Goal: Task Accomplishment & Management: Use online tool/utility

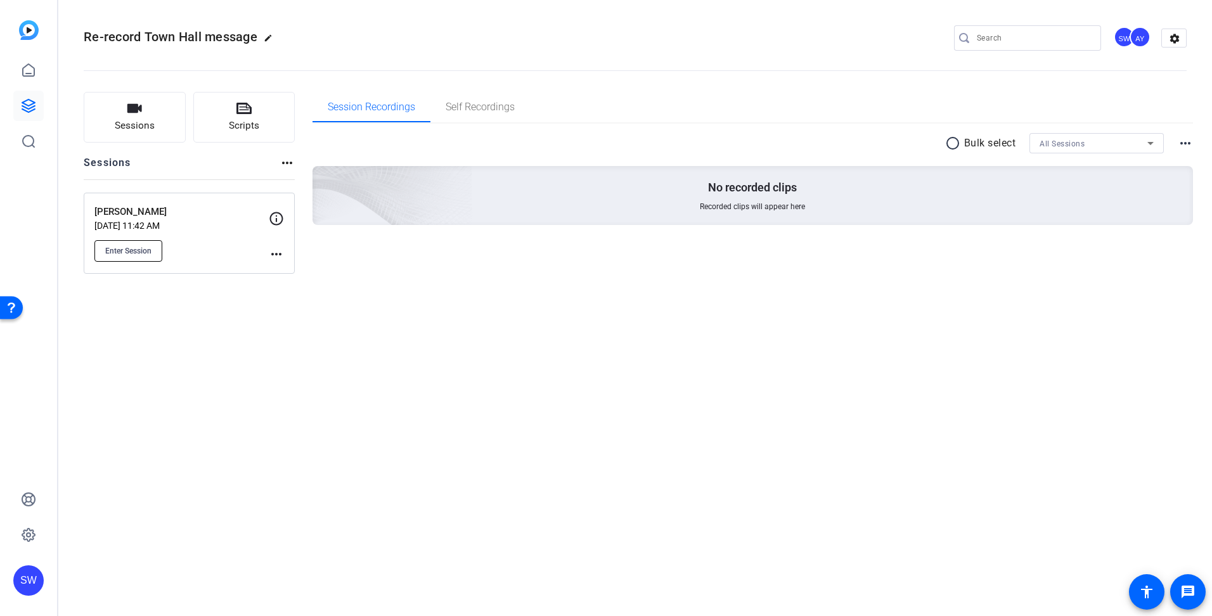
click at [115, 254] on span "Enter Session" at bounding box center [128, 251] width 46 height 10
click at [139, 256] on button "Enter Session" at bounding box center [128, 251] width 68 height 22
click at [276, 252] on mat-icon "more_horiz" at bounding box center [276, 254] width 15 height 15
click at [286, 274] on span "Edit Session" at bounding box center [308, 272] width 58 height 15
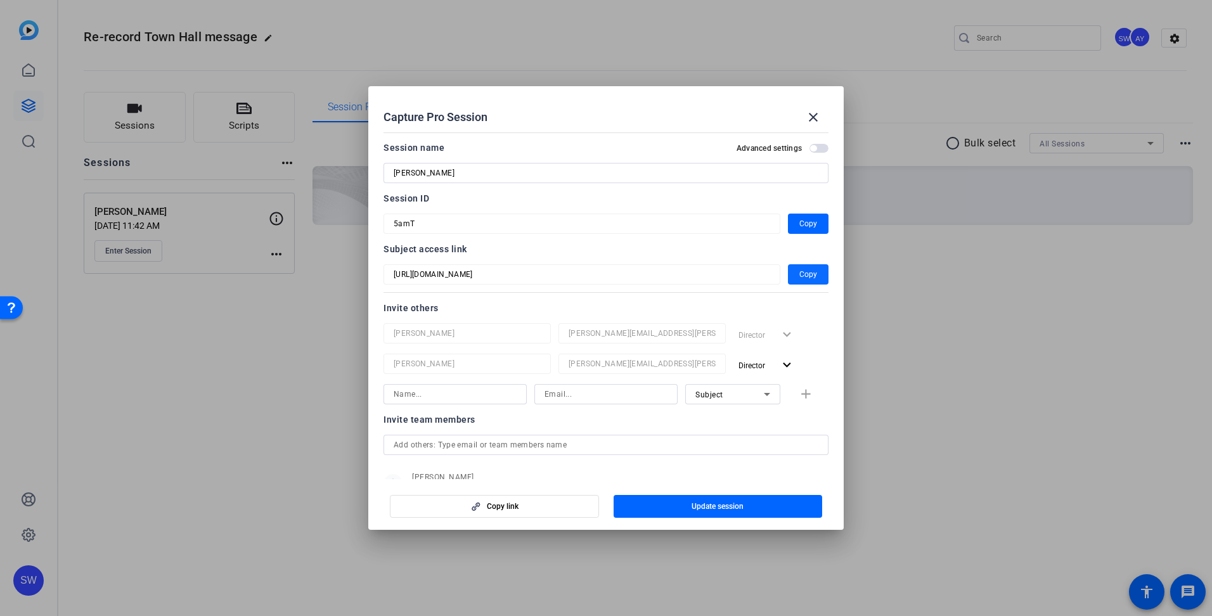
click at [800, 277] on span "Copy" at bounding box center [808, 274] width 18 height 15
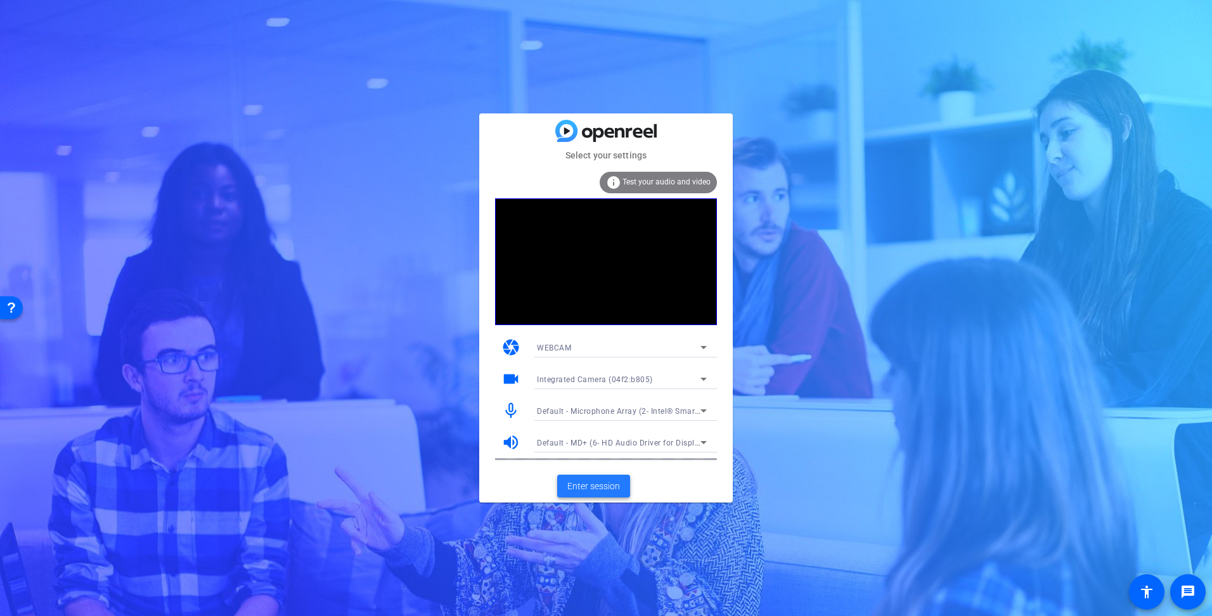
click at [581, 482] on span "Enter session" at bounding box center [593, 486] width 53 height 13
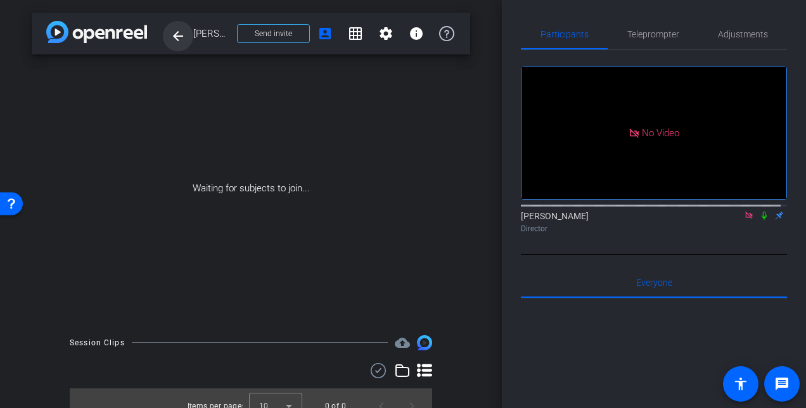
click at [178, 34] on mat-icon "arrow_back" at bounding box center [178, 36] width 15 height 15
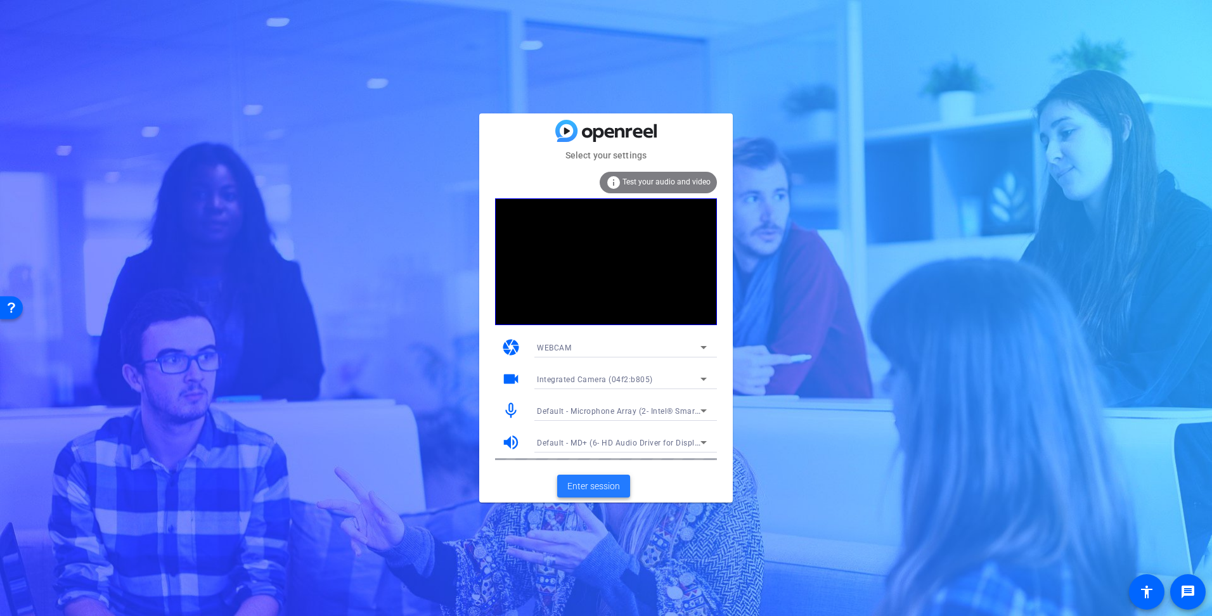
click at [584, 482] on span "Enter session" at bounding box center [593, 486] width 53 height 13
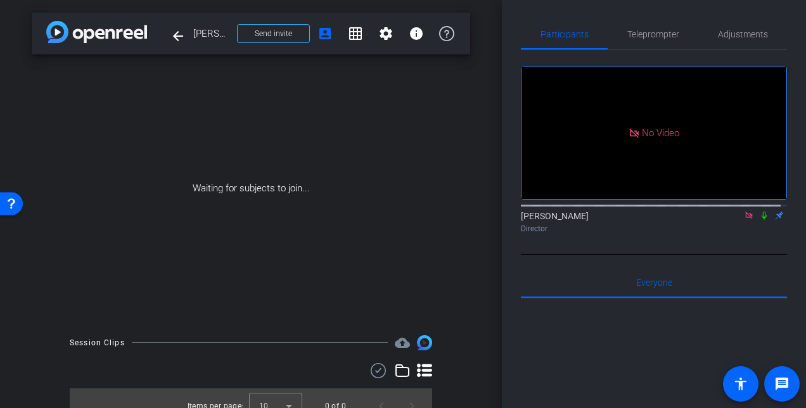
click at [745, 219] on icon at bounding box center [748, 215] width 7 height 7
click at [729, 220] on icon at bounding box center [734, 215] width 10 height 9
click at [643, 35] on span "Teleprompter" at bounding box center [654, 34] width 52 height 9
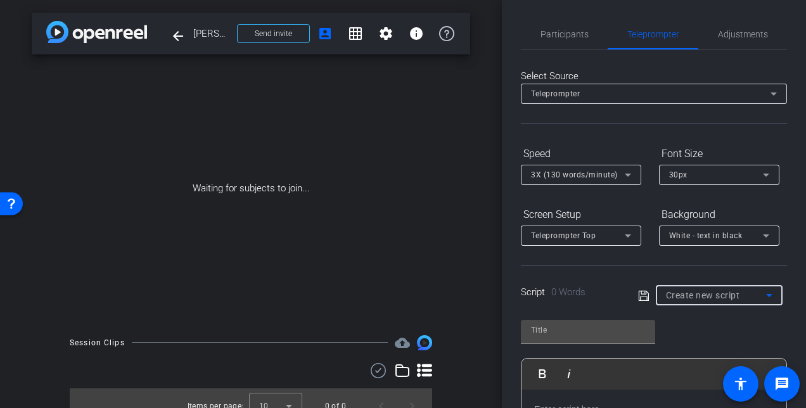
click at [767, 295] on icon at bounding box center [769, 295] width 15 height 15
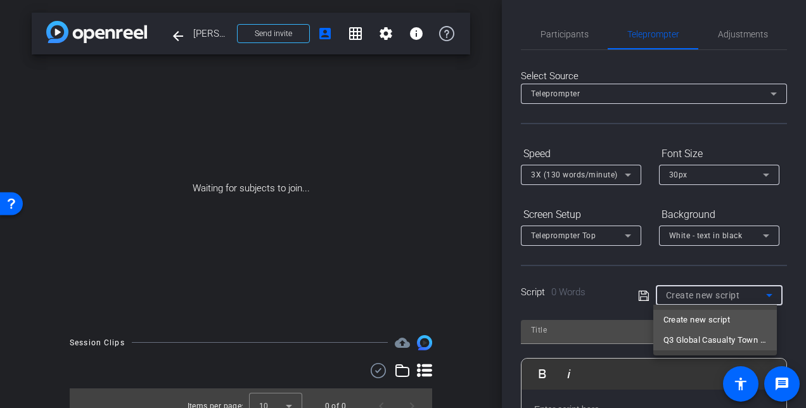
click at [732, 341] on span "Q3 Global Casualty Town Hall talking points" at bounding box center [715, 340] width 103 height 15
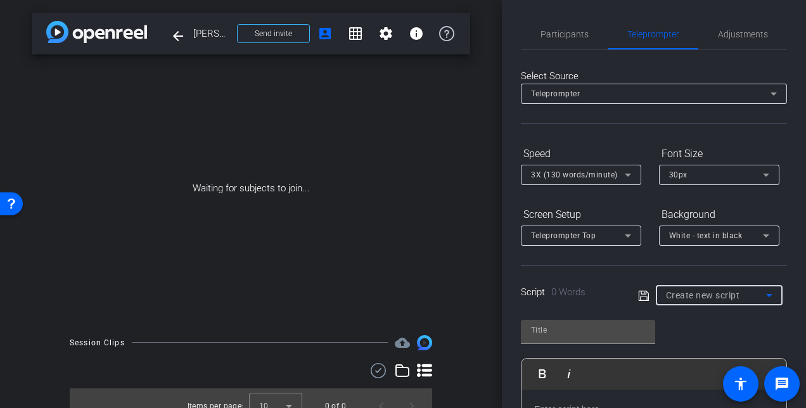
type input "Q3 Global Casualty Town Hall talking points"
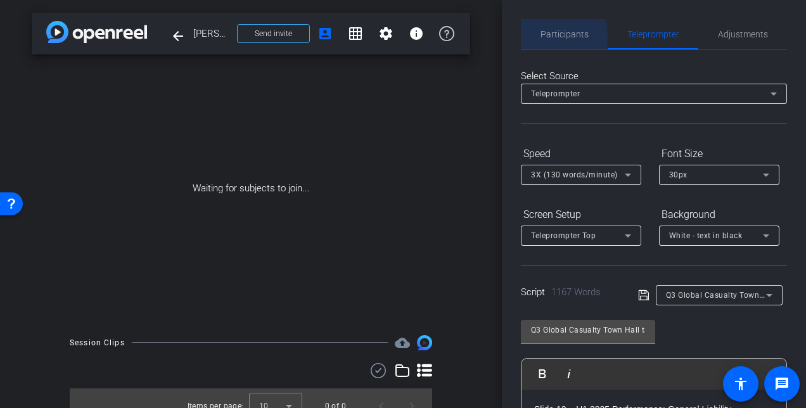
click at [555, 37] on span "Participants" at bounding box center [565, 34] width 48 height 9
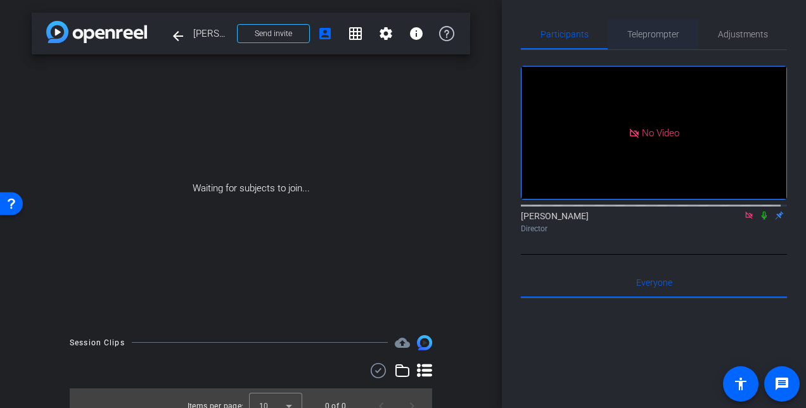
click at [649, 35] on span "Teleprompter" at bounding box center [654, 34] width 52 height 9
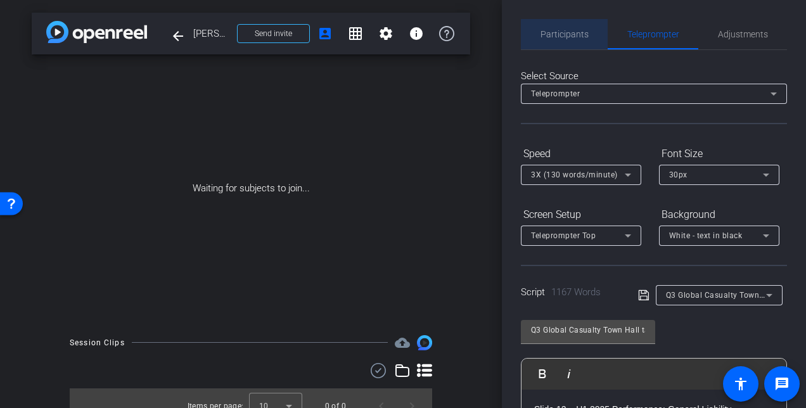
click at [566, 37] on span "Participants" at bounding box center [565, 34] width 48 height 9
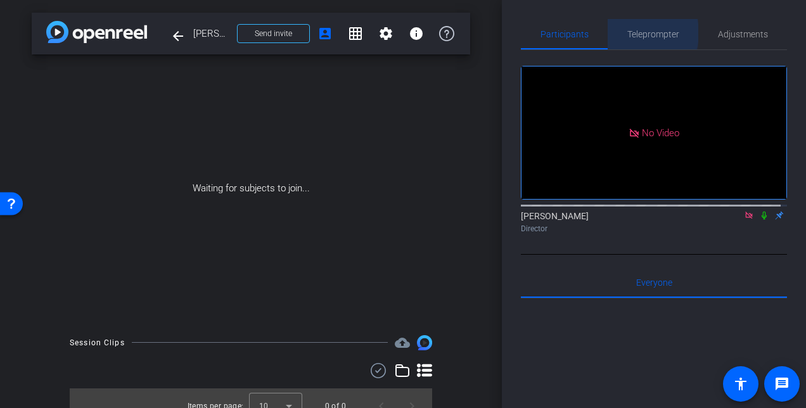
click at [632, 33] on span "Teleprompter" at bounding box center [654, 34] width 52 height 9
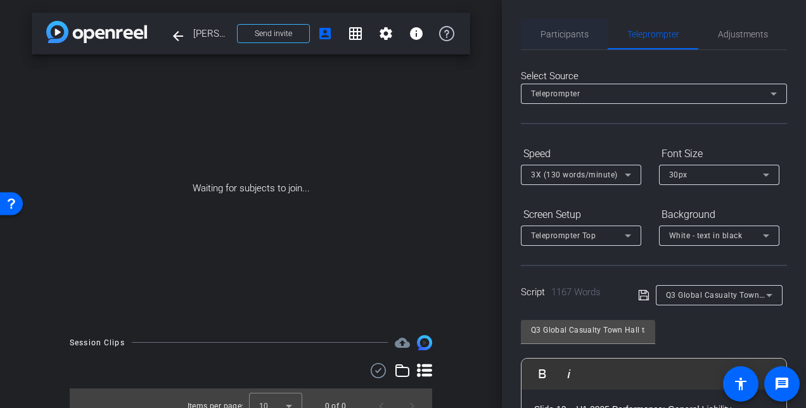
click at [569, 33] on span "Participants" at bounding box center [565, 34] width 48 height 9
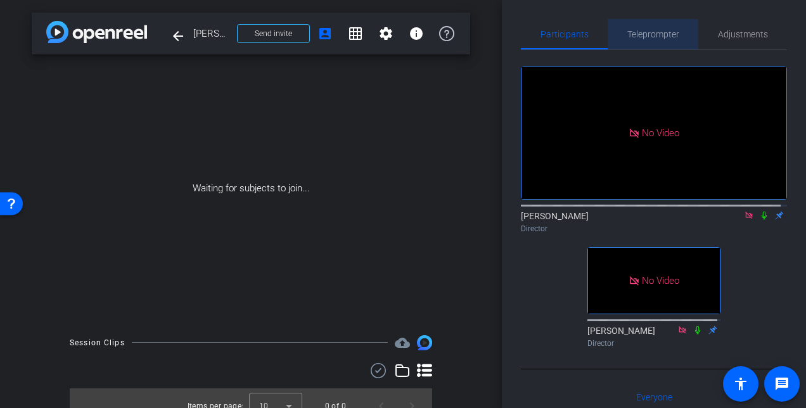
click at [655, 35] on span "Teleprompter" at bounding box center [654, 34] width 52 height 9
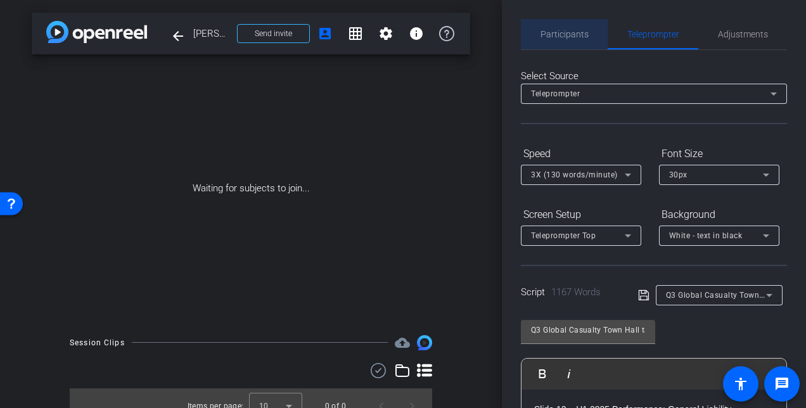
click at [568, 39] on span "Participants" at bounding box center [565, 34] width 48 height 9
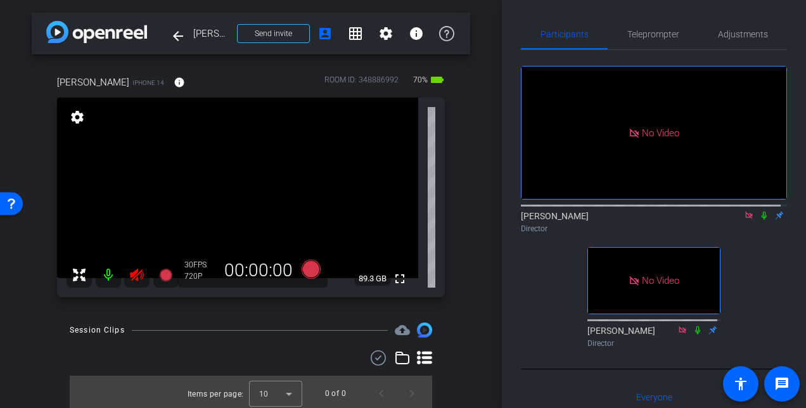
click at [136, 275] on icon at bounding box center [136, 275] width 13 height 13
click at [742, 37] on span "Adjustments" at bounding box center [743, 34] width 50 height 9
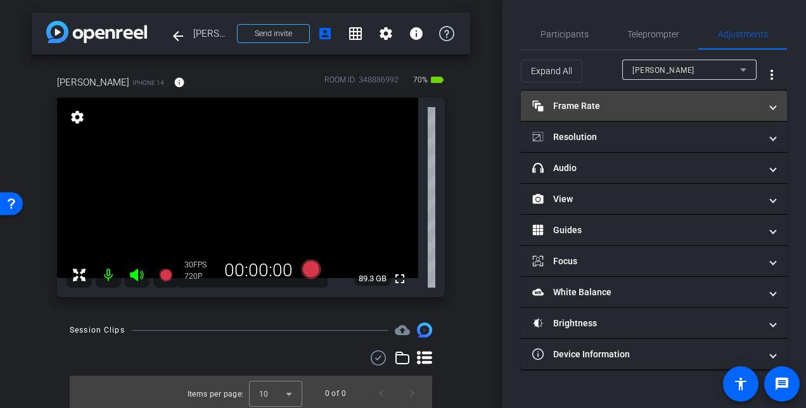
click at [776, 106] on span at bounding box center [773, 106] width 5 height 13
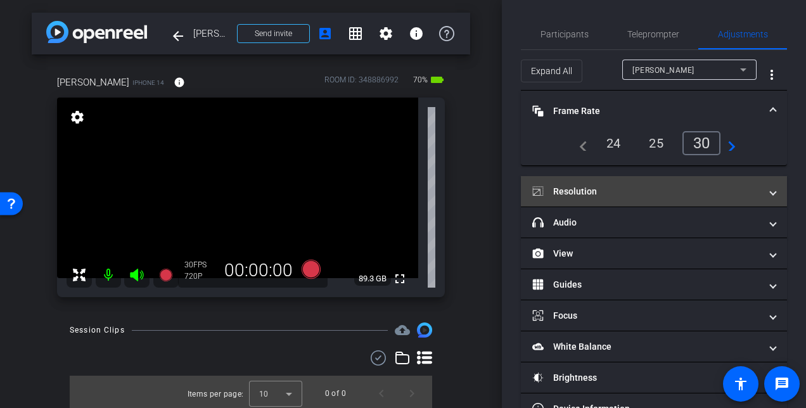
click at [771, 194] on span at bounding box center [773, 191] width 5 height 13
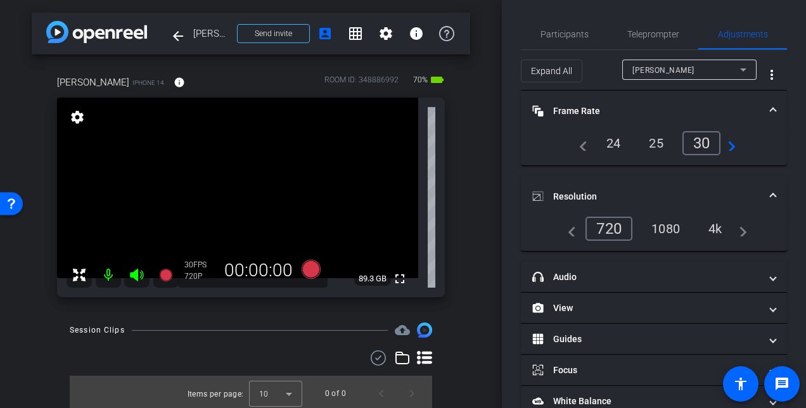
click at [717, 230] on div "4k" at bounding box center [715, 229] width 33 height 22
click at [560, 37] on span "Participants" at bounding box center [565, 34] width 48 height 9
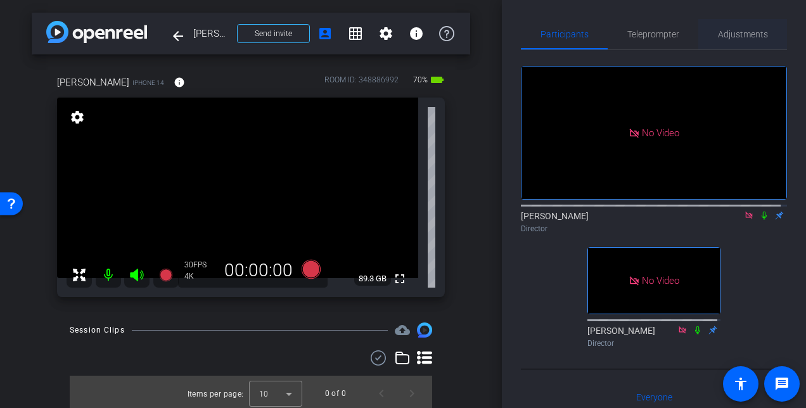
click at [728, 34] on span "Adjustments" at bounding box center [743, 34] width 50 height 9
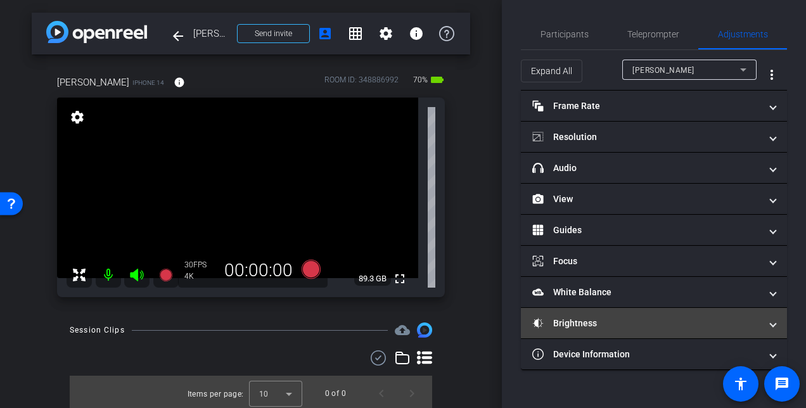
click at [756, 321] on mat-panel-title "Brightness" at bounding box center [646, 323] width 228 height 13
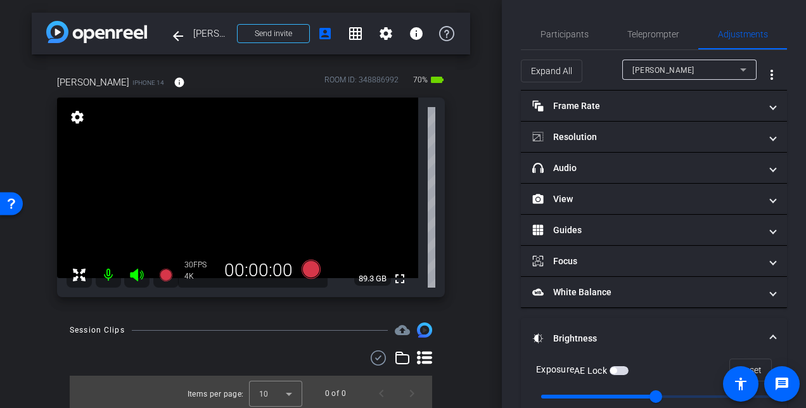
scroll to position [63, 0]
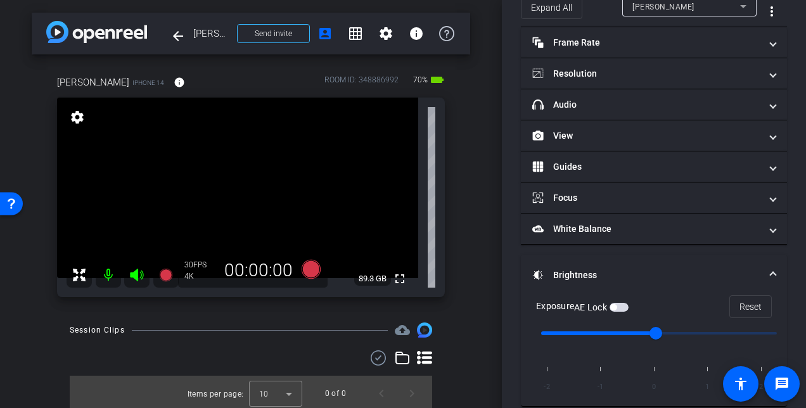
click at [622, 307] on span "button" at bounding box center [619, 307] width 19 height 9
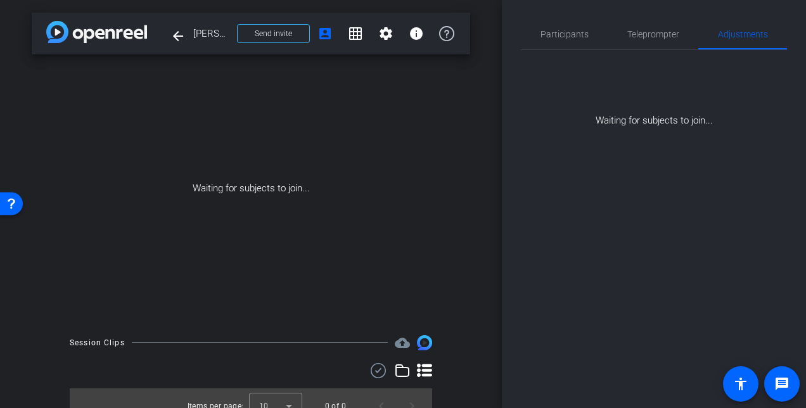
scroll to position [0, 0]
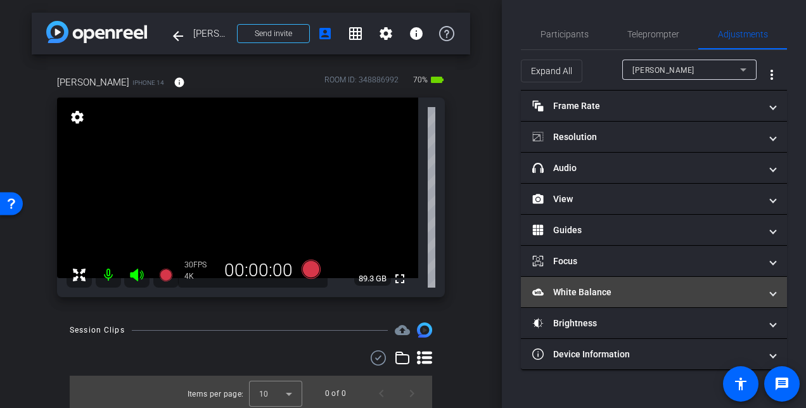
click at [686, 287] on mat-panel-title "White Balance White Balance" at bounding box center [646, 292] width 228 height 13
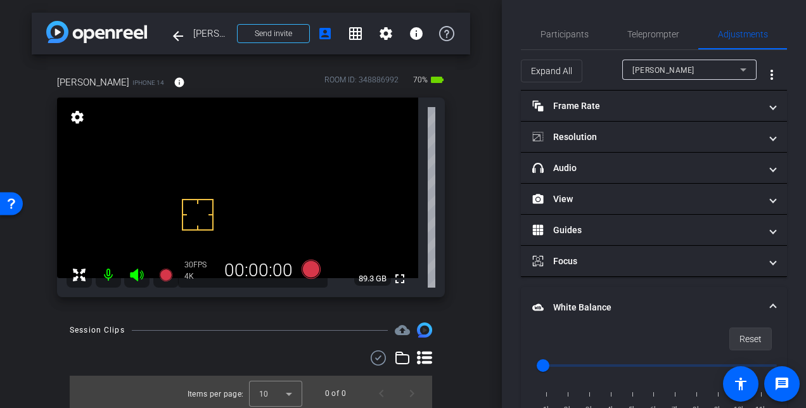
click at [740, 334] on span "Reset" at bounding box center [751, 339] width 22 height 24
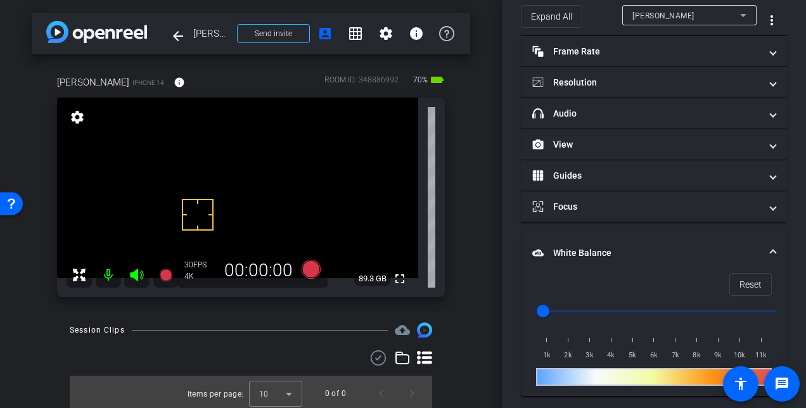
scroll to position [132, 0]
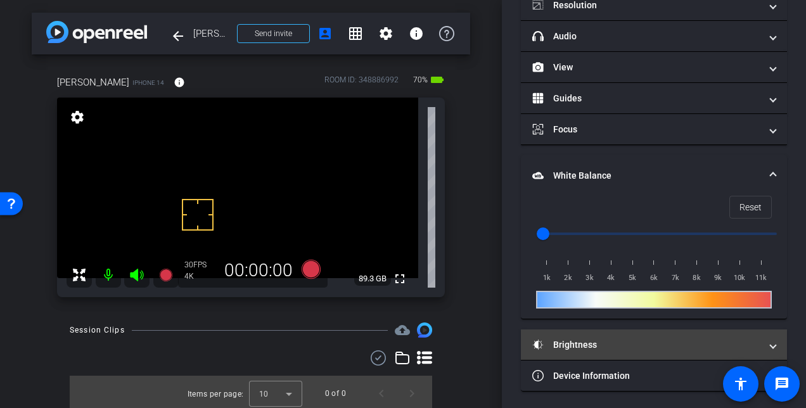
click at [771, 342] on span at bounding box center [773, 345] width 5 height 13
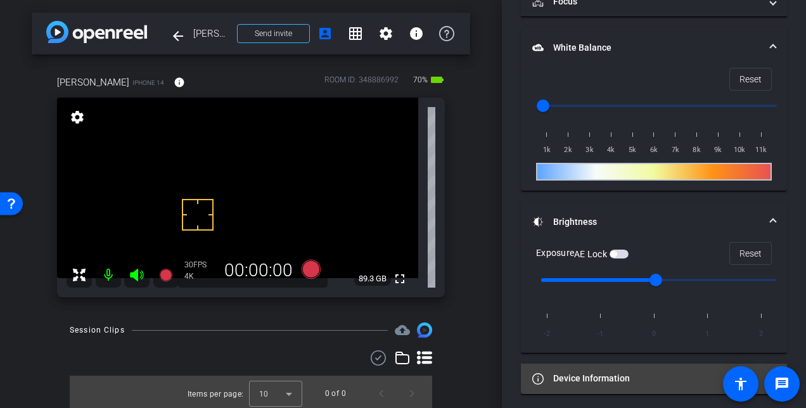
scroll to position [262, 0]
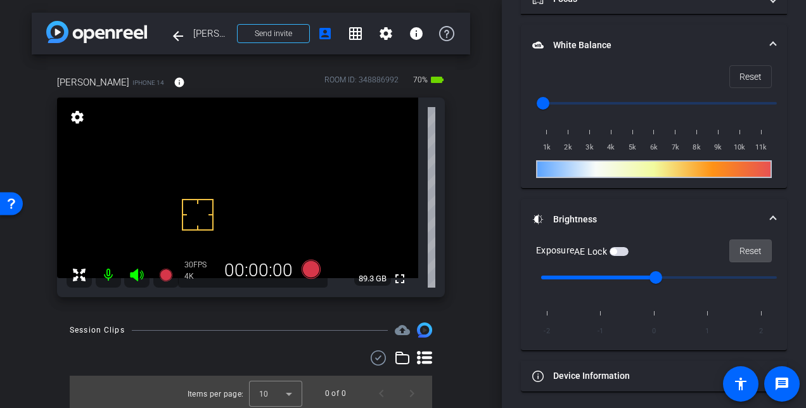
click at [749, 247] on span "Reset" at bounding box center [751, 251] width 22 height 24
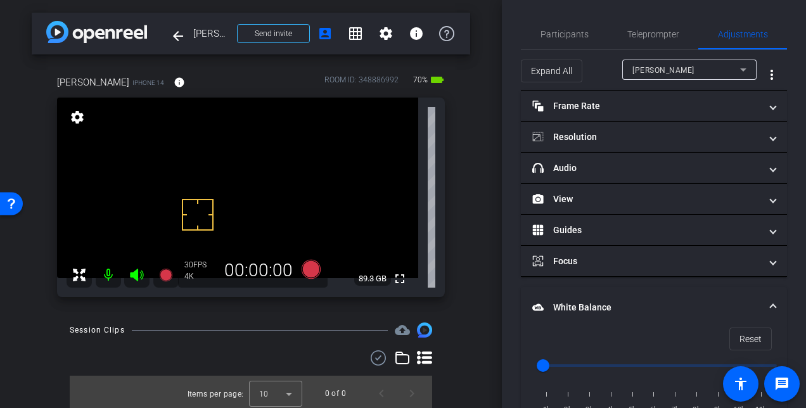
scroll to position [0, 0]
click at [766, 79] on mat-icon "more_vert" at bounding box center [771, 74] width 15 height 15
click at [785, 67] on div at bounding box center [403, 204] width 806 height 408
click at [636, 36] on span "Teleprompter" at bounding box center [654, 34] width 52 height 9
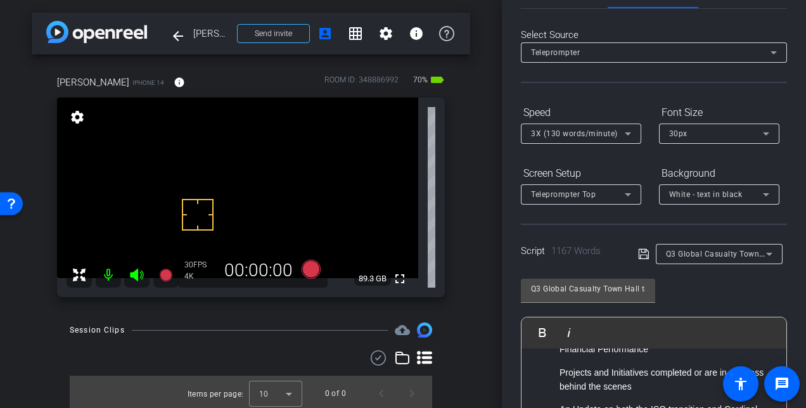
scroll to position [30, 0]
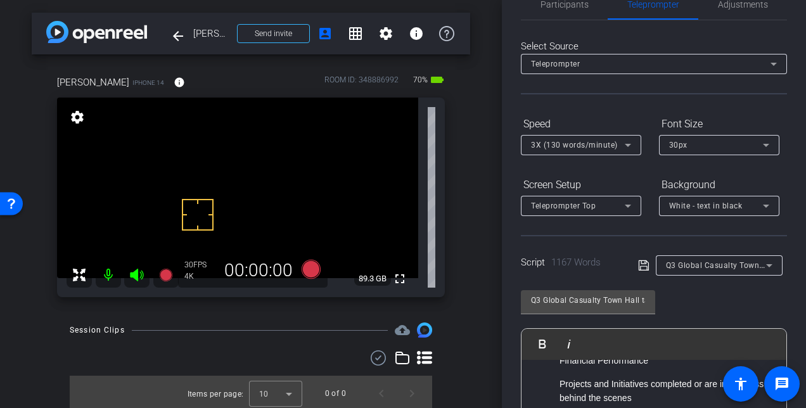
click at [74, 115] on mat-icon "settings" at bounding box center [77, 117] width 18 height 15
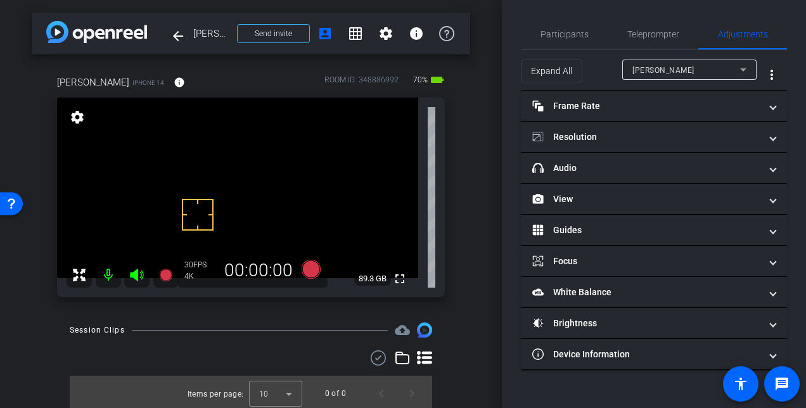
scroll to position [0, 0]
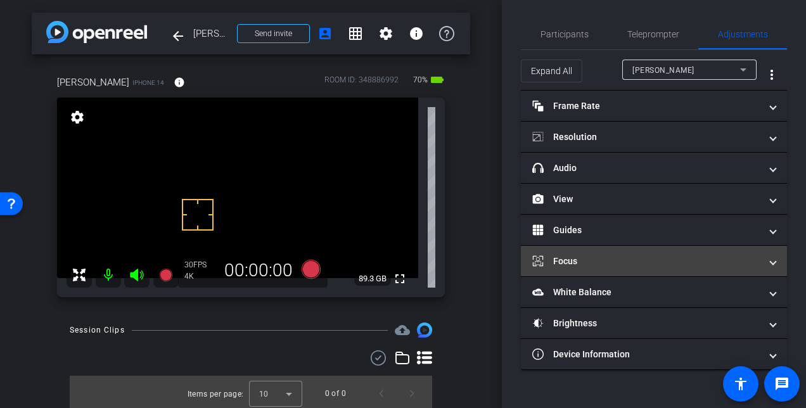
click at [638, 259] on mat-panel-title "Focus" at bounding box center [646, 261] width 228 height 13
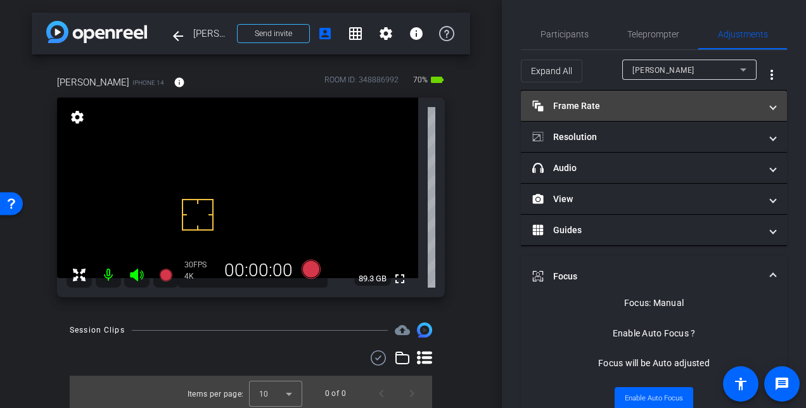
click at [771, 106] on span at bounding box center [773, 106] width 5 height 13
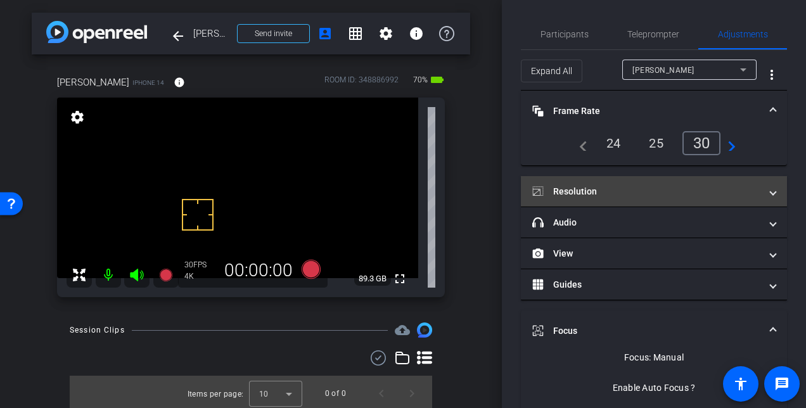
click at [763, 197] on span "Resolution" at bounding box center [651, 191] width 238 height 13
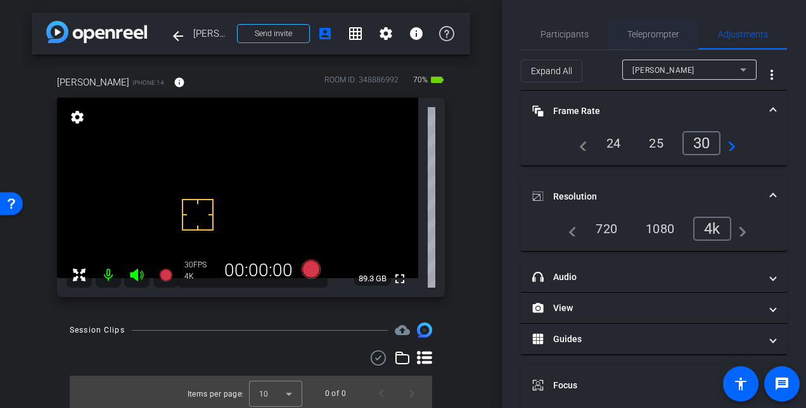
click at [646, 37] on span "Teleprompter" at bounding box center [654, 34] width 52 height 9
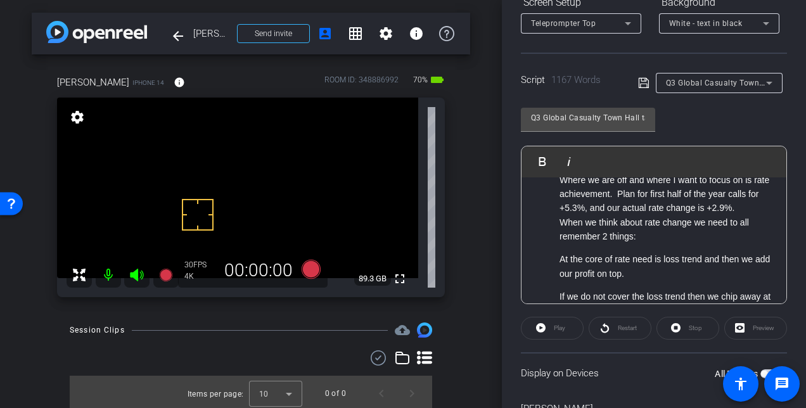
scroll to position [220, 0]
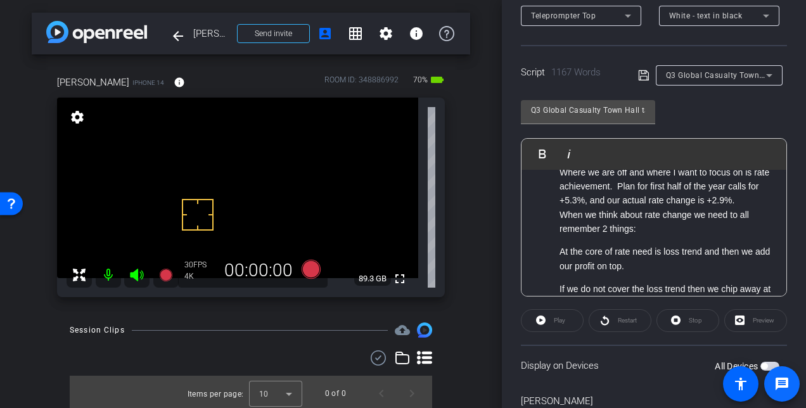
click at [767, 366] on span at bounding box center [781, 383] width 35 height 35
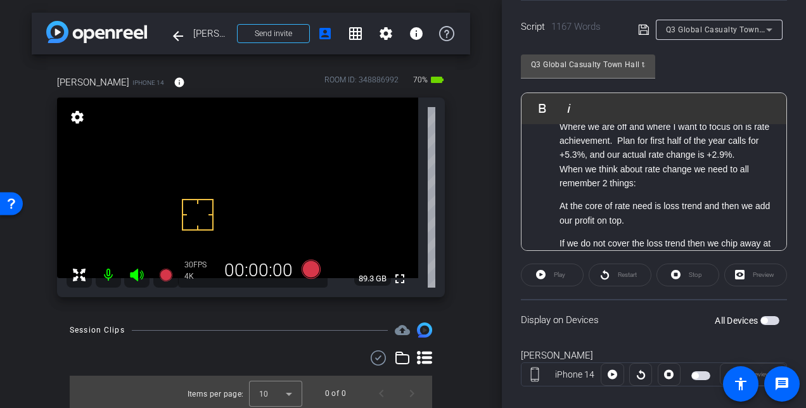
scroll to position [283, 0]
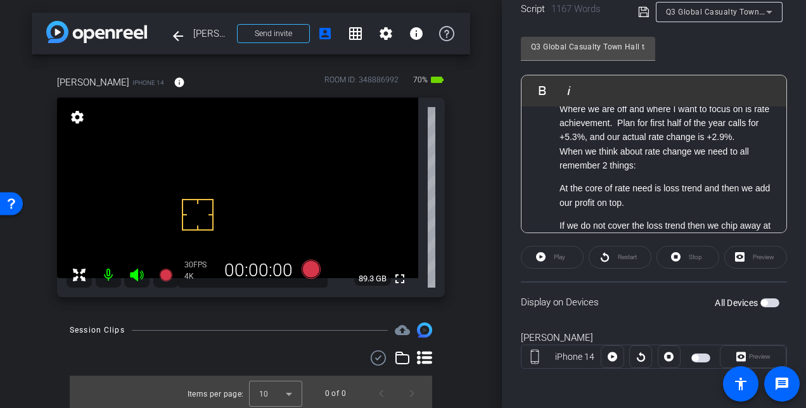
click at [769, 303] on span "button" at bounding box center [770, 303] width 19 height 9
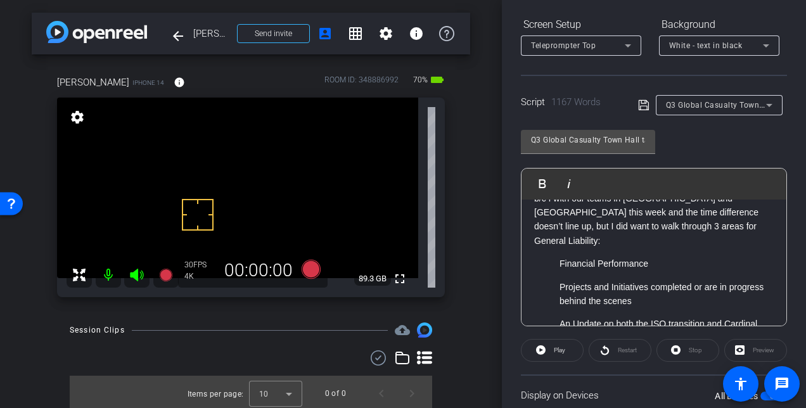
scroll to position [0, 0]
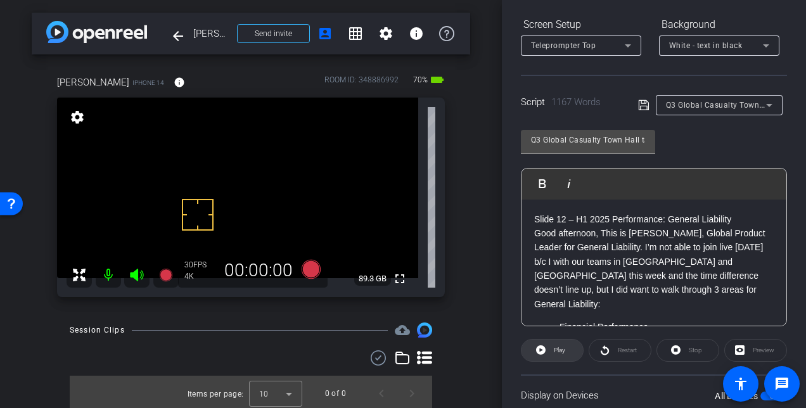
click at [547, 352] on span at bounding box center [552, 350] width 61 height 30
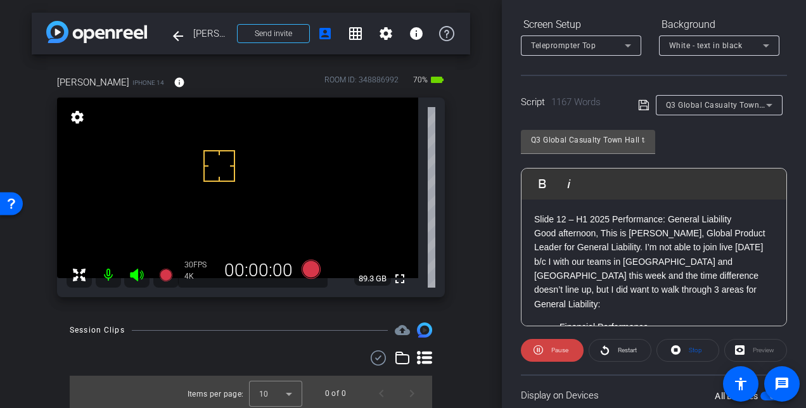
scroll to position [127, 0]
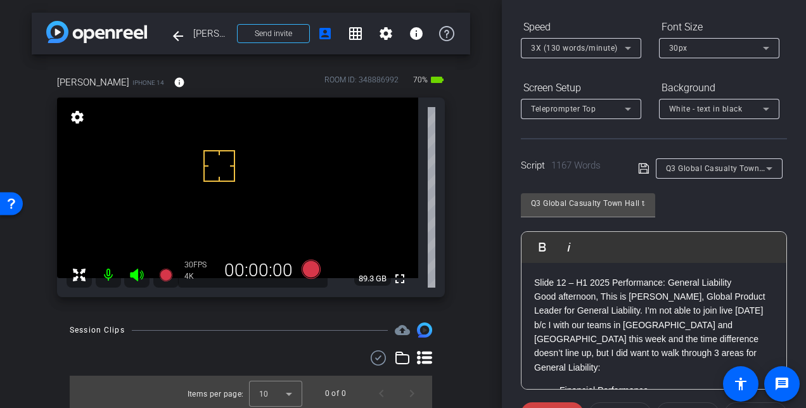
click at [631, 49] on icon at bounding box center [628, 48] width 15 height 15
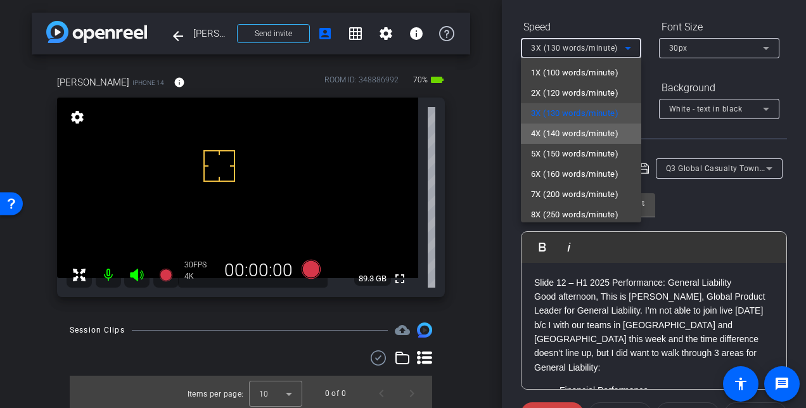
click at [588, 136] on span "4X (140 words/minute)" at bounding box center [574, 133] width 87 height 15
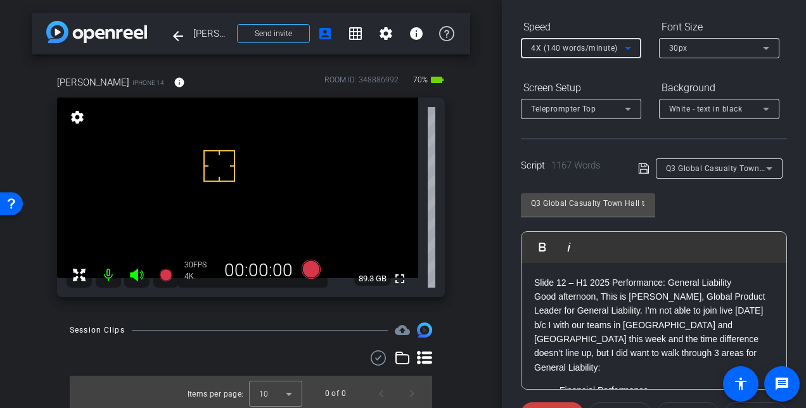
click at [766, 48] on icon at bounding box center [766, 48] width 6 height 3
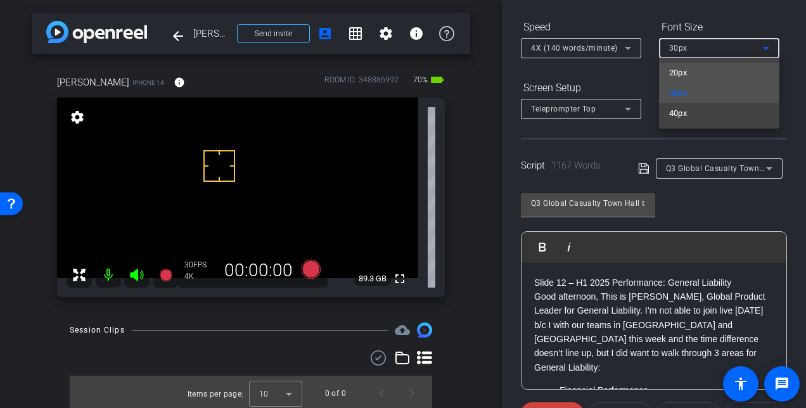
click at [707, 77] on mat-option "20px" at bounding box center [719, 73] width 120 height 20
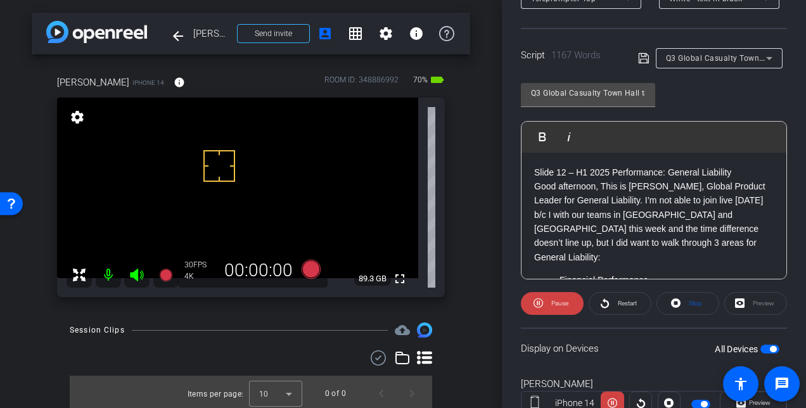
scroll to position [283, 0]
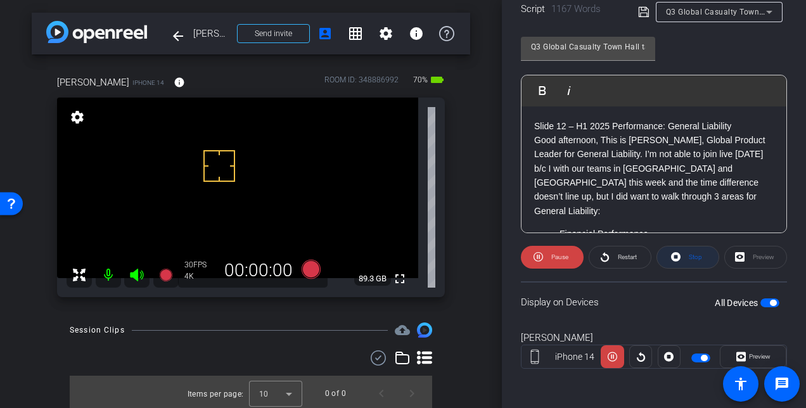
click at [680, 261] on span at bounding box center [687, 257] width 61 height 30
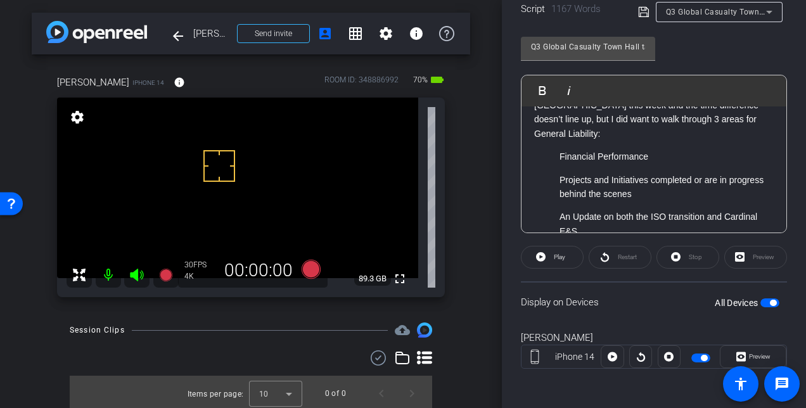
scroll to position [0, 0]
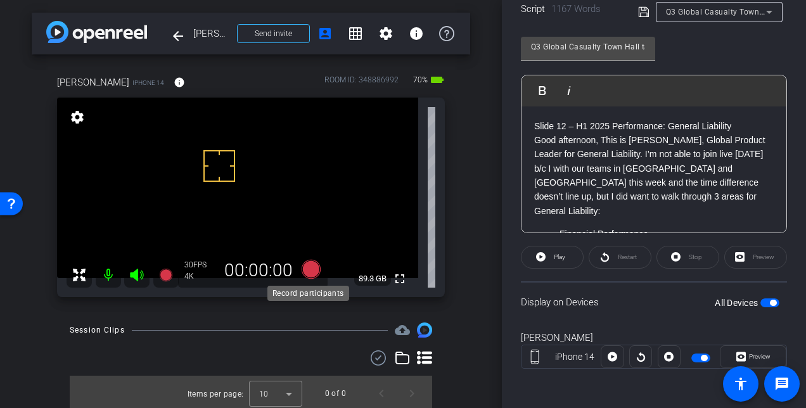
click at [305, 270] on icon at bounding box center [311, 269] width 19 height 19
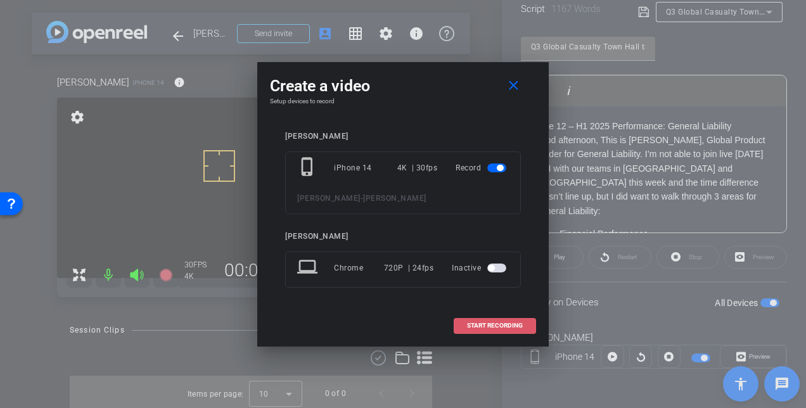
click at [491, 327] on span "START RECORDING" at bounding box center [495, 326] width 56 height 6
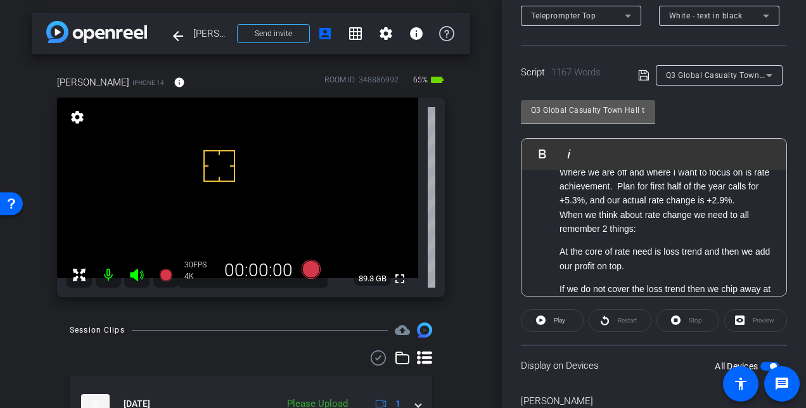
scroll to position [220, 0]
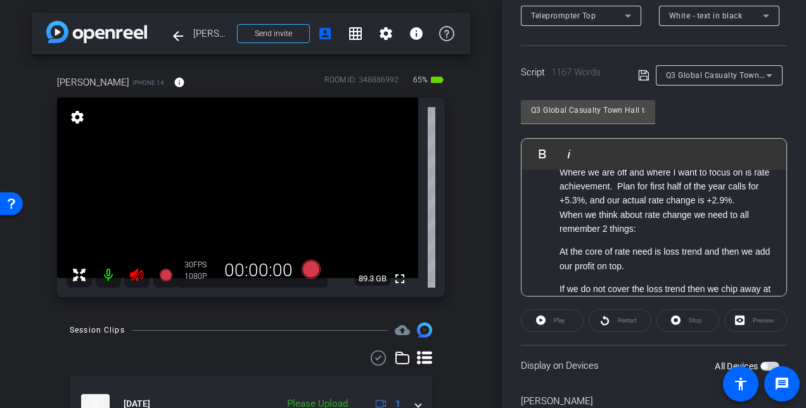
click at [133, 275] on icon at bounding box center [136, 275] width 13 height 13
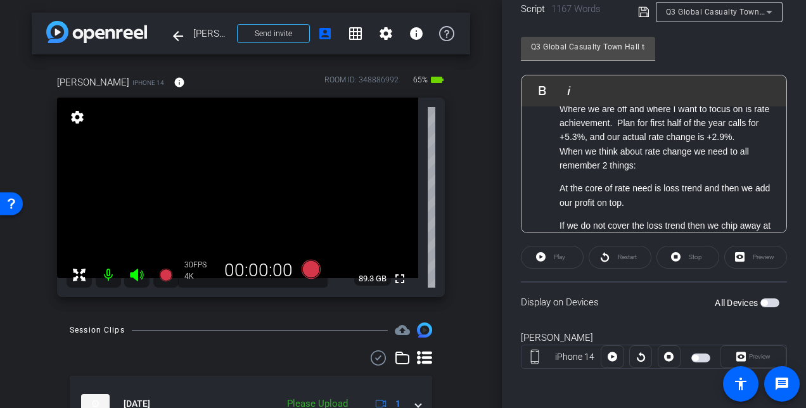
click at [766, 305] on span "button" at bounding box center [770, 303] width 19 height 9
click at [304, 269] on icon at bounding box center [311, 269] width 19 height 19
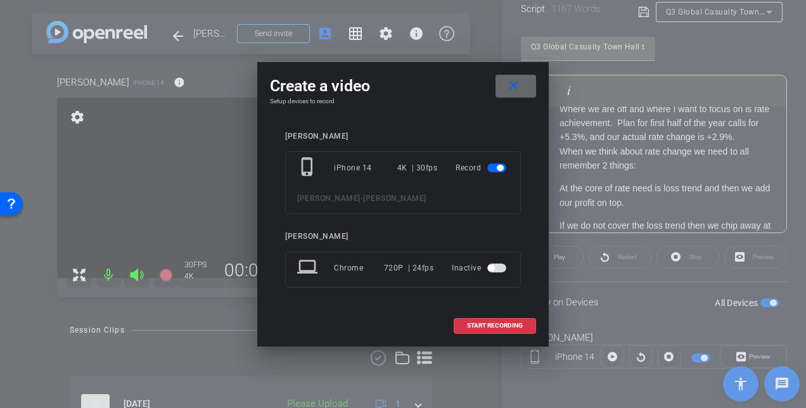
click at [513, 91] on mat-icon "close" at bounding box center [514, 86] width 16 height 16
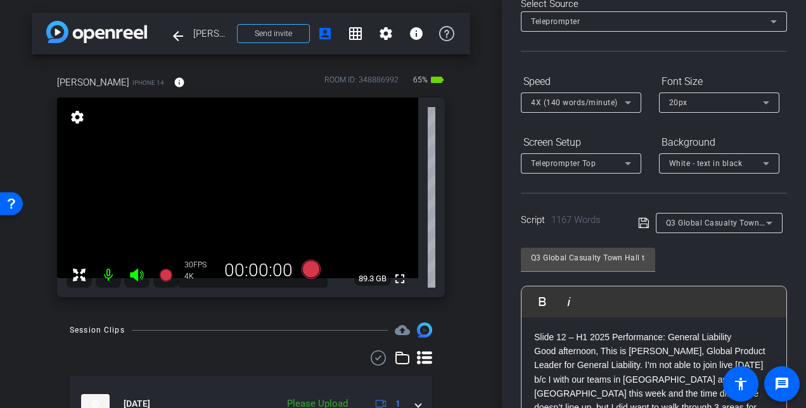
scroll to position [30, 0]
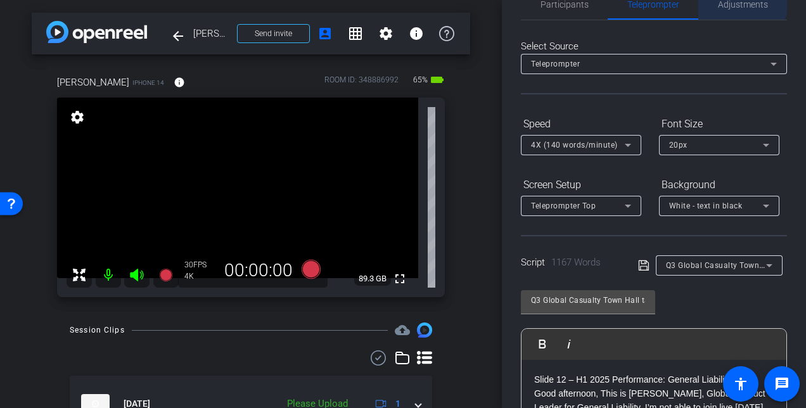
drag, startPoint x: 737, startPoint y: 0, endPoint x: 737, endPoint y: 9, distance: 8.9
click at [737, 3] on span "Adjustments" at bounding box center [743, 4] width 50 height 9
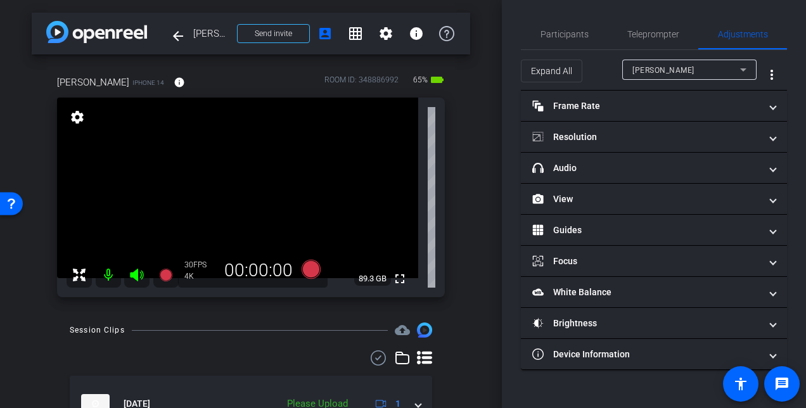
scroll to position [0, 0]
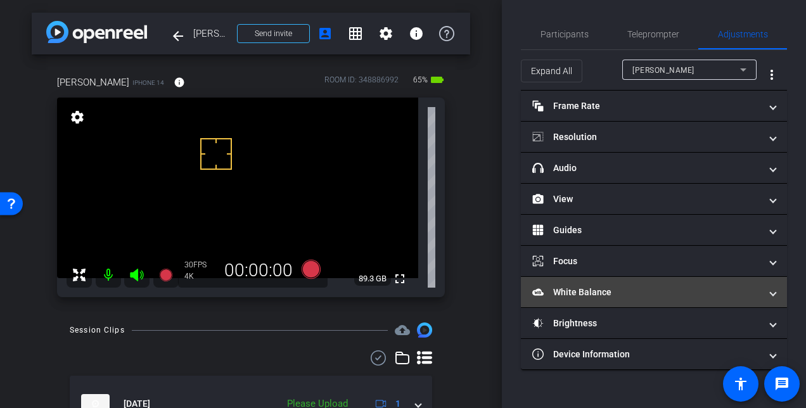
click at [773, 292] on span at bounding box center [773, 292] width 5 height 13
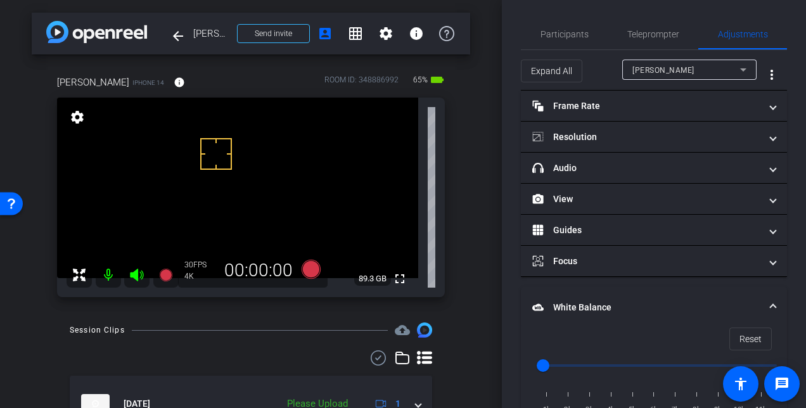
scroll to position [132, 0]
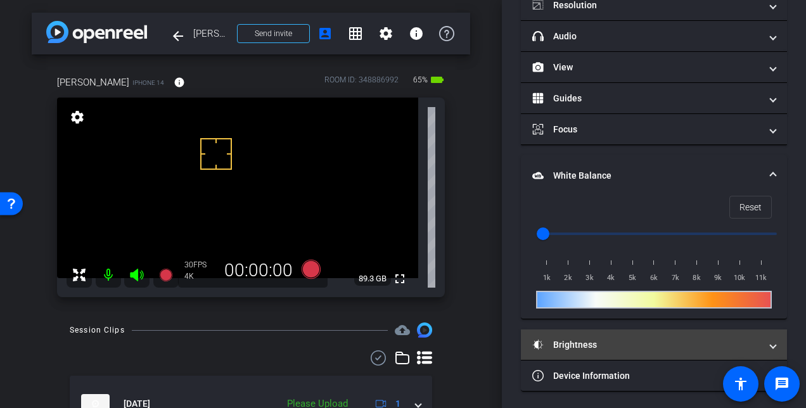
click at [771, 342] on mat-expansion-panel-header "Brightness" at bounding box center [654, 345] width 266 height 30
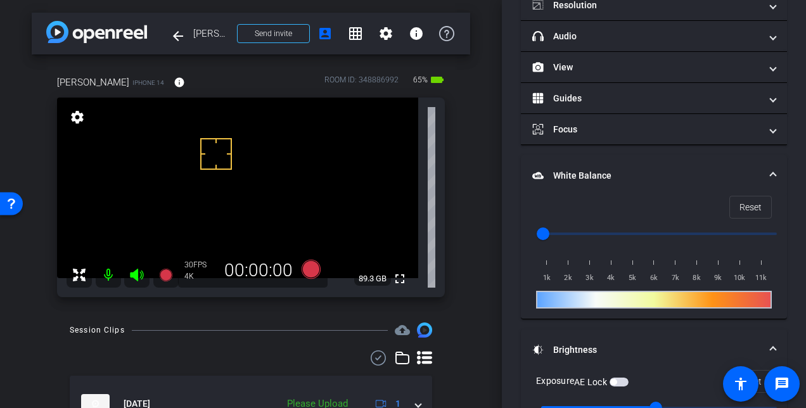
click at [620, 381] on span "button" at bounding box center [619, 382] width 19 height 9
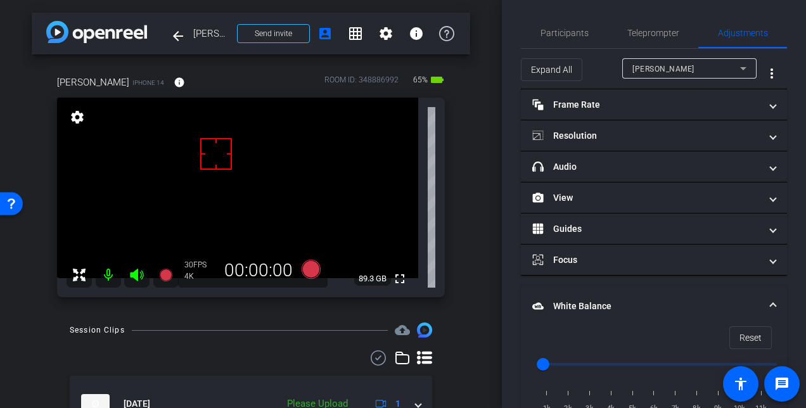
scroll to position [0, 0]
click at [638, 37] on span "Teleprompter" at bounding box center [654, 34] width 52 height 9
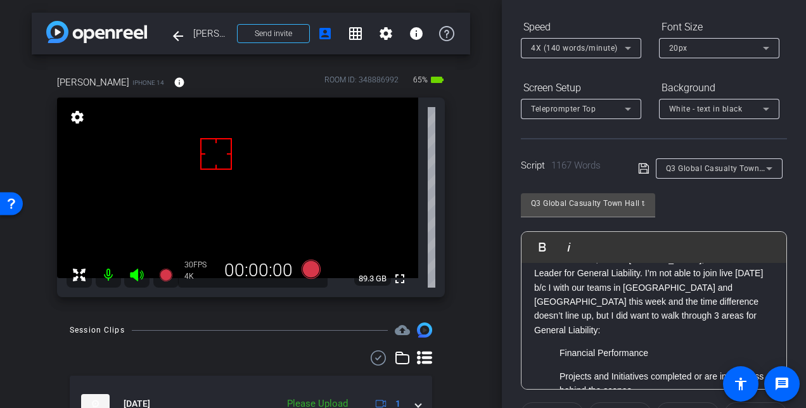
scroll to position [63, 0]
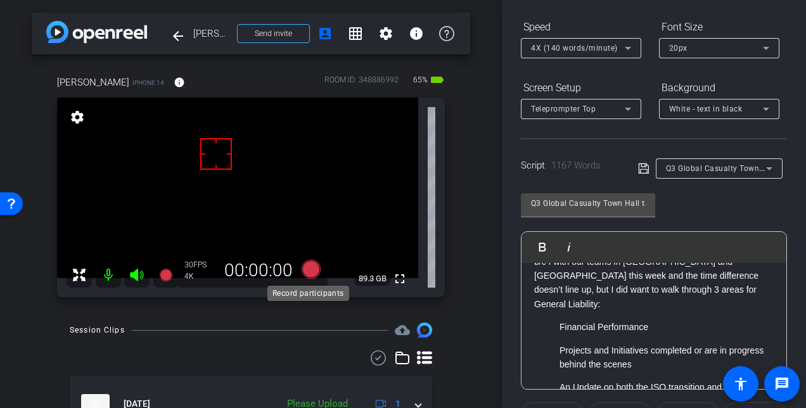
click at [306, 271] on icon at bounding box center [311, 269] width 19 height 19
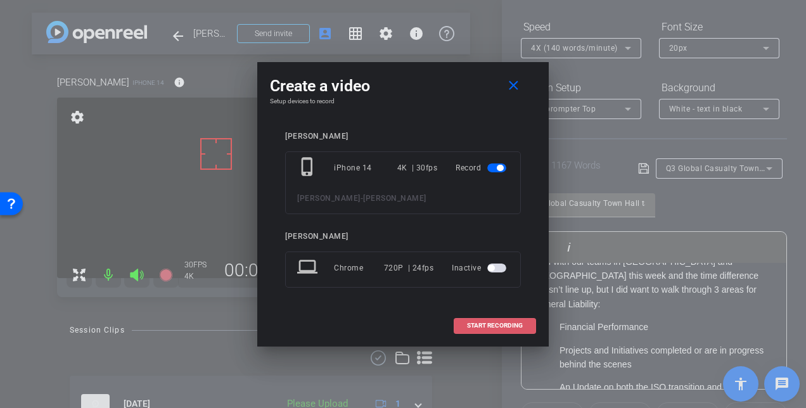
click at [506, 323] on span "START RECORDING" at bounding box center [495, 326] width 56 height 6
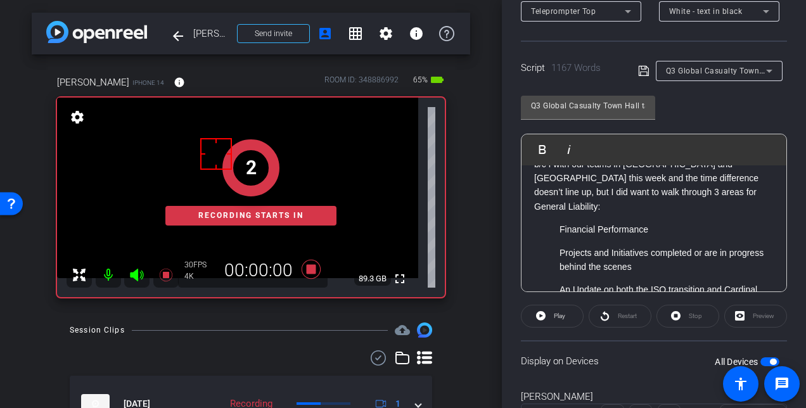
scroll to position [254, 0]
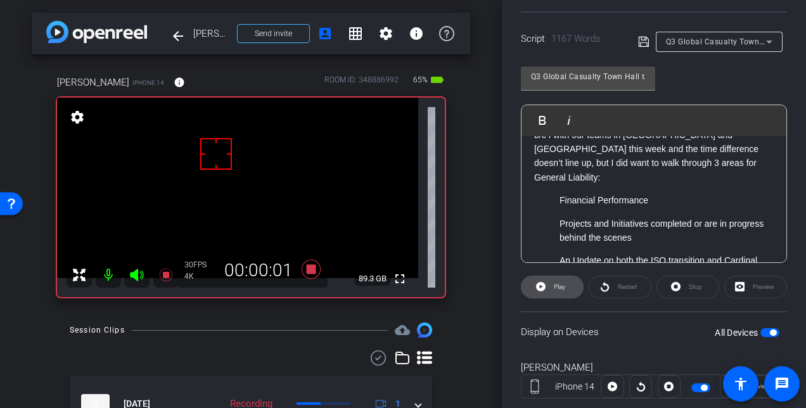
click at [558, 290] on span "Play" at bounding box center [558, 287] width 15 height 18
click at [567, 287] on span "Pause" at bounding box center [559, 286] width 17 height 7
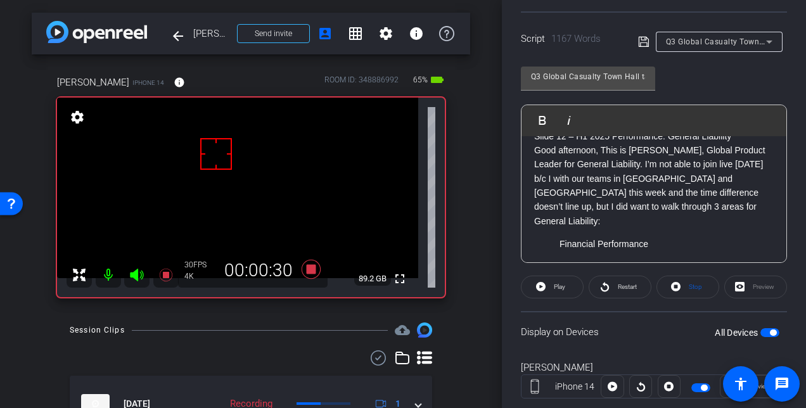
scroll to position [0, 0]
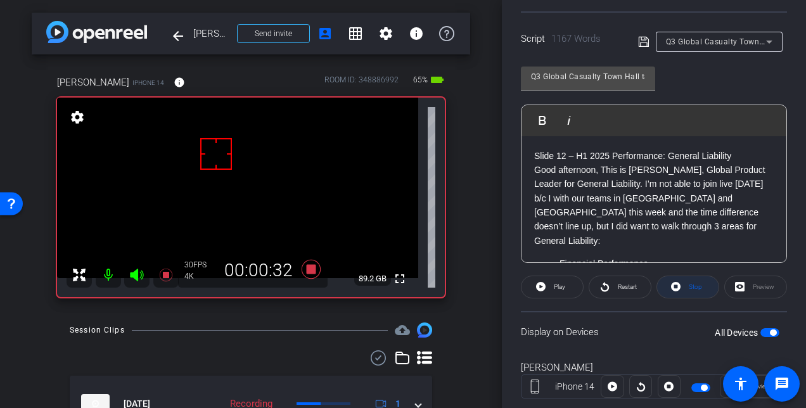
click at [692, 290] on span "Stop" at bounding box center [694, 287] width 16 height 18
click at [545, 287] on span at bounding box center [552, 287] width 61 height 30
click at [686, 285] on span "Stop" at bounding box center [694, 287] width 16 height 18
click at [558, 288] on span "Play" at bounding box center [559, 286] width 11 height 7
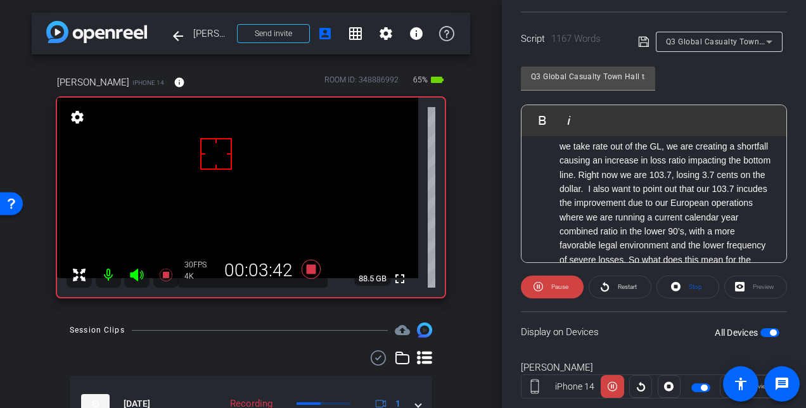
scroll to position [697, 0]
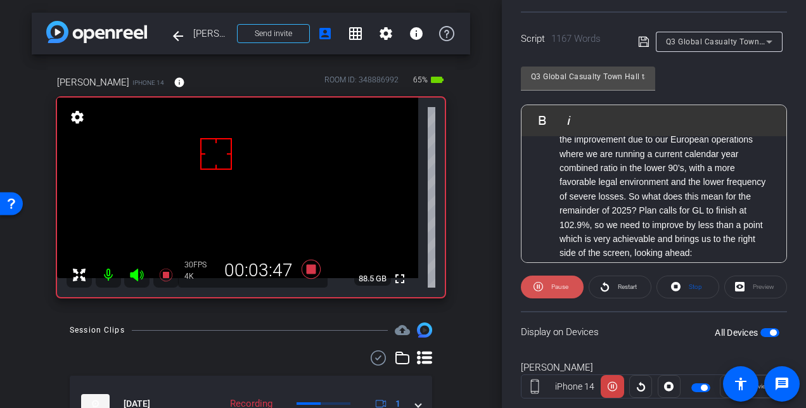
click at [552, 288] on span "Pause" at bounding box center [559, 286] width 17 height 7
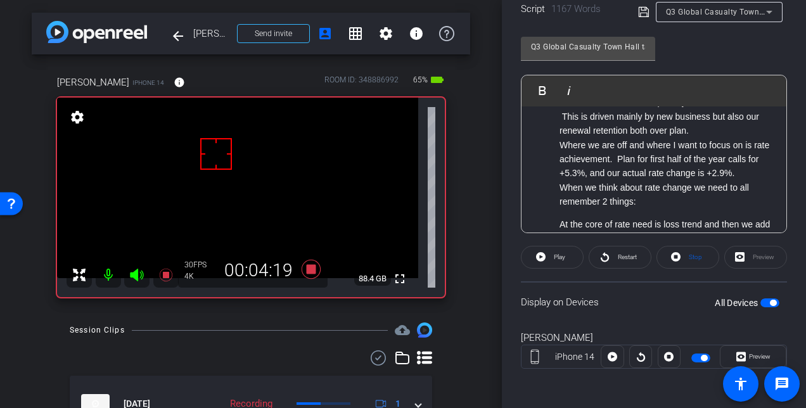
scroll to position [254, 0]
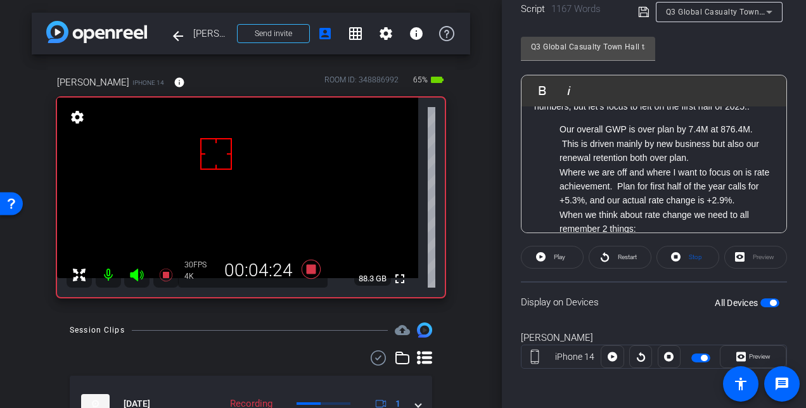
click at [737, 255] on div "Preview" at bounding box center [756, 257] width 63 height 23
click at [738, 354] on icon at bounding box center [742, 357] width 10 height 10
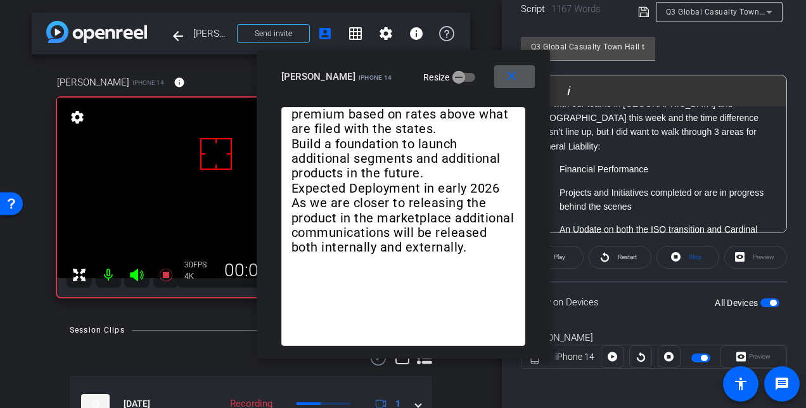
scroll to position [63, 0]
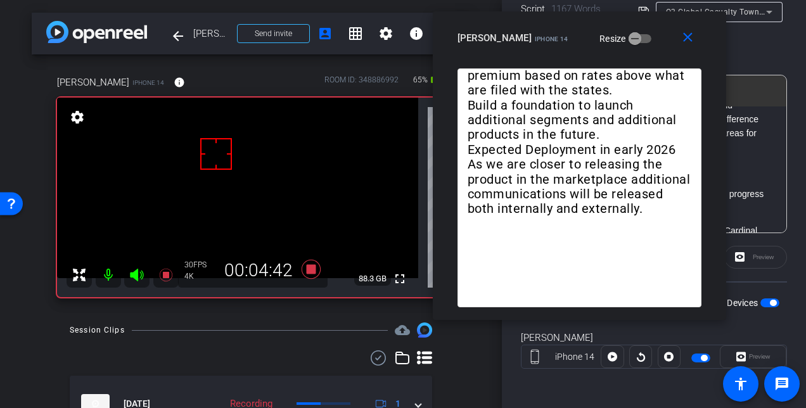
drag, startPoint x: 397, startPoint y: 61, endPoint x: 573, endPoint y: 23, distance: 180.4
click at [573, 23] on div "close candace lemond iPhone 14 Resize" at bounding box center [579, 39] width 293 height 57
click at [306, 268] on icon at bounding box center [311, 269] width 19 height 19
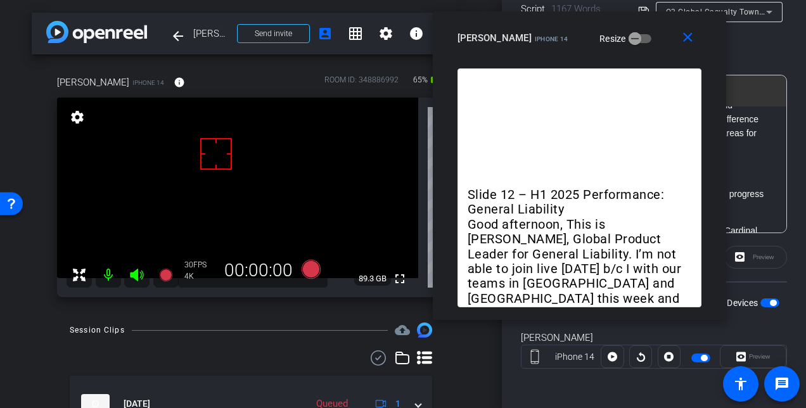
click at [664, 172] on div "Slide 12 – H1 2025 Performance: General Liability Good afternoon, This is Canda…" at bounding box center [580, 187] width 244 height 239
click at [687, 38] on mat-icon "close" at bounding box center [688, 38] width 16 height 16
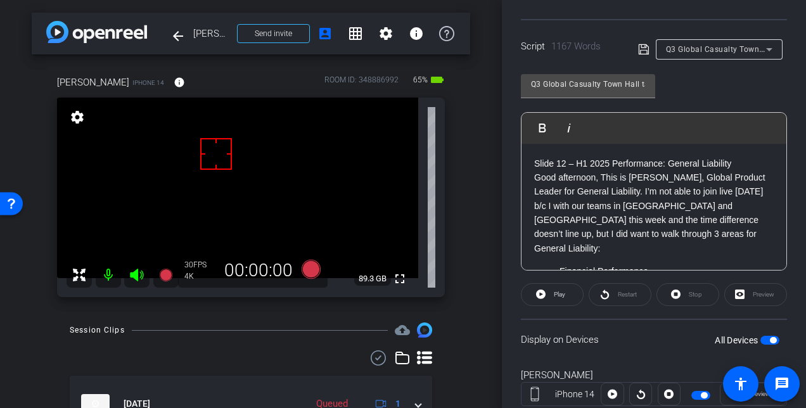
scroll to position [220, 0]
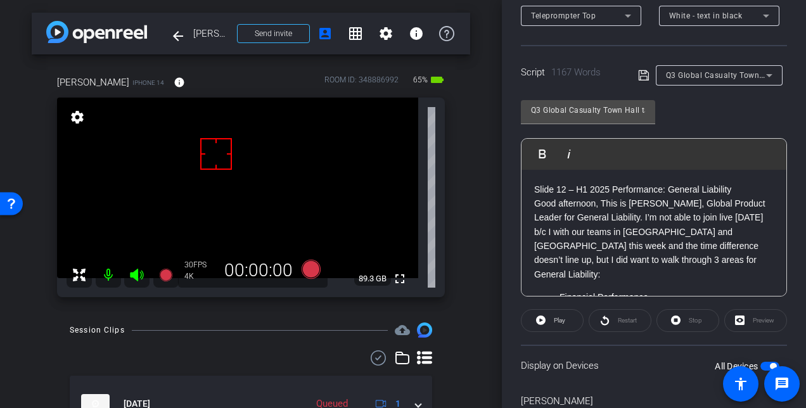
click at [673, 319] on div "Stop" at bounding box center [688, 320] width 63 height 23
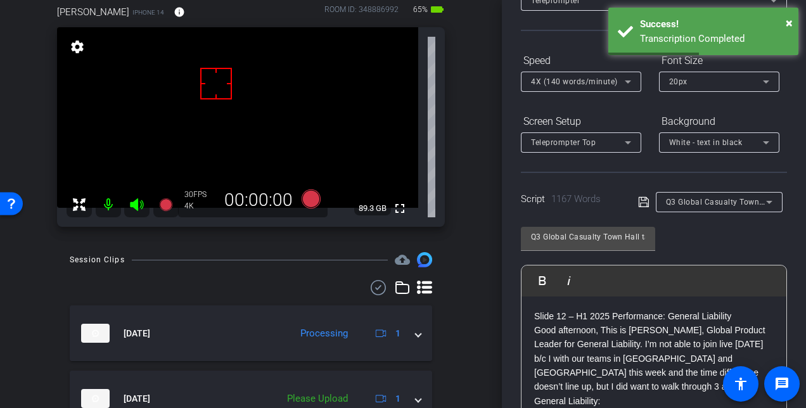
scroll to position [0, 0]
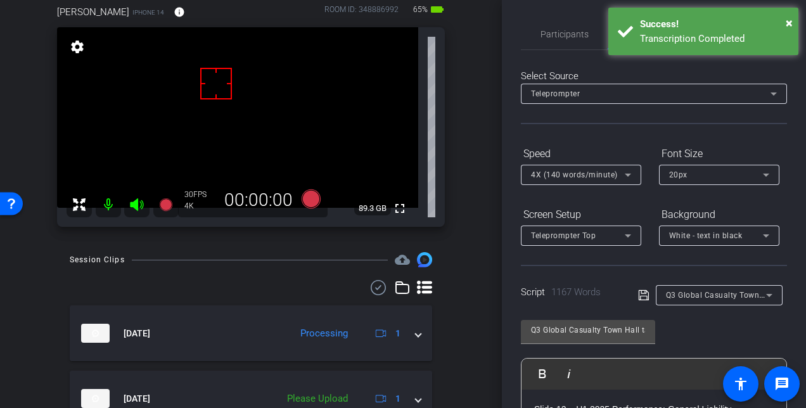
click at [629, 172] on icon at bounding box center [628, 174] width 15 height 15
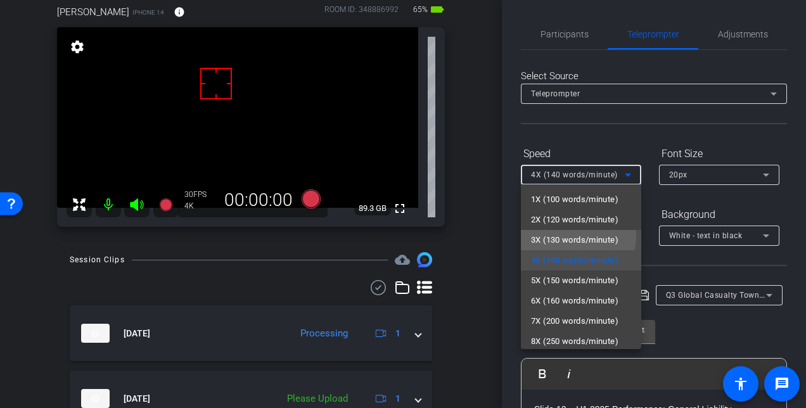
click at [571, 236] on span "3X (130 words/minute)" at bounding box center [574, 240] width 87 height 15
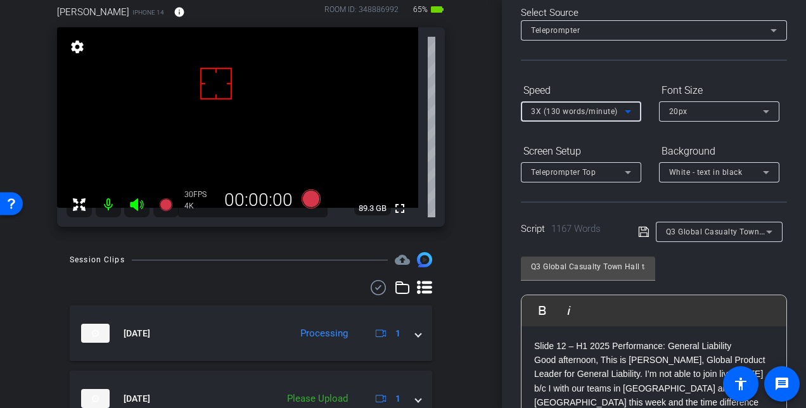
scroll to position [127, 0]
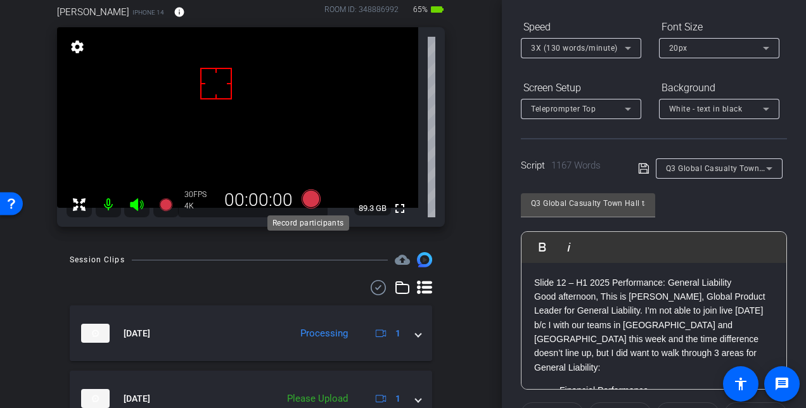
click at [305, 201] on icon at bounding box center [311, 199] width 19 height 19
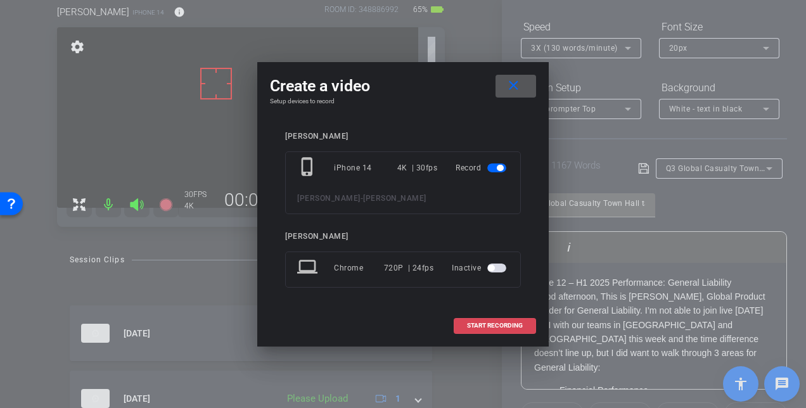
click at [493, 324] on span "START RECORDING" at bounding box center [495, 326] width 56 height 6
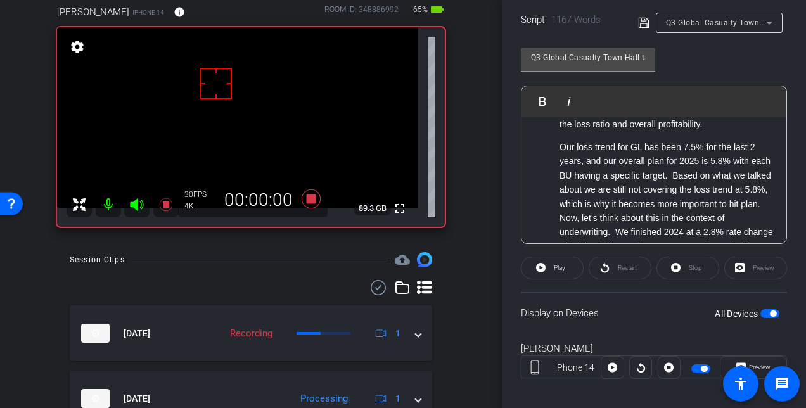
scroll to position [283, 0]
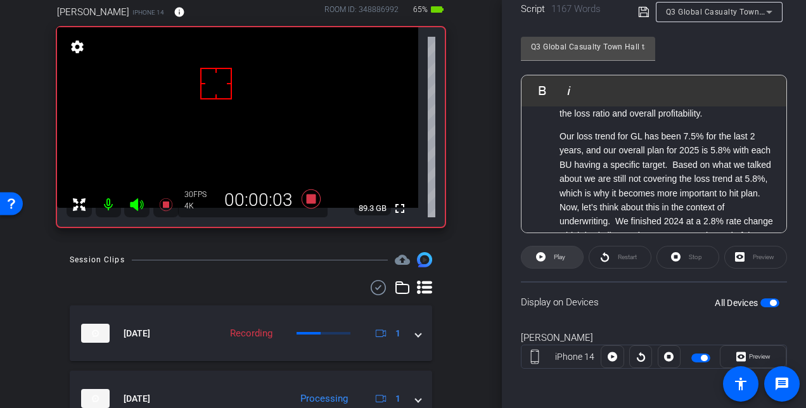
click at [558, 258] on span "Play" at bounding box center [559, 257] width 11 height 7
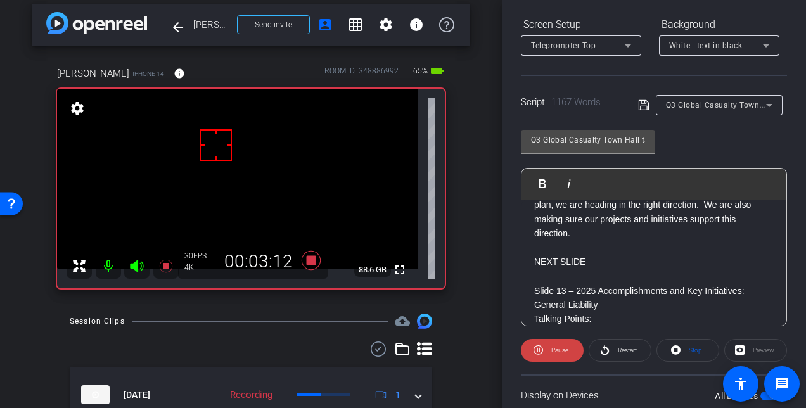
scroll to position [1014, 0]
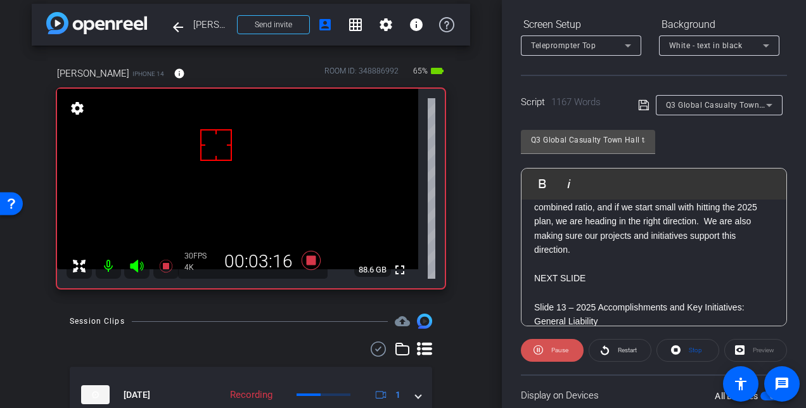
click at [550, 352] on span "Pause" at bounding box center [558, 351] width 20 height 18
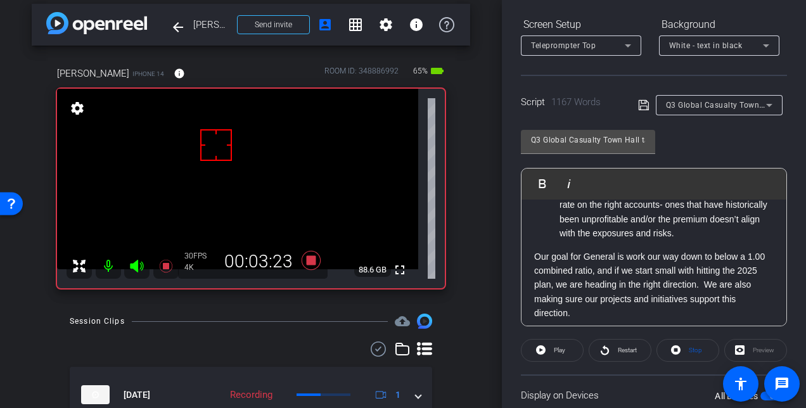
scroll to position [887, 0]
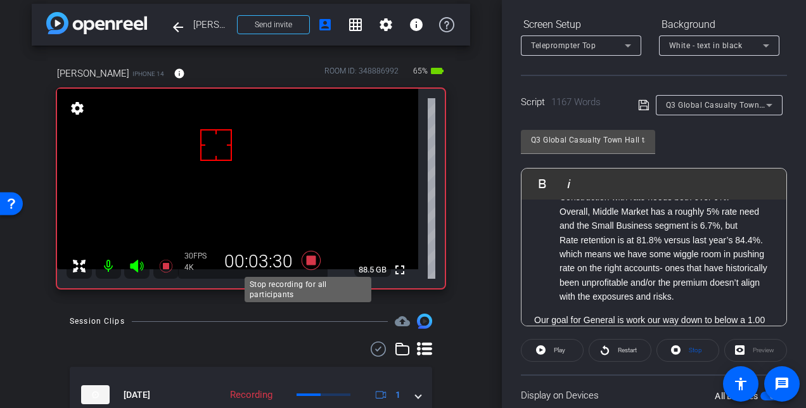
click at [308, 259] on icon at bounding box center [311, 260] width 19 height 19
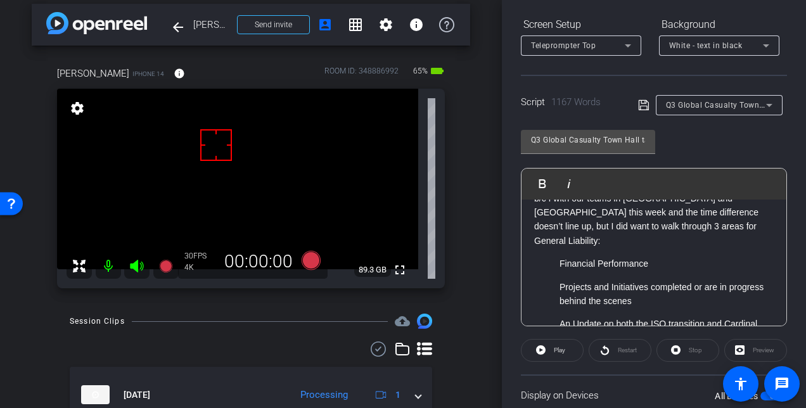
scroll to position [0, 0]
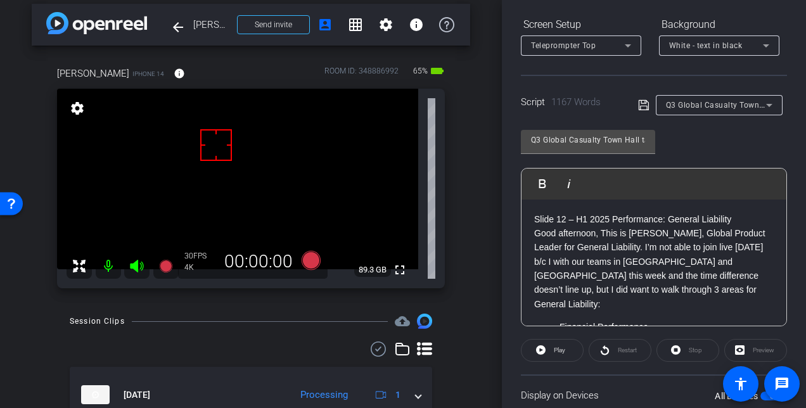
click at [681, 348] on div "Stop" at bounding box center [688, 350] width 63 height 23
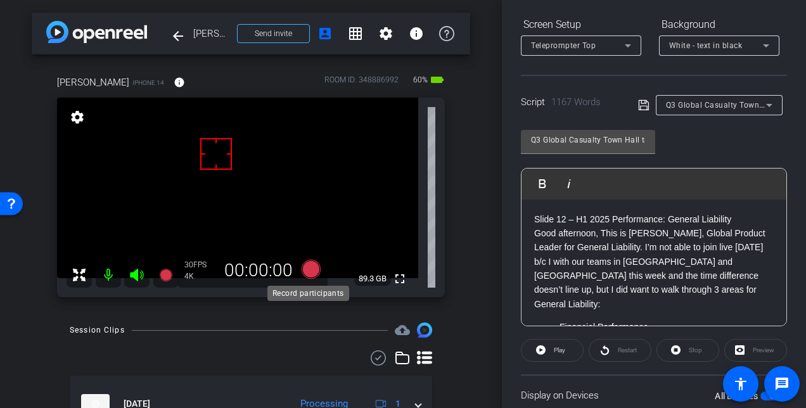
click at [307, 272] on icon at bounding box center [311, 269] width 19 height 19
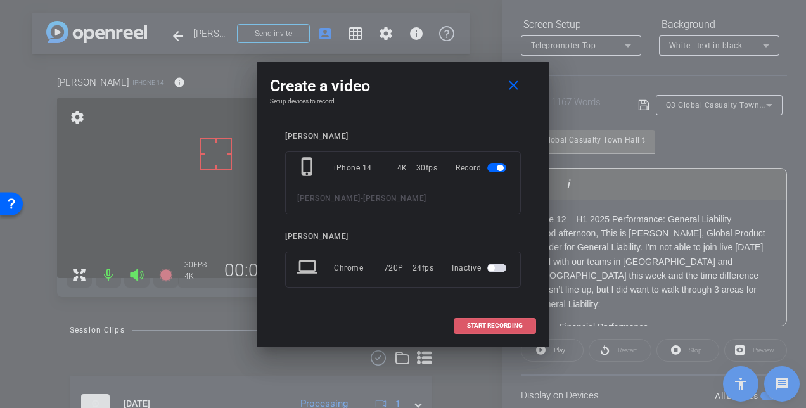
click at [482, 323] on span "START RECORDING" at bounding box center [495, 326] width 56 height 6
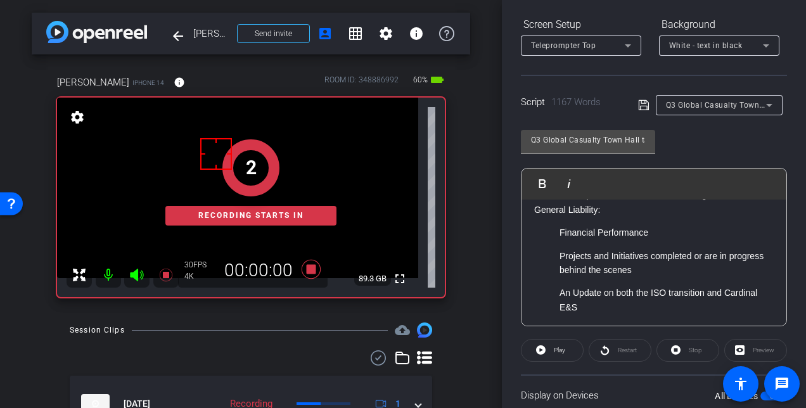
scroll to position [190, 0]
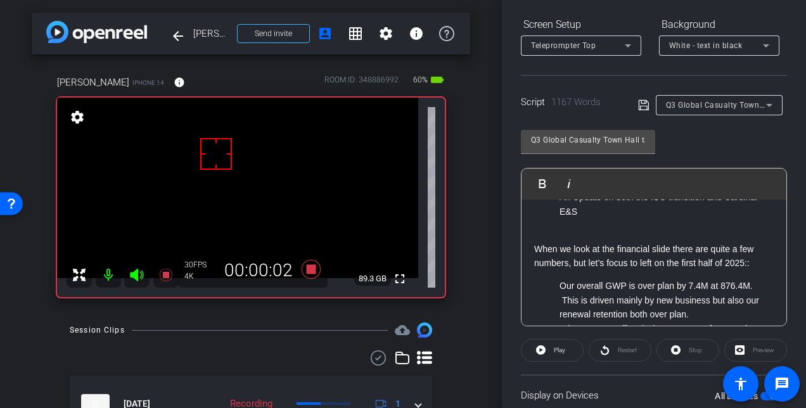
click at [685, 354] on div "Stop" at bounding box center [688, 350] width 63 height 23
click at [562, 351] on span "Play" at bounding box center [559, 350] width 11 height 7
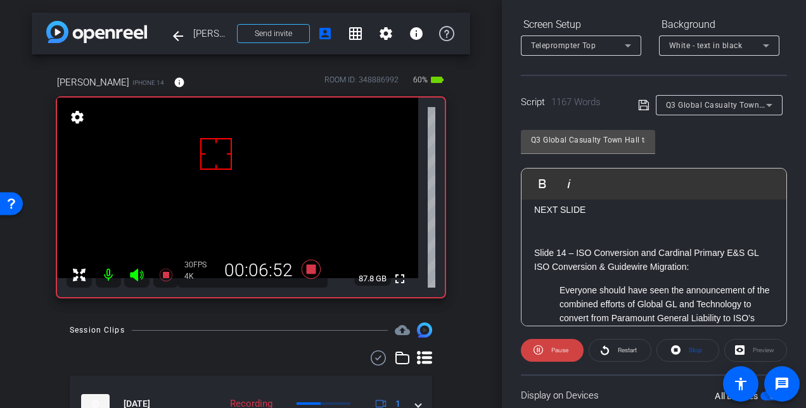
scroll to position [1775, 0]
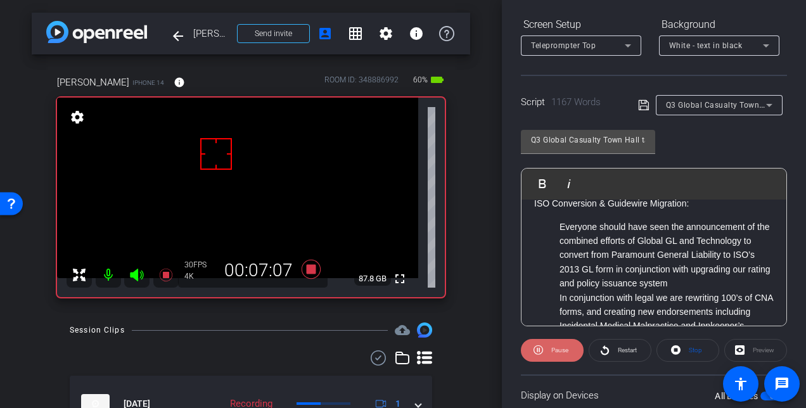
click at [557, 350] on span "Pause" at bounding box center [559, 350] width 17 height 7
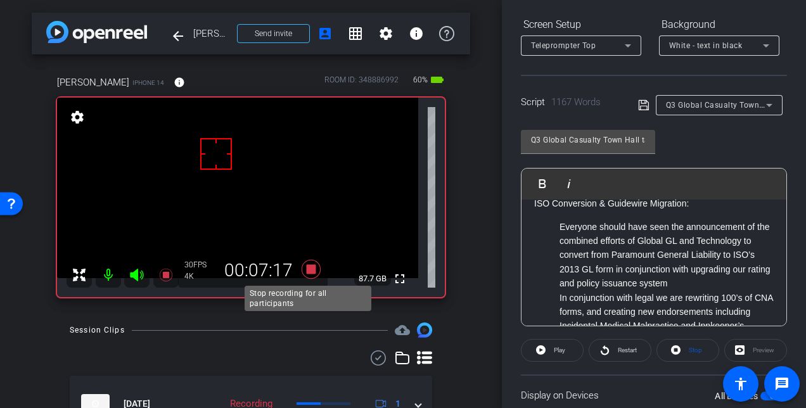
click at [307, 271] on icon at bounding box center [311, 269] width 19 height 19
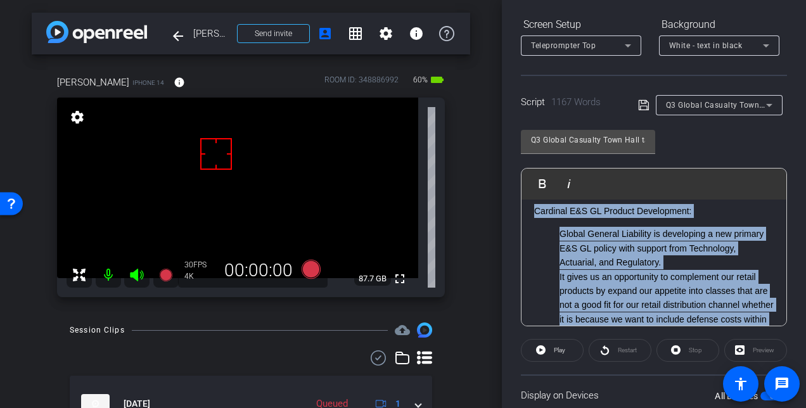
scroll to position [2276, 0]
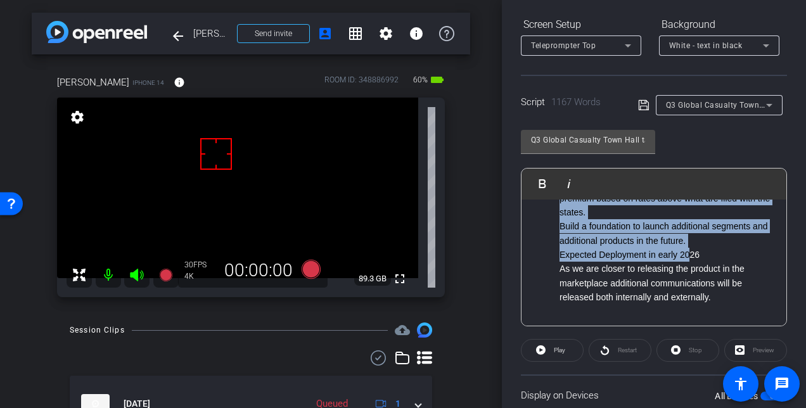
drag, startPoint x: 533, startPoint y: 219, endPoint x: 732, endPoint y: 321, distance: 223.1
copy div "Slide 14 – ISO Conversion and Cardinal Primary E&S GL ISO Conversion & Guidewir…"
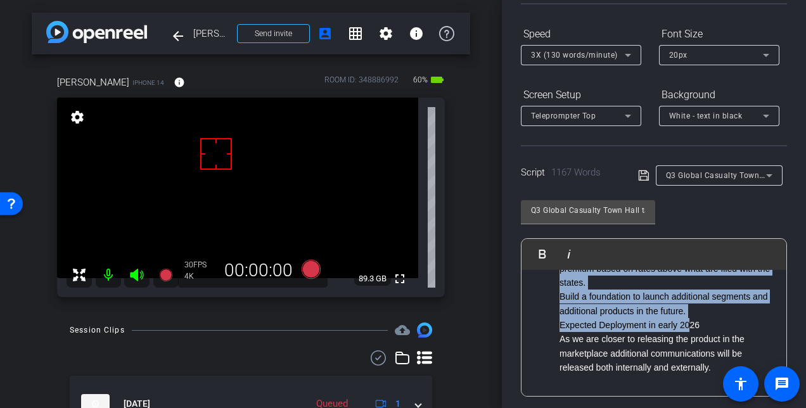
scroll to position [127, 0]
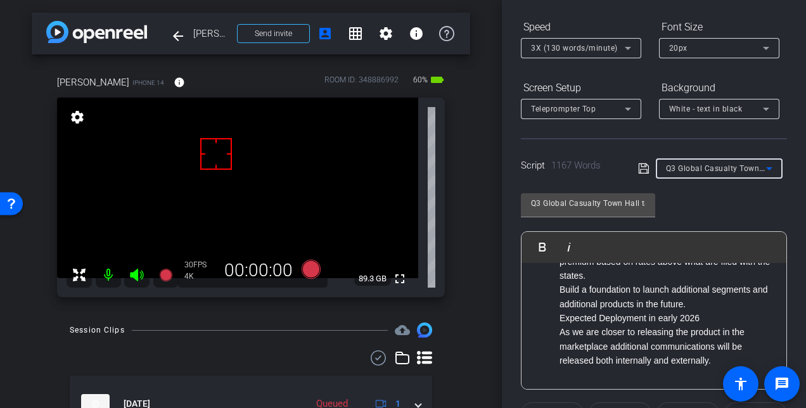
click at [768, 169] on icon at bounding box center [769, 168] width 15 height 15
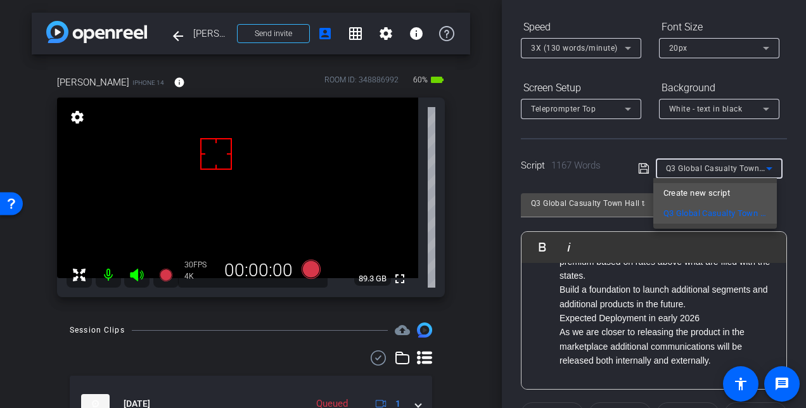
click at [693, 195] on span "Create new script" at bounding box center [697, 193] width 67 height 15
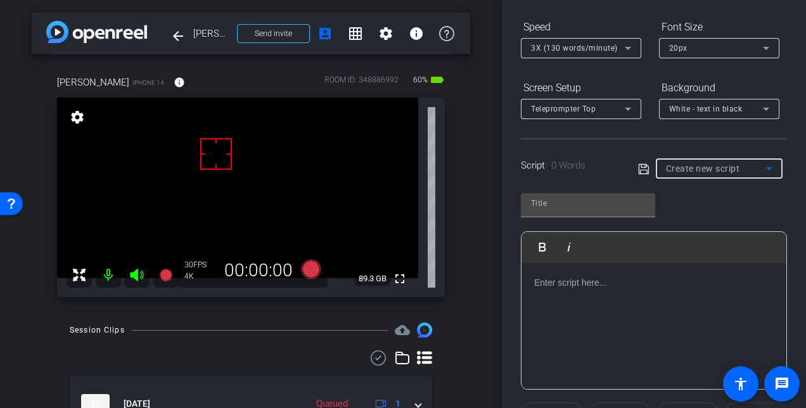
scroll to position [0, 0]
click at [600, 285] on p at bounding box center [654, 283] width 240 height 14
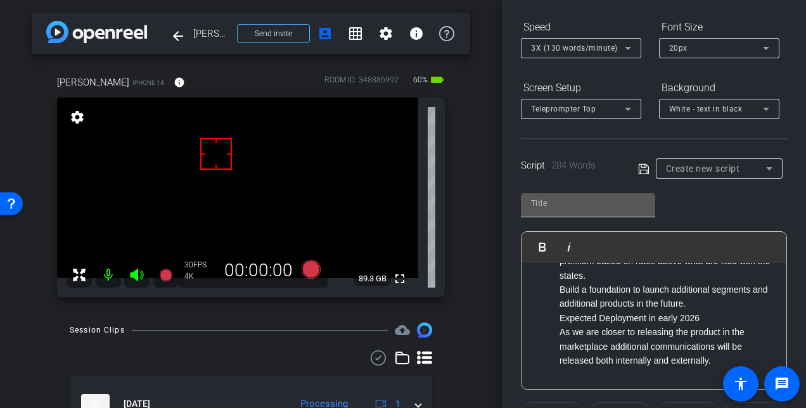
click at [582, 208] on input "text" at bounding box center [588, 203] width 114 height 15
click at [640, 170] on icon at bounding box center [643, 169] width 11 height 15
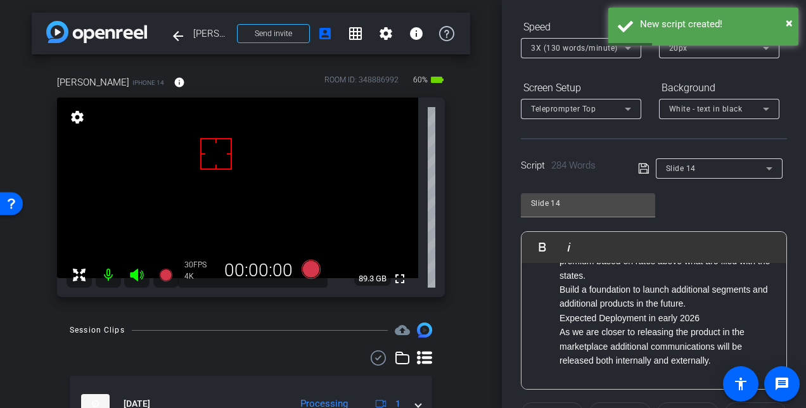
click at [757, 209] on div "Slide 14 Play Play from this location Play Selected Play and display the select…" at bounding box center [654, 287] width 266 height 206
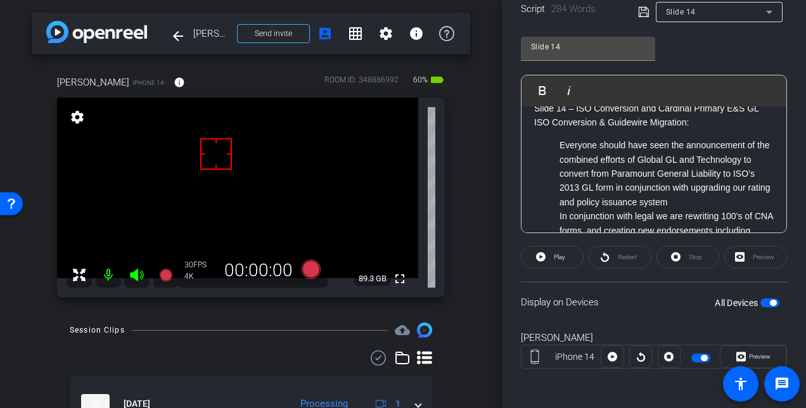
scroll to position [0, 0]
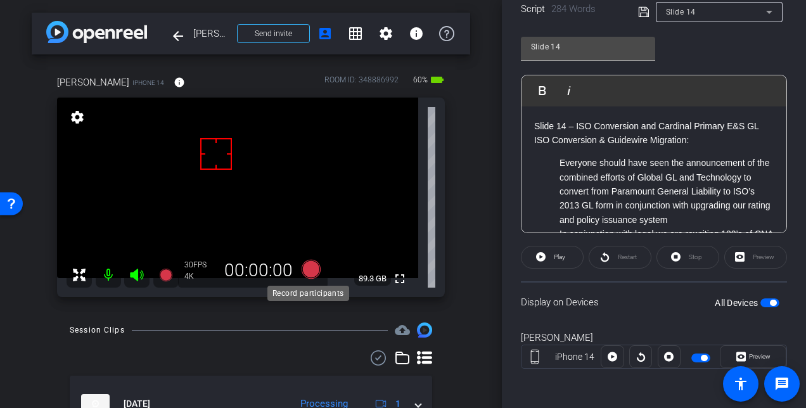
click at [309, 271] on icon at bounding box center [311, 269] width 19 height 19
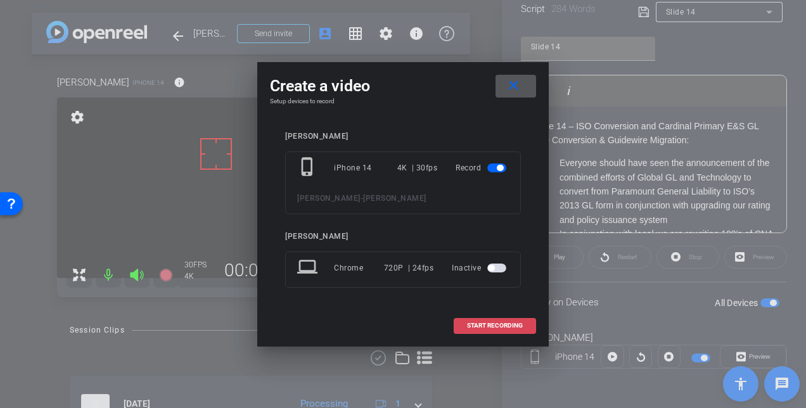
click at [486, 327] on span "START RECORDING" at bounding box center [495, 326] width 56 height 6
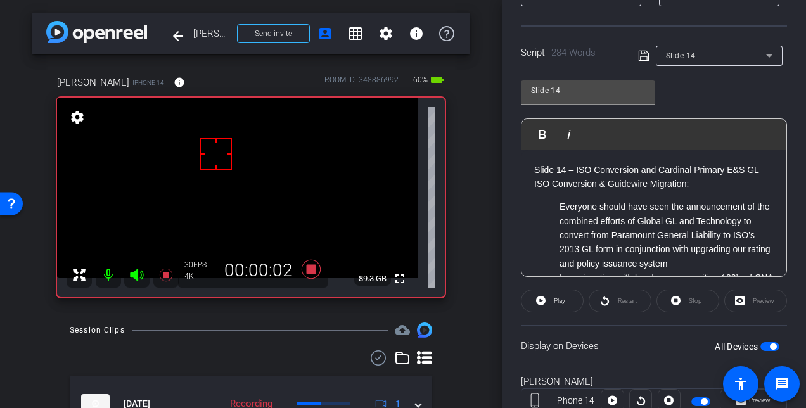
scroll to position [220, 0]
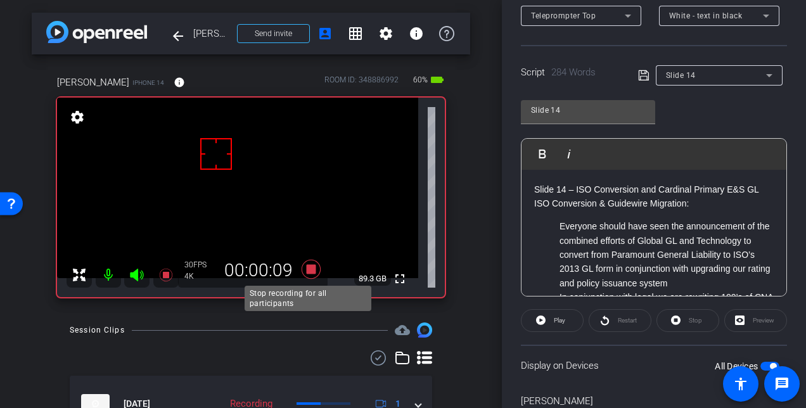
click at [311, 269] on icon at bounding box center [311, 269] width 19 height 19
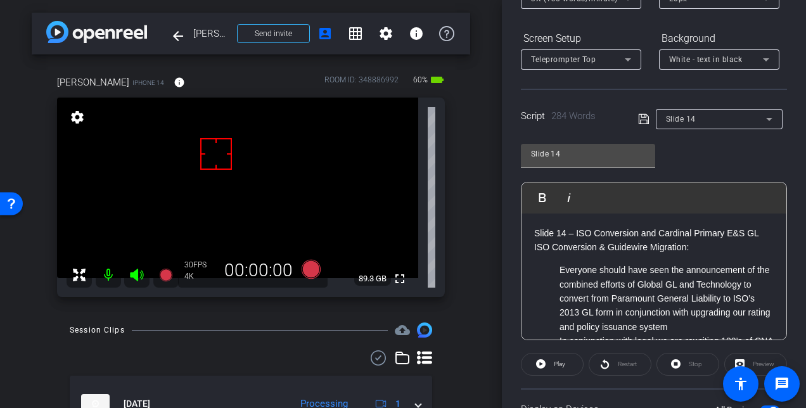
scroll to position [157, 0]
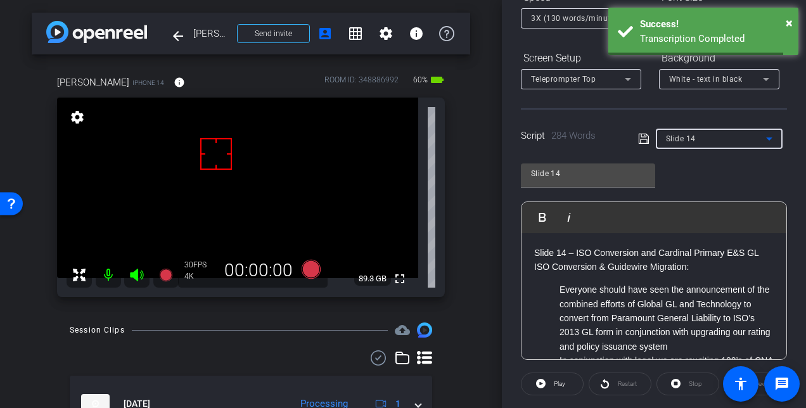
click at [763, 137] on icon at bounding box center [769, 138] width 15 height 15
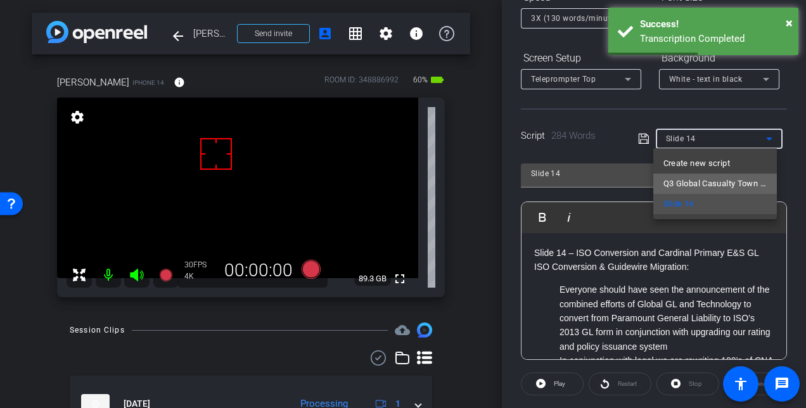
click at [728, 180] on span "Q3 Global Casualty Town Hall talking points" at bounding box center [715, 183] width 103 height 15
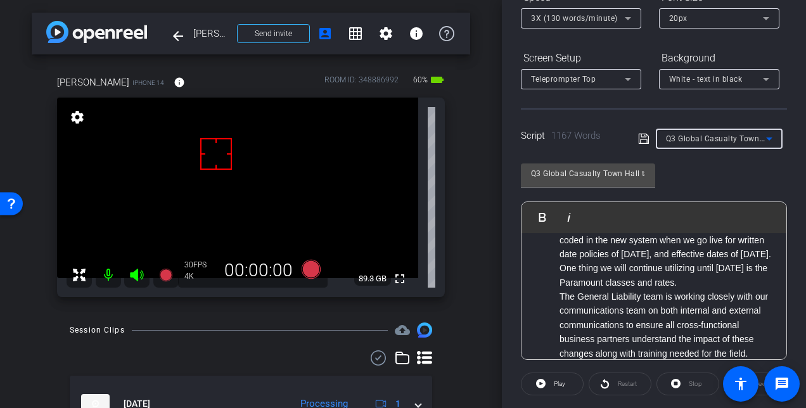
scroll to position [1965, 0]
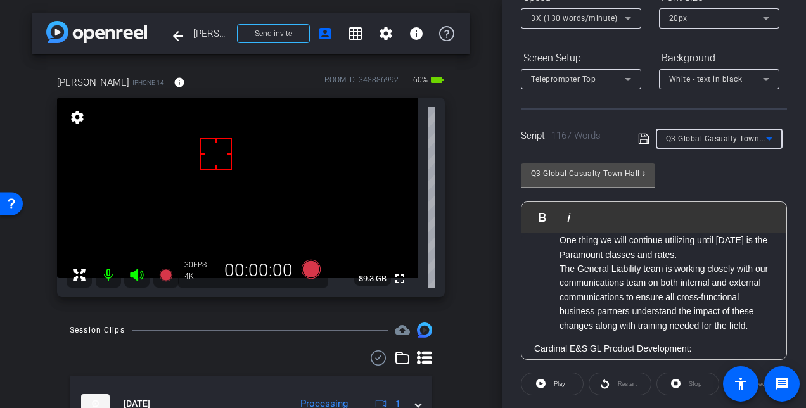
click at [777, 185] on div "Q3 Global Casualty Town Hall talking points Play Play from this location Play S…" at bounding box center [654, 257] width 266 height 206
click at [704, 365] on openreel-capture-teleprompter "Speed 3X (130 words/minute) Font Size 20px Screen Setup Teleprompter Top Backgr…" at bounding box center [654, 252] width 266 height 531
click at [792, 352] on div "Participants Teleprompter Adjustments Steve Winiecki Director Andrew Yelenosky …" at bounding box center [654, 204] width 304 height 408
click at [787, 354] on div "Participants Teleprompter Adjustments Steve Winiecki Director Andrew Yelenosky …" at bounding box center [654, 204] width 304 height 408
click at [712, 367] on openreel-capture-teleprompter "Speed 3X (130 words/minute) Font Size 20px Screen Setup Teleprompter Top Backgr…" at bounding box center [654, 252] width 266 height 531
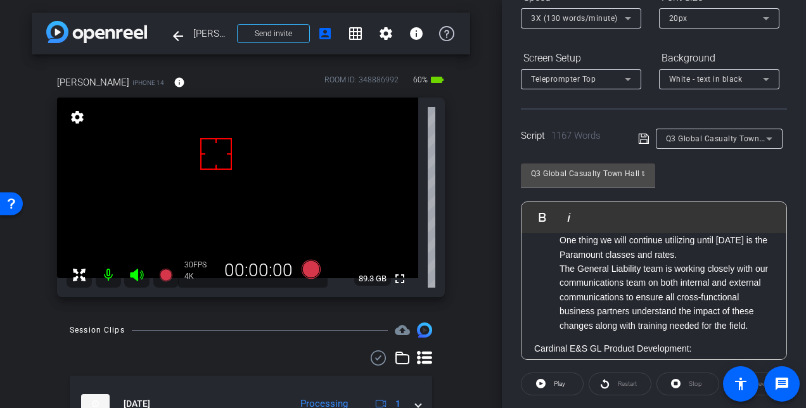
click at [716, 396] on openreel-capture-teleprompter "Speed 3X (130 words/minute) Font Size 20px Screen Setup Teleprompter Top Backgr…" at bounding box center [654, 252] width 266 height 531
click at [789, 345] on div "Participants Teleprompter Adjustments Steve Winiecki Director Andrew Yelenosky …" at bounding box center [654, 204] width 304 height 408
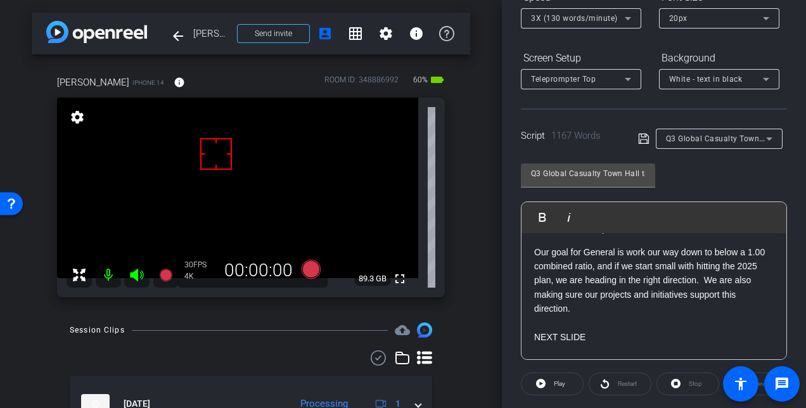
scroll to position [951, 0]
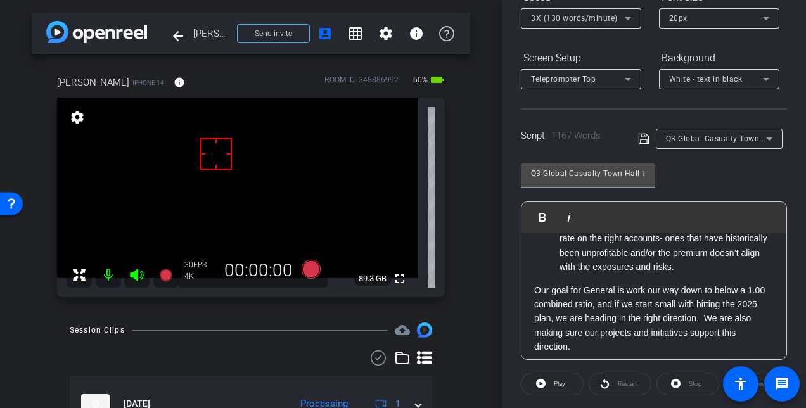
click at [766, 138] on icon at bounding box center [769, 139] width 6 height 3
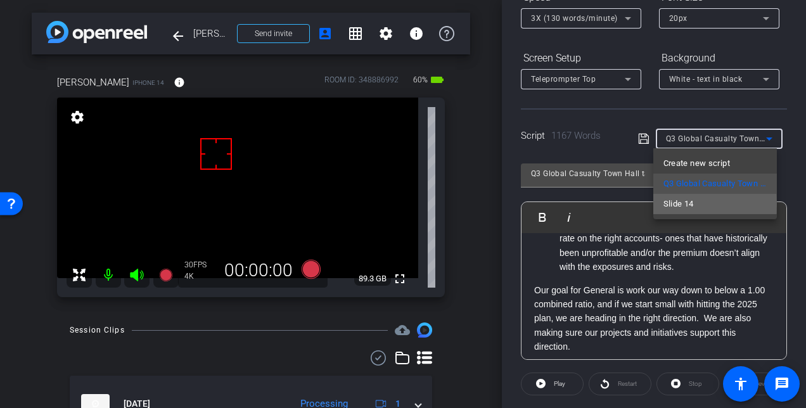
click at [682, 204] on span "Slide 14" at bounding box center [679, 204] width 30 height 15
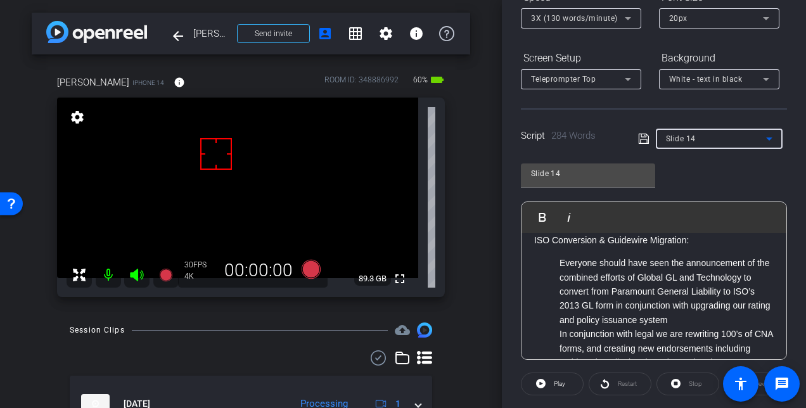
scroll to position [0, 0]
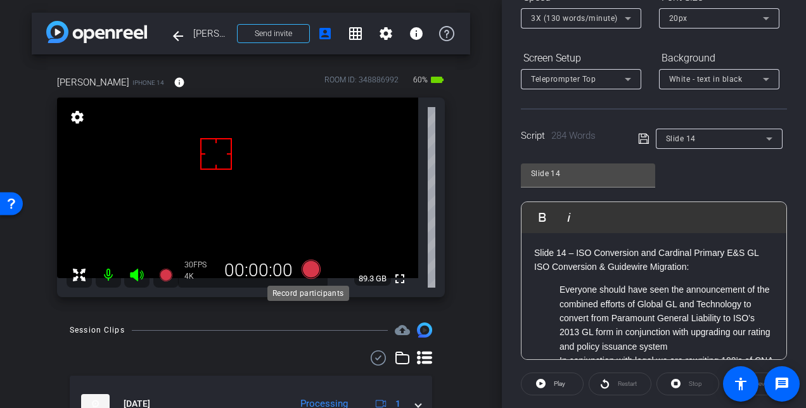
click at [304, 268] on icon at bounding box center [311, 269] width 19 height 19
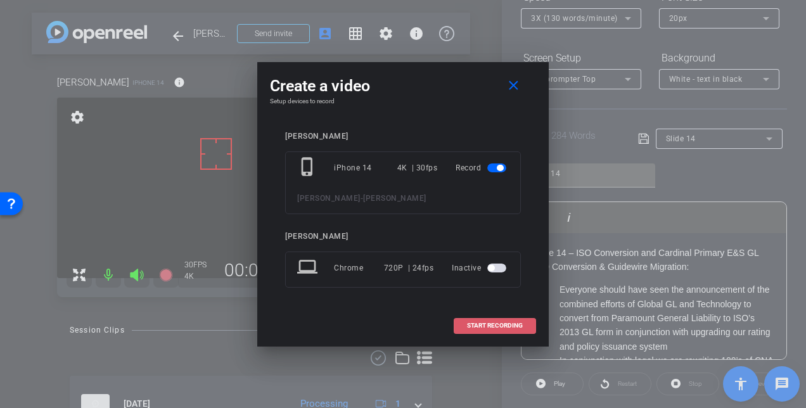
click at [491, 327] on span "START RECORDING" at bounding box center [495, 326] width 56 height 6
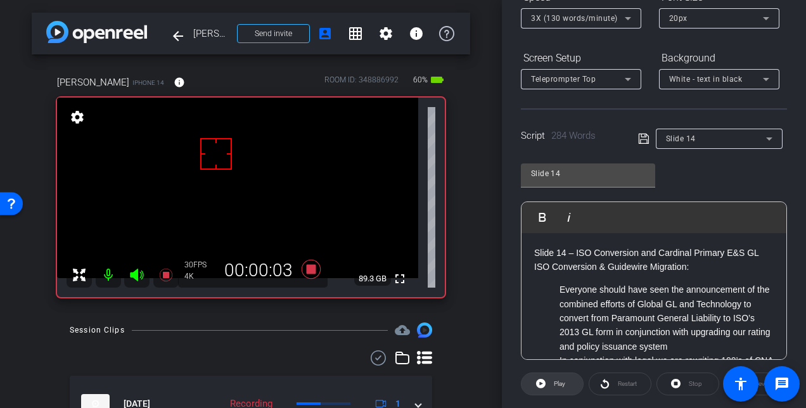
click at [546, 384] on span at bounding box center [552, 384] width 61 height 30
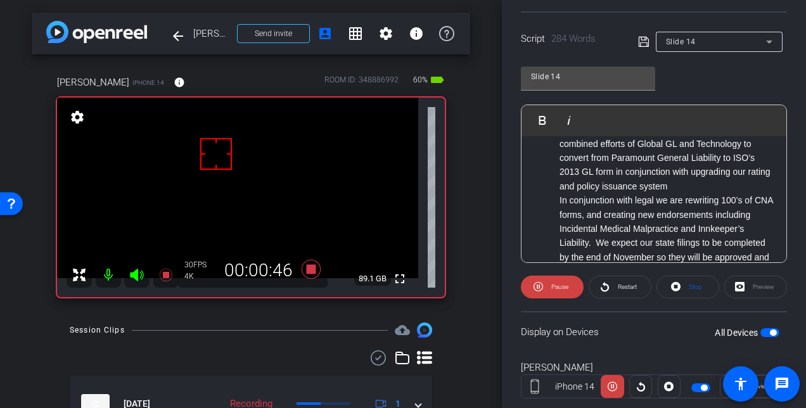
scroll to position [283, 0]
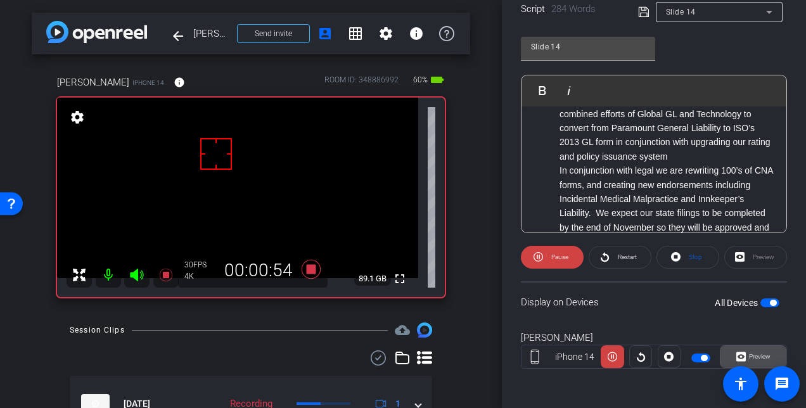
click at [749, 355] on span "Preview" at bounding box center [760, 356] width 22 height 7
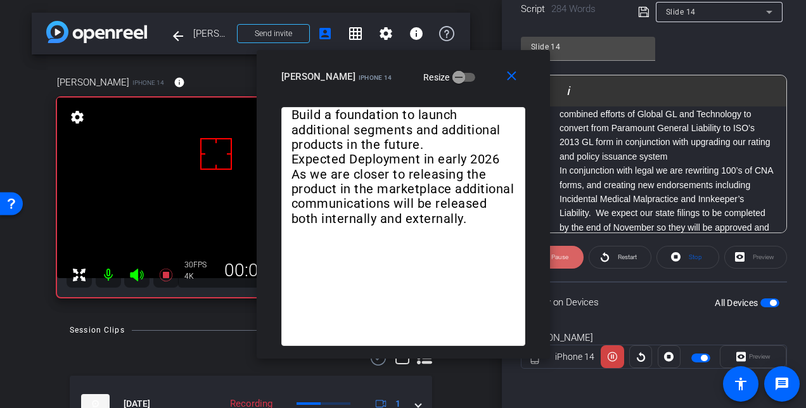
click at [565, 254] on span "Pause" at bounding box center [559, 257] width 17 height 7
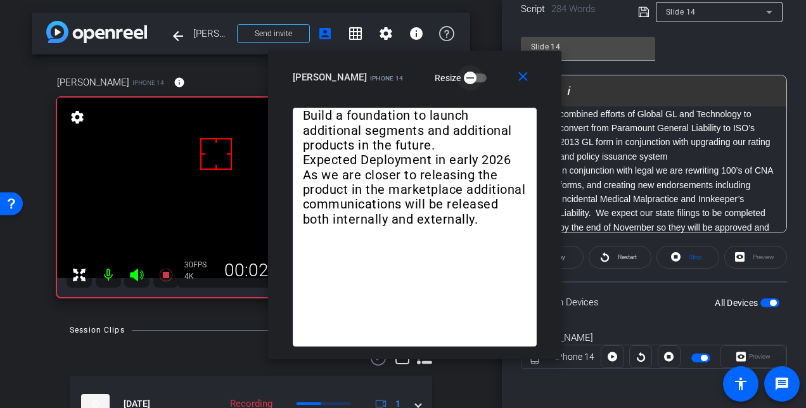
drag, startPoint x: 460, startPoint y: 76, endPoint x: 471, endPoint y: 77, distance: 11.4
click at [471, 77] on icon "button" at bounding box center [470, 77] width 11 height 11
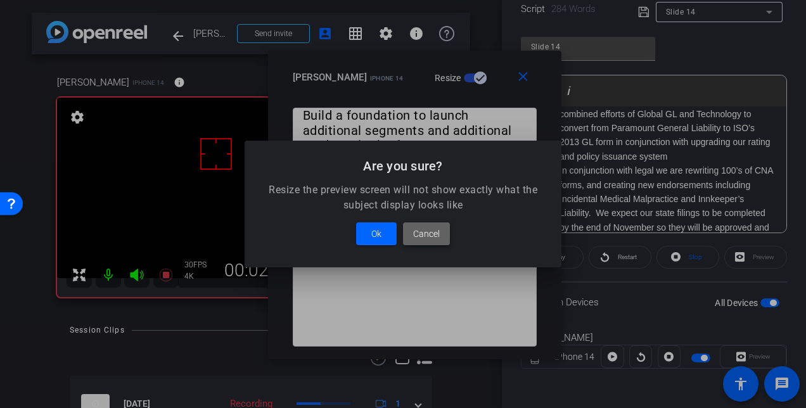
click at [435, 228] on span "Cancel" at bounding box center [426, 233] width 27 height 15
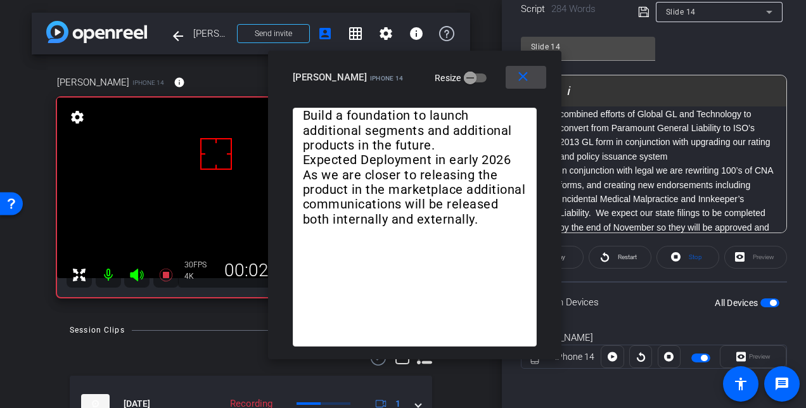
click at [522, 78] on mat-icon "close" at bounding box center [523, 77] width 16 height 16
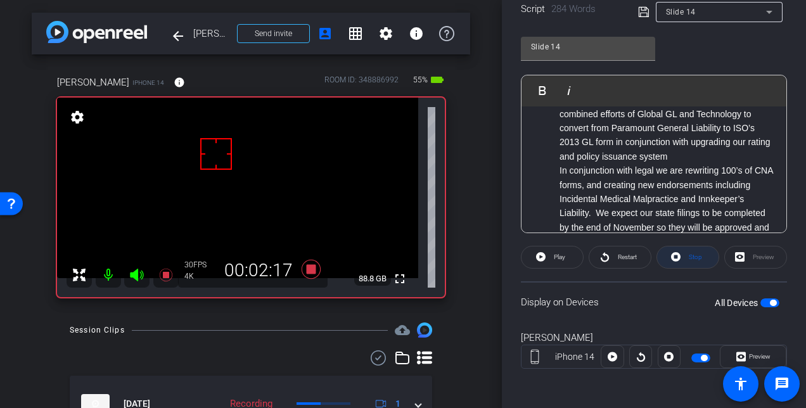
click at [689, 259] on span "Stop" at bounding box center [695, 257] width 13 height 7
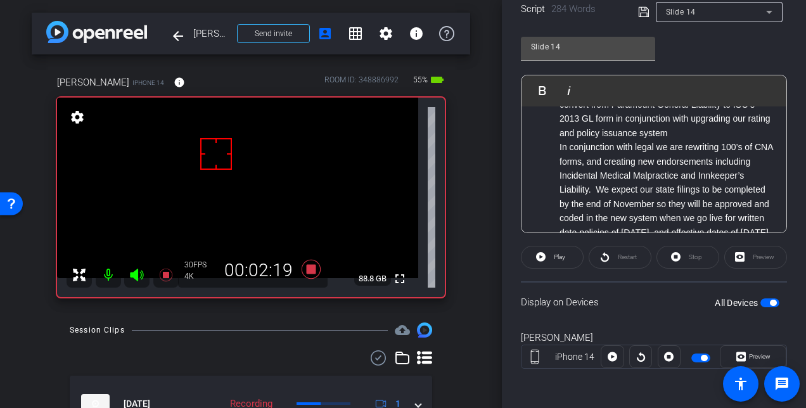
scroll to position [0, 0]
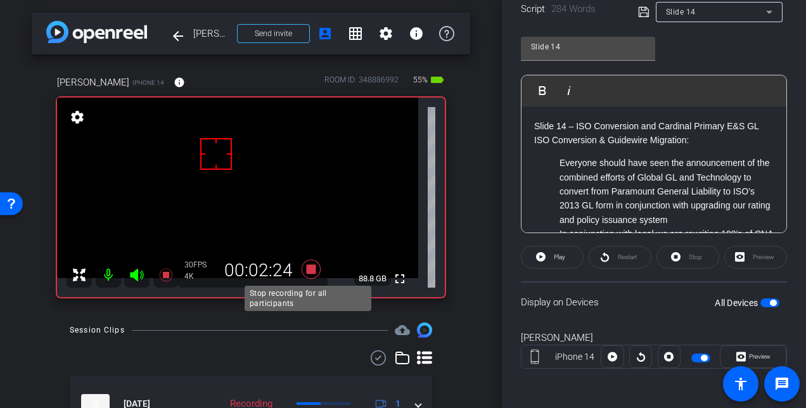
click at [307, 270] on icon at bounding box center [311, 269] width 19 height 19
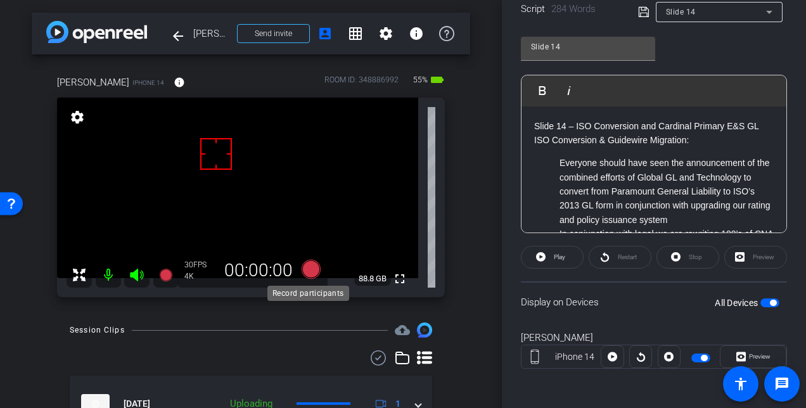
click at [307, 270] on icon at bounding box center [311, 269] width 19 height 19
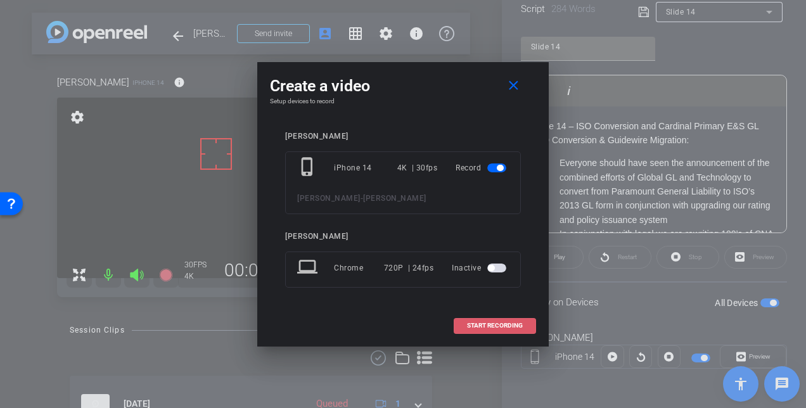
click at [475, 323] on span "START RECORDING" at bounding box center [495, 326] width 56 height 6
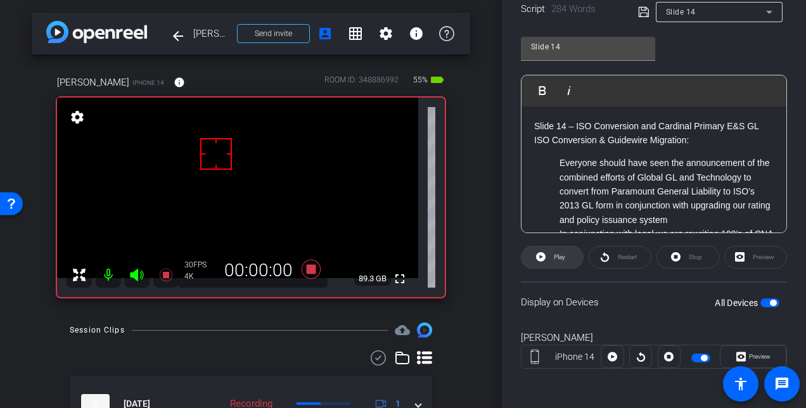
click at [560, 257] on span "Play" at bounding box center [559, 257] width 11 height 7
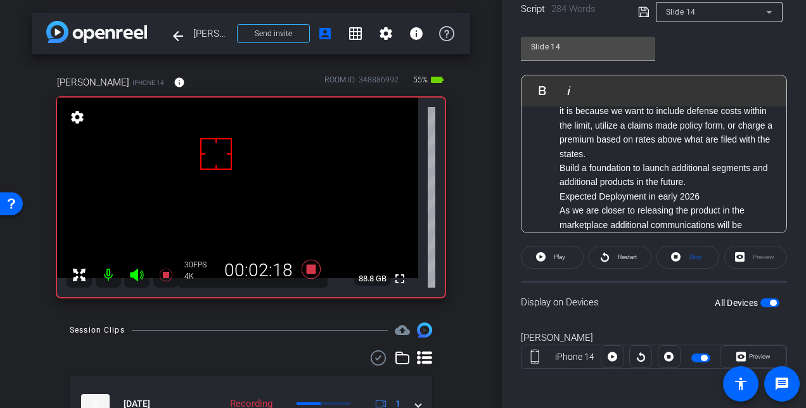
scroll to position [502, 0]
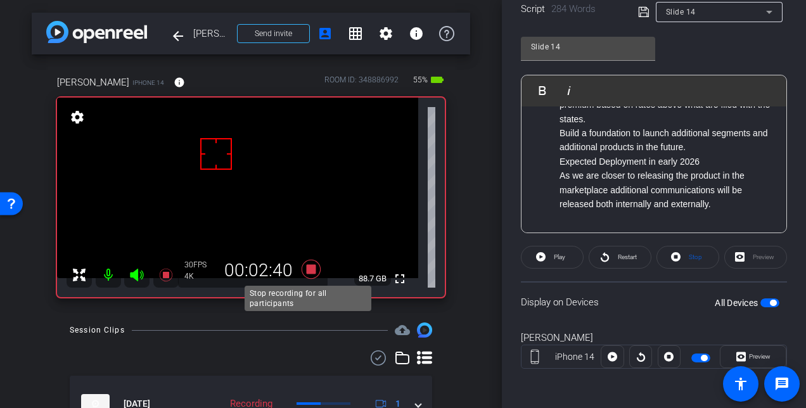
click at [308, 270] on icon at bounding box center [311, 269] width 19 height 19
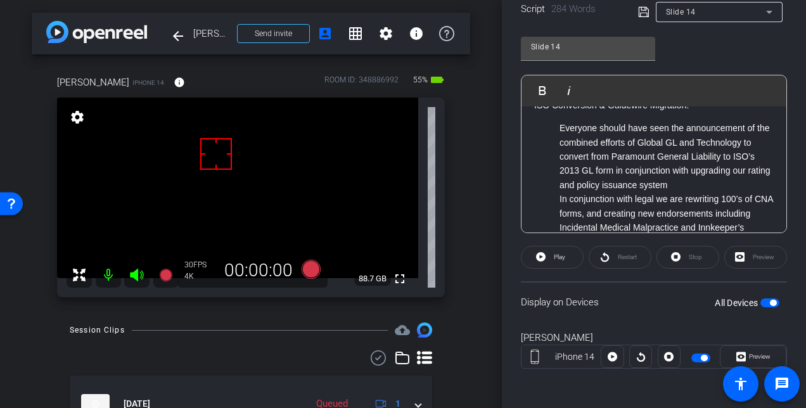
scroll to position [0, 0]
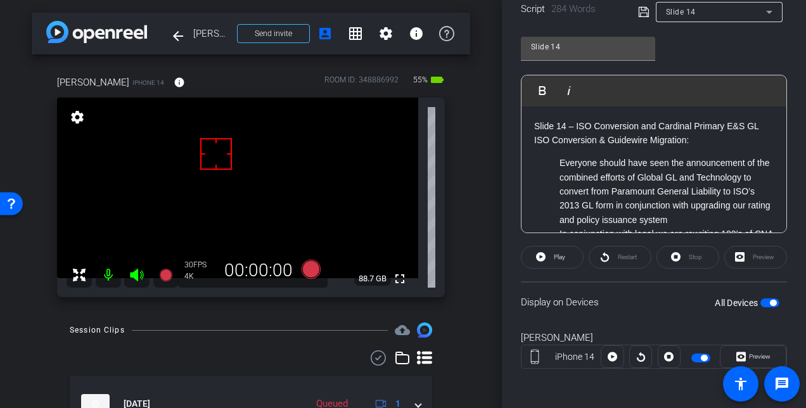
click at [688, 259] on div "Stop" at bounding box center [688, 257] width 63 height 23
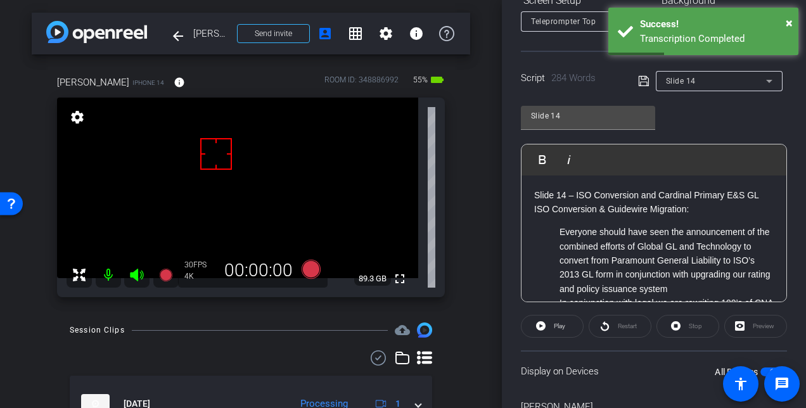
scroll to position [220, 0]
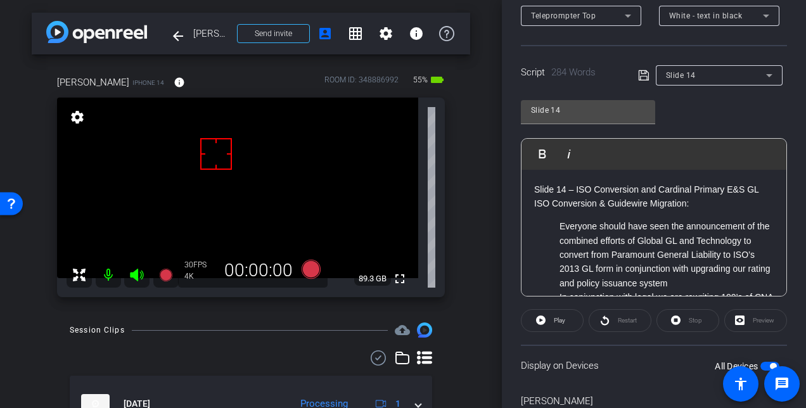
click at [680, 320] on div "Stop" at bounding box center [688, 320] width 63 height 23
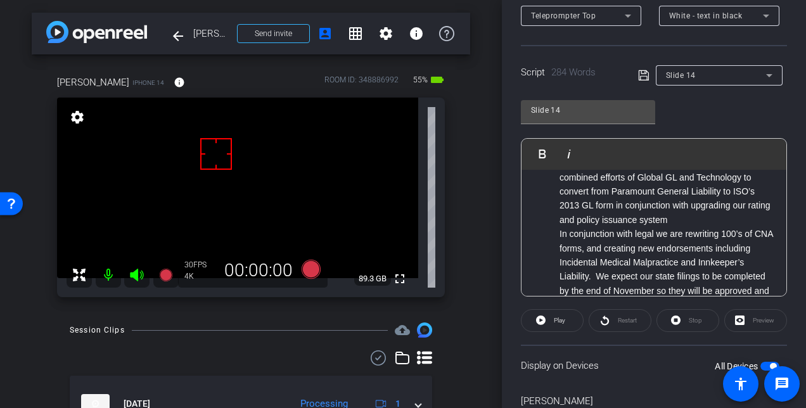
scroll to position [0, 0]
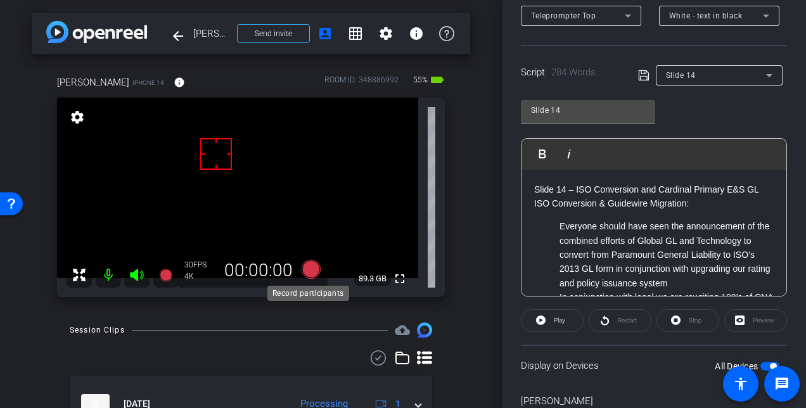
click at [306, 269] on icon at bounding box center [311, 269] width 19 height 19
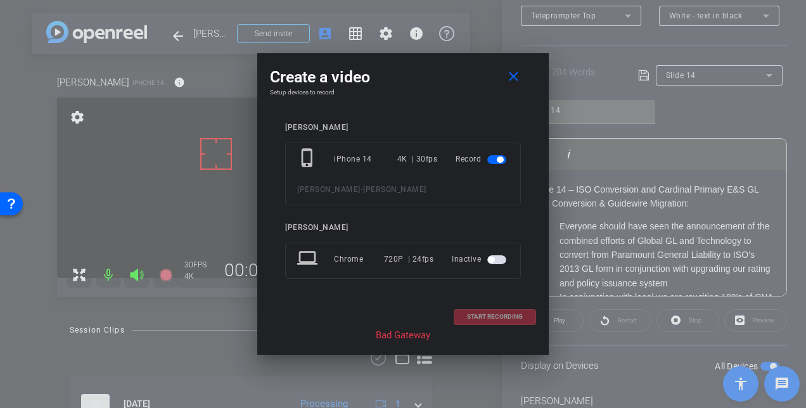
click at [478, 315] on div "START RECORDING" at bounding box center [403, 317] width 266 height 16
click at [501, 314] on div "START RECORDING" at bounding box center [403, 317] width 266 height 16
click at [513, 76] on mat-icon "close" at bounding box center [514, 77] width 16 height 16
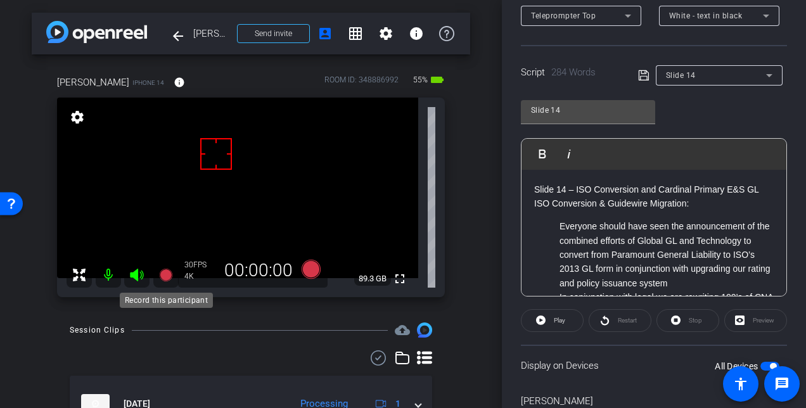
click at [163, 274] on icon at bounding box center [165, 275] width 13 height 13
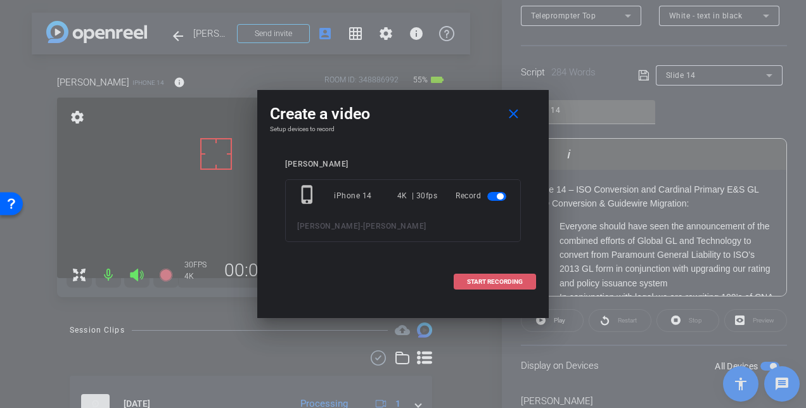
click at [468, 281] on span "START RECORDING" at bounding box center [495, 282] width 56 height 6
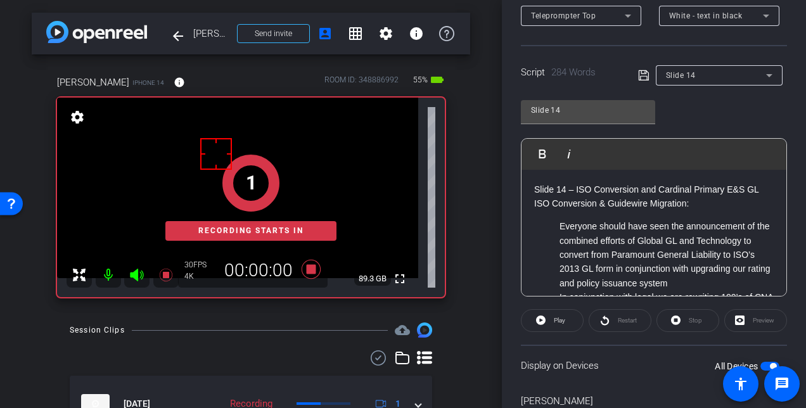
click at [697, 321] on div "Stop" at bounding box center [688, 320] width 63 height 23
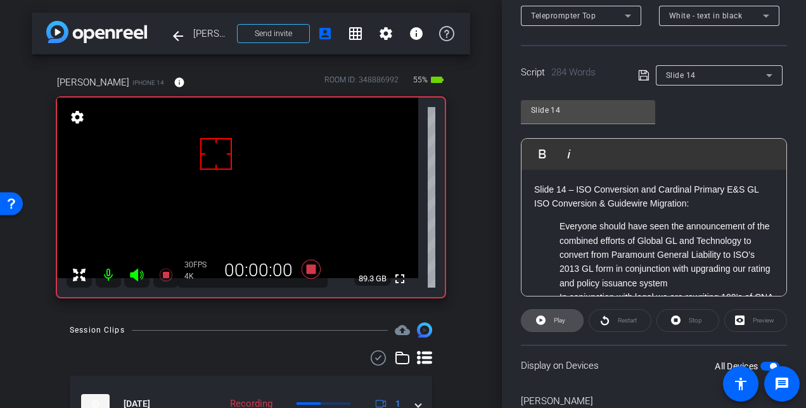
click at [558, 322] on span "Play" at bounding box center [559, 320] width 11 height 7
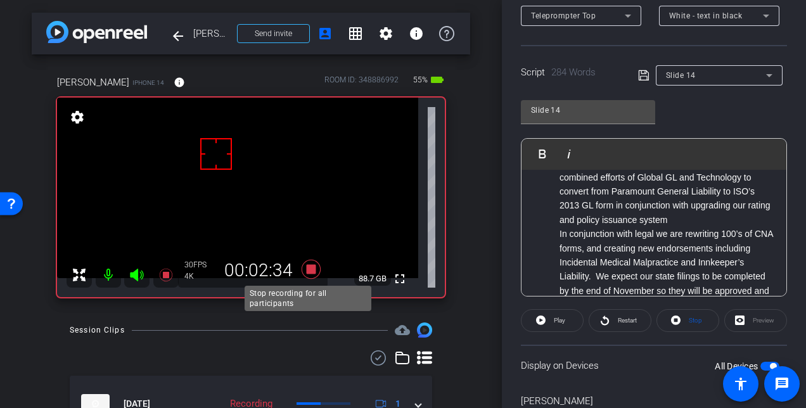
click at [309, 270] on icon at bounding box center [311, 269] width 19 height 19
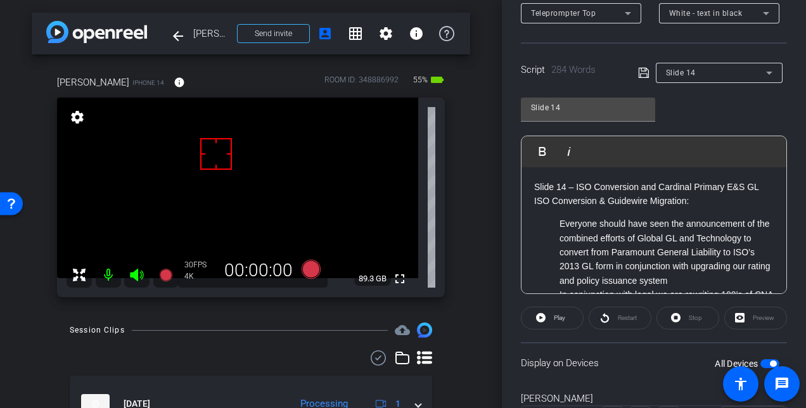
scroll to position [93, 0]
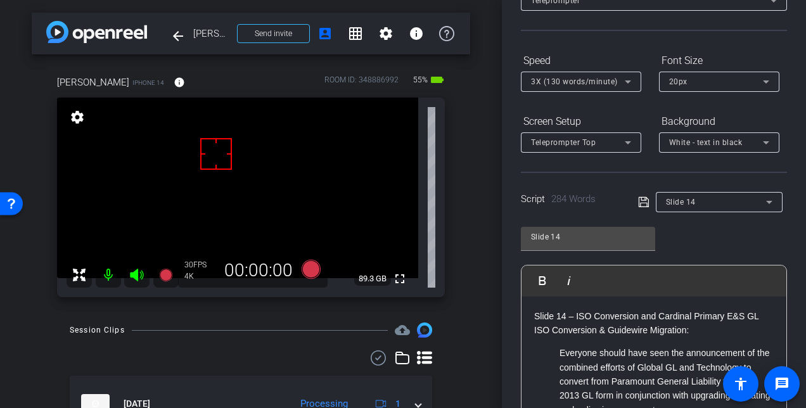
click at [764, 203] on icon at bounding box center [769, 202] width 15 height 15
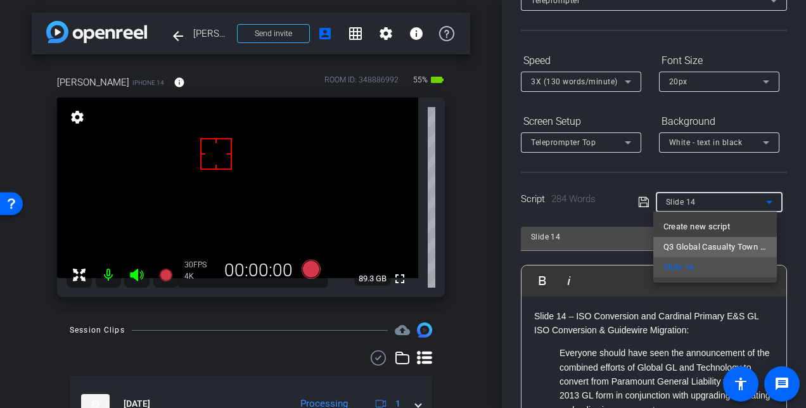
click at [676, 245] on span "Q3 Global Casualty Town Hall talking points" at bounding box center [715, 247] width 103 height 15
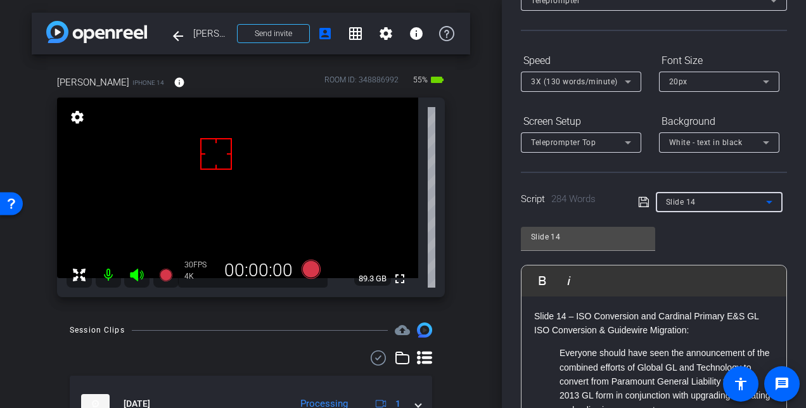
type input "Q3 Global Casualty Town Hall talking points"
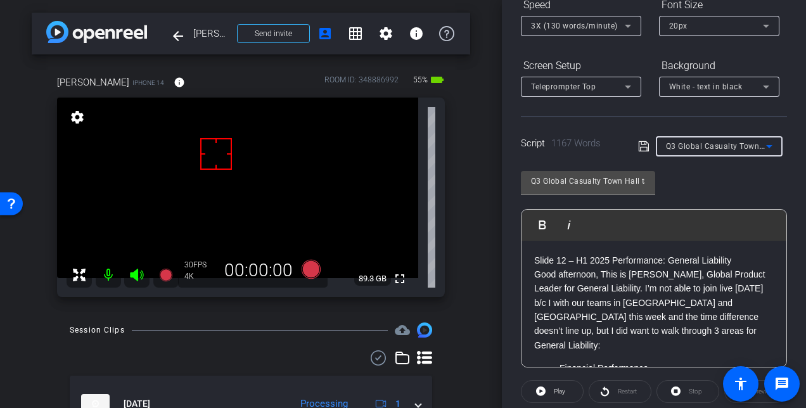
scroll to position [283, 0]
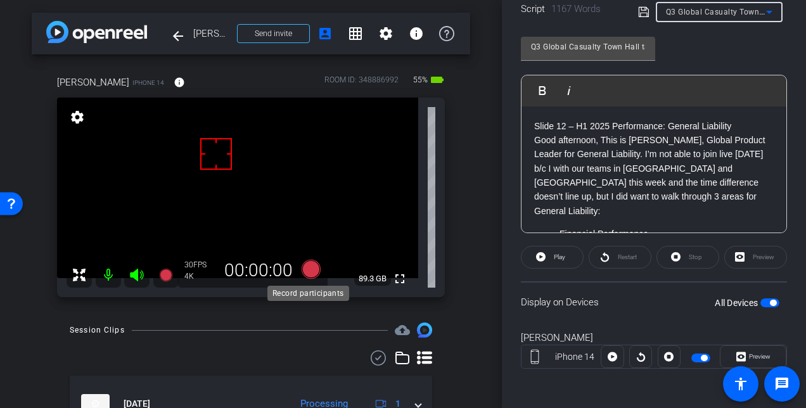
click at [308, 269] on icon at bounding box center [311, 269] width 19 height 19
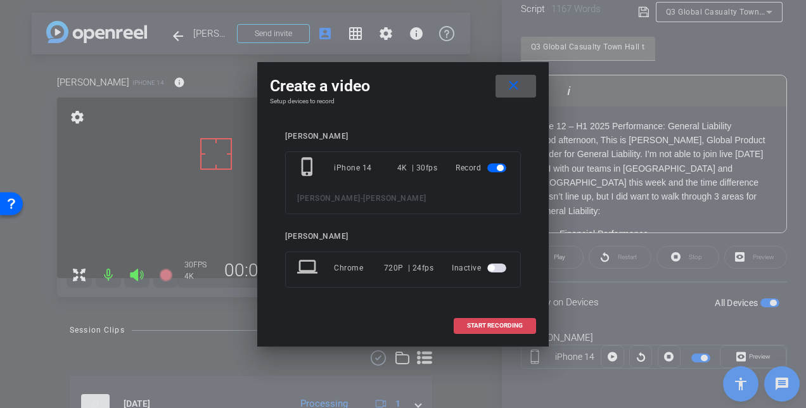
click at [479, 321] on span at bounding box center [495, 326] width 81 height 30
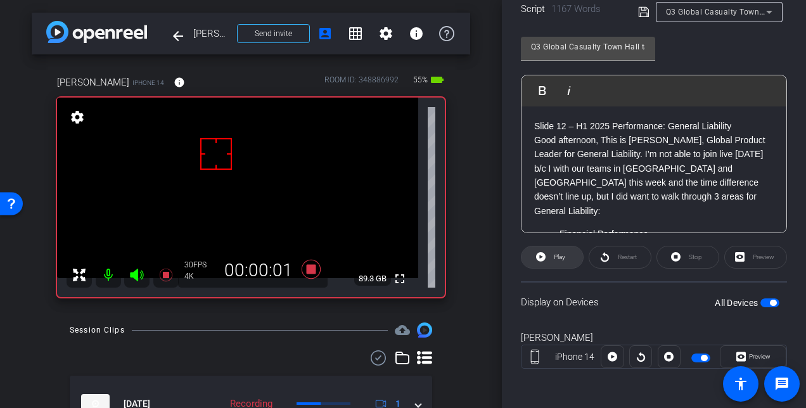
click at [558, 259] on span "Play" at bounding box center [559, 257] width 11 height 7
click at [674, 255] on icon at bounding box center [676, 257] width 10 height 16
click at [683, 255] on div "Stop" at bounding box center [688, 257] width 63 height 23
click at [678, 252] on div "Stop" at bounding box center [688, 257] width 63 height 23
click at [558, 258] on span "Play" at bounding box center [559, 257] width 11 height 7
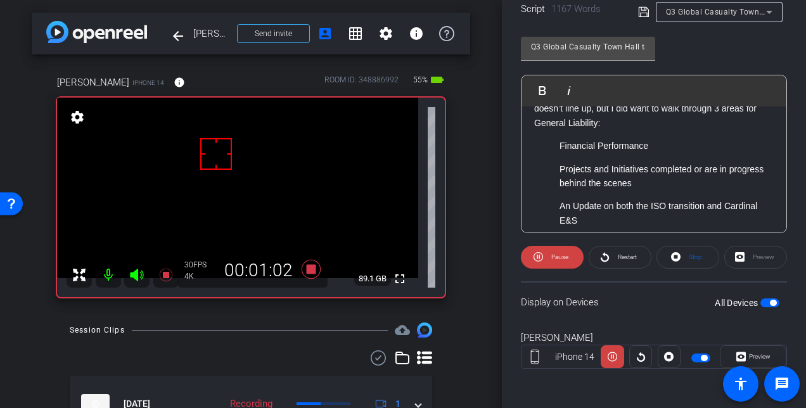
scroll to position [127, 0]
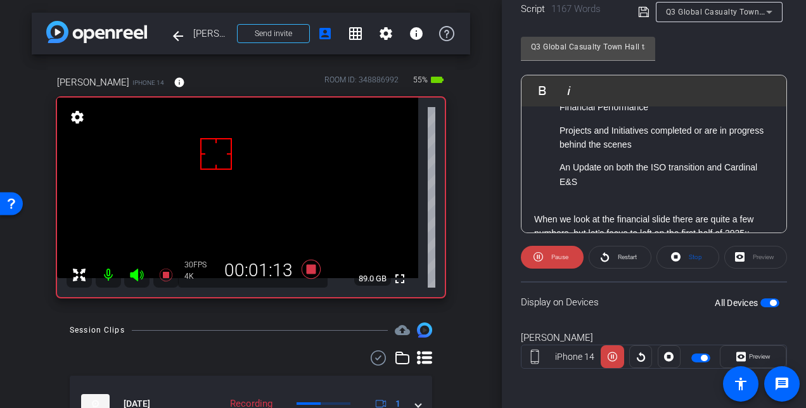
click at [761, 255] on div "Preview" at bounding box center [756, 257] width 63 height 23
click at [753, 353] on span "Preview" at bounding box center [760, 356] width 22 height 7
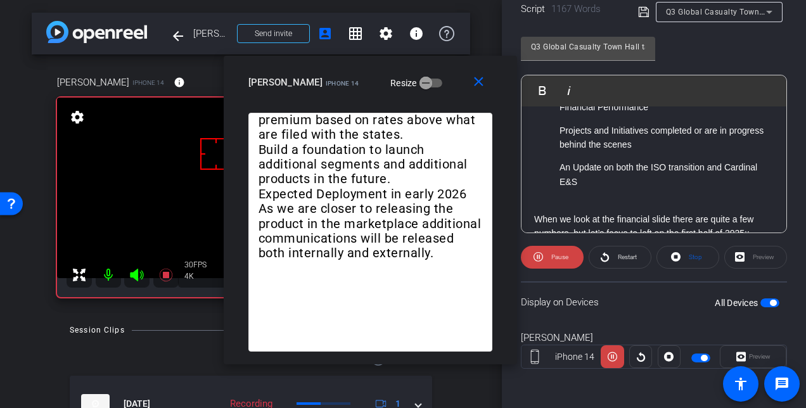
drag, startPoint x: 385, startPoint y: 63, endPoint x: 352, endPoint y: 68, distance: 33.5
click at [352, 68] on div "close candace lemond iPhone 14 Resize" at bounding box center [370, 84] width 293 height 57
click at [560, 254] on span "Pause" at bounding box center [559, 257] width 17 height 7
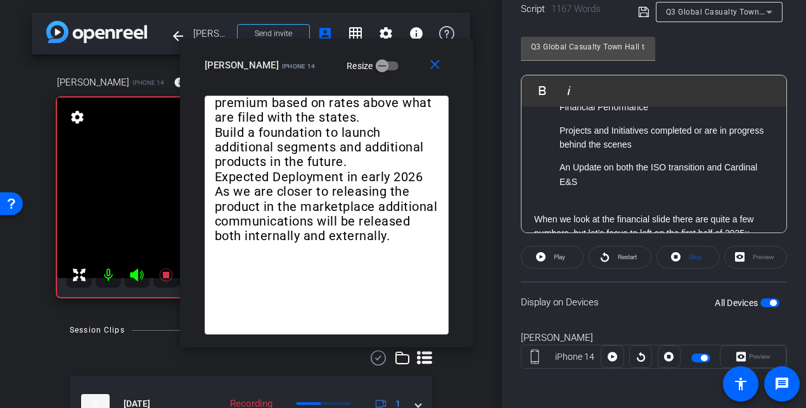
drag, startPoint x: 342, startPoint y: 67, endPoint x: 297, endPoint y: 50, distance: 47.3
click at [297, 49] on div "close candace lemond iPhone 14 Resize" at bounding box center [326, 67] width 293 height 57
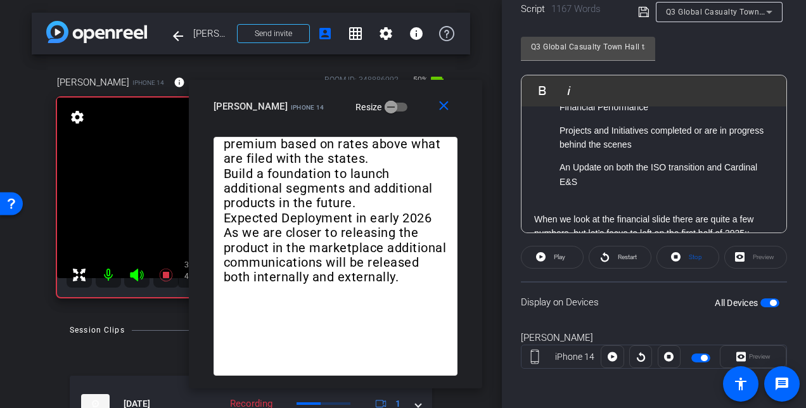
drag, startPoint x: 313, startPoint y: 182, endPoint x: 322, endPoint y: 223, distance: 42.3
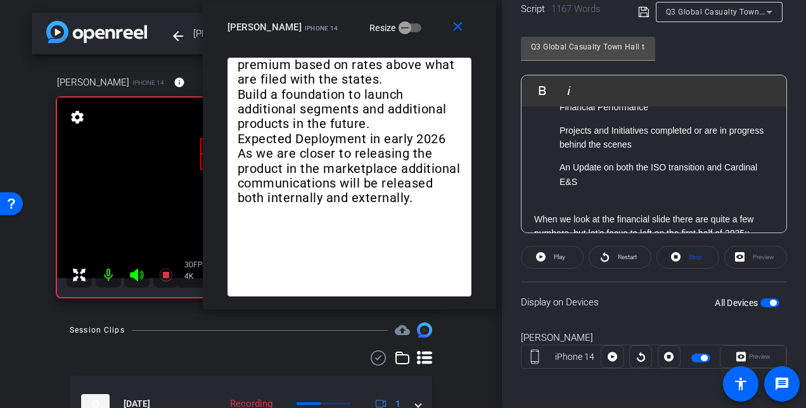
drag, startPoint x: 307, startPoint y: 95, endPoint x: 321, endPoint y: -20, distance: 116.2
click at [321, 0] on html "Accessibility Screen-Reader Guide, Feedback, and Issue Reporting | New window m…" at bounding box center [403, 204] width 806 height 408
click at [734, 257] on div "Preview" at bounding box center [756, 257] width 63 height 23
click at [674, 259] on icon at bounding box center [676, 257] width 10 height 10
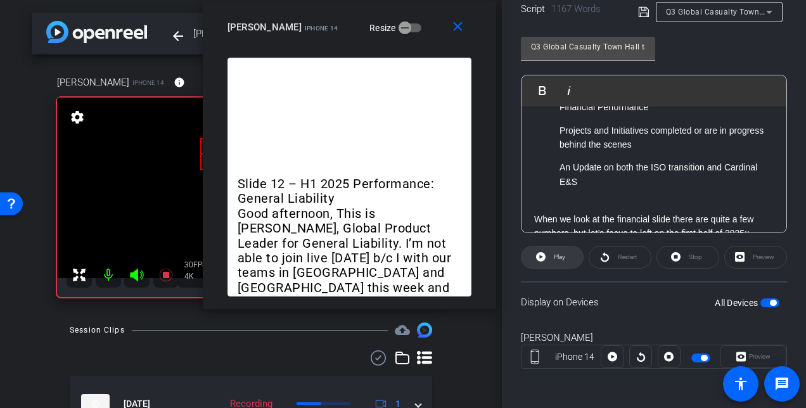
click at [560, 255] on span "Play" at bounding box center [559, 257] width 11 height 7
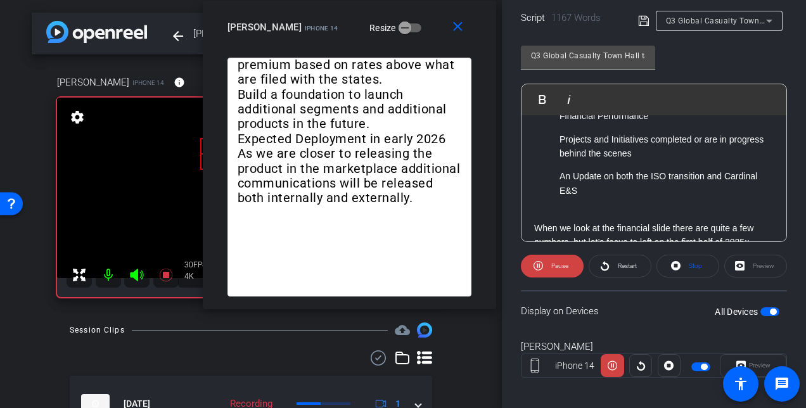
scroll to position [283, 0]
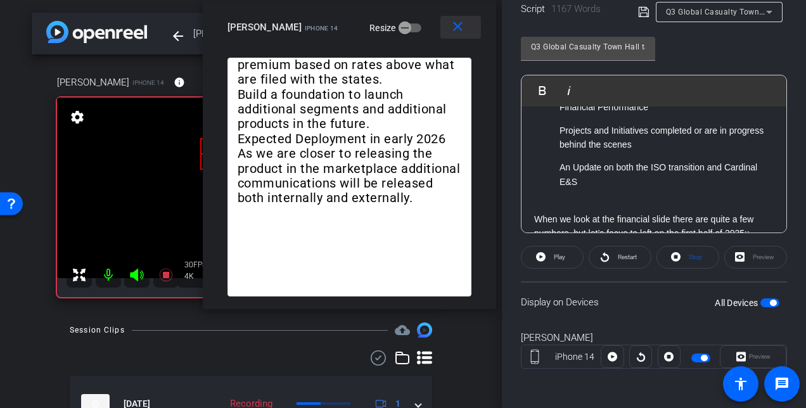
click at [459, 27] on mat-icon "close" at bounding box center [458, 27] width 16 height 16
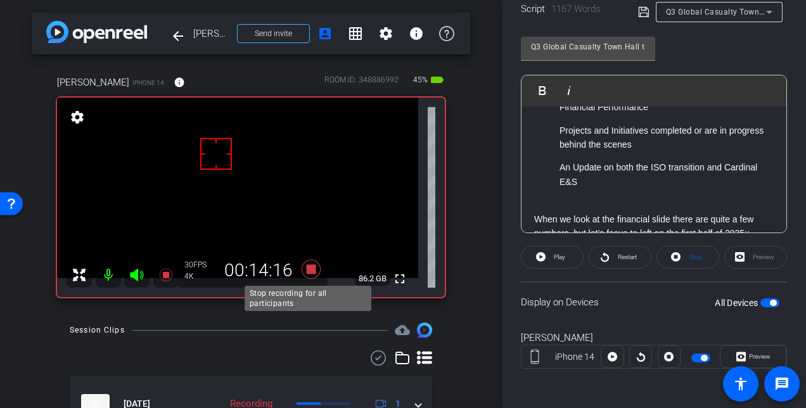
click at [306, 270] on icon at bounding box center [311, 269] width 19 height 19
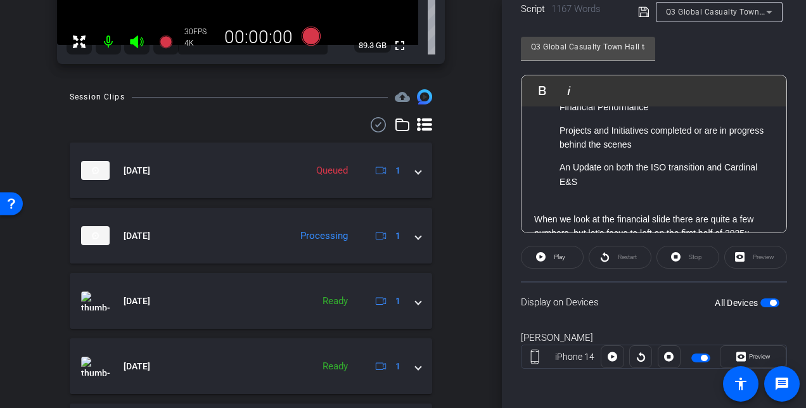
scroll to position [254, 0]
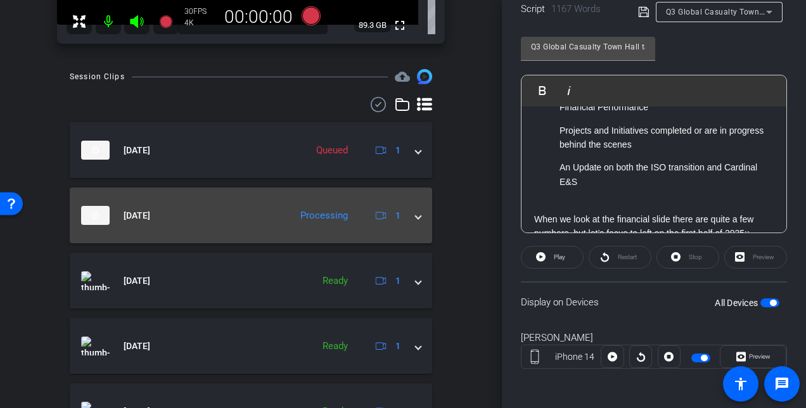
click at [318, 219] on div "Processing" at bounding box center [324, 216] width 60 height 15
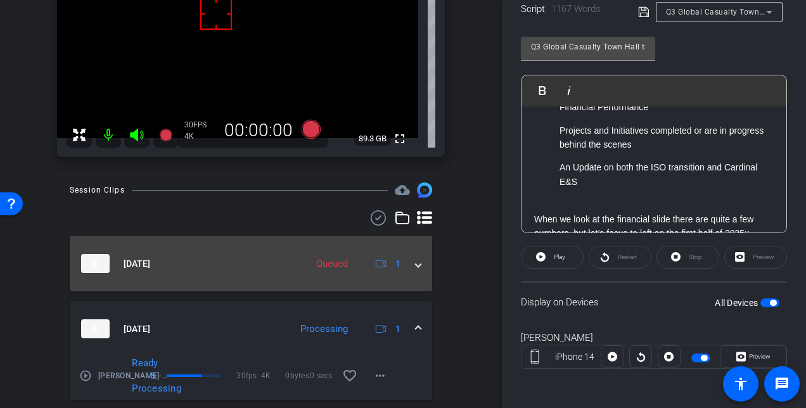
scroll to position [191, 0]
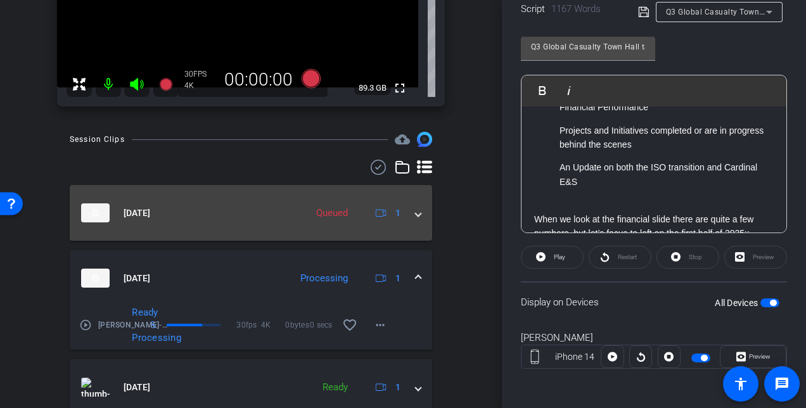
click at [416, 214] on span at bounding box center [418, 213] width 5 height 13
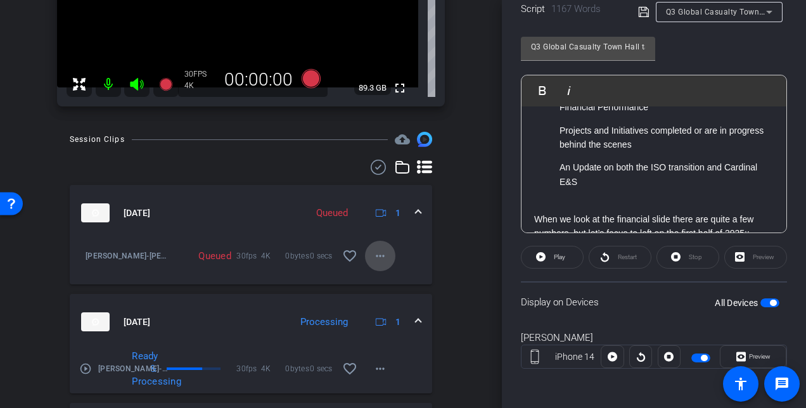
click at [375, 254] on mat-icon "more_horiz" at bounding box center [380, 255] width 15 height 15
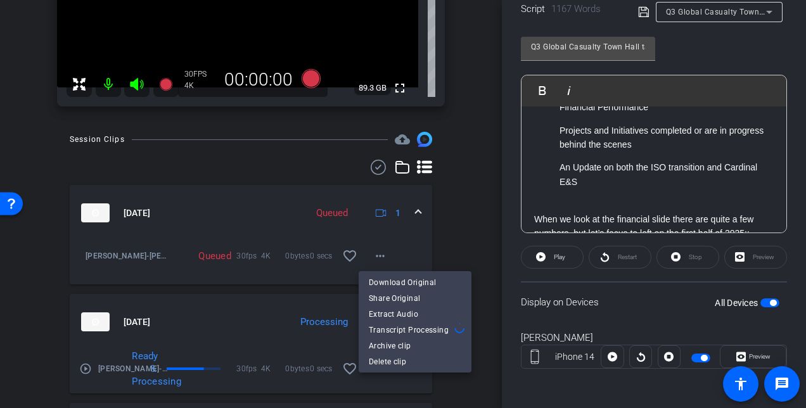
click at [461, 387] on div at bounding box center [403, 204] width 806 height 408
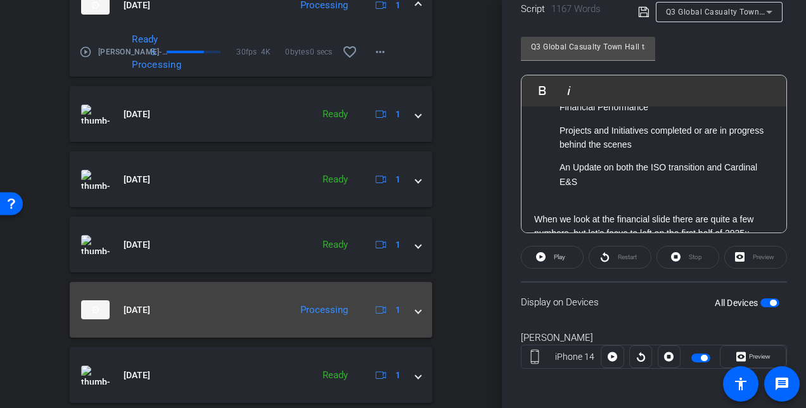
scroll to position [678, 0]
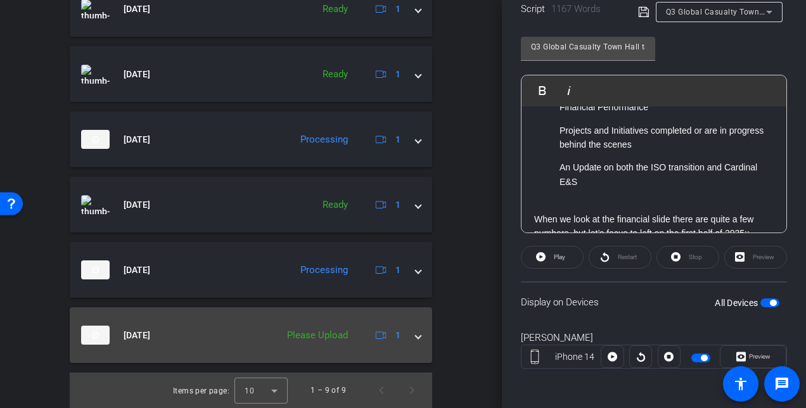
click at [416, 336] on span at bounding box center [418, 335] width 5 height 13
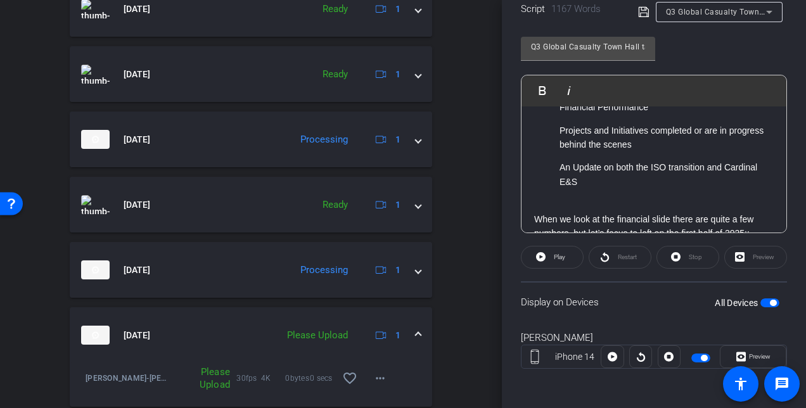
click at [416, 333] on span at bounding box center [418, 335] width 5 height 13
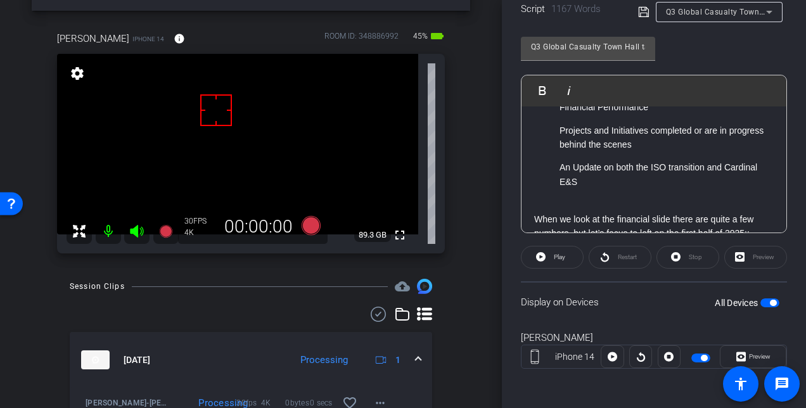
scroll to position [0, 0]
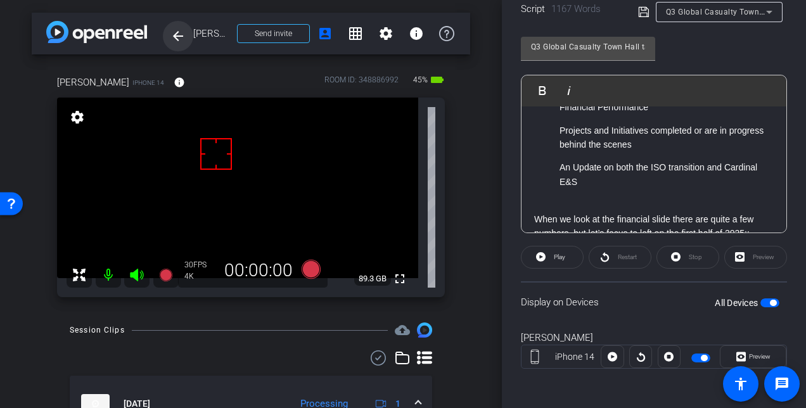
click at [176, 36] on mat-icon "arrow_back" at bounding box center [178, 36] width 15 height 15
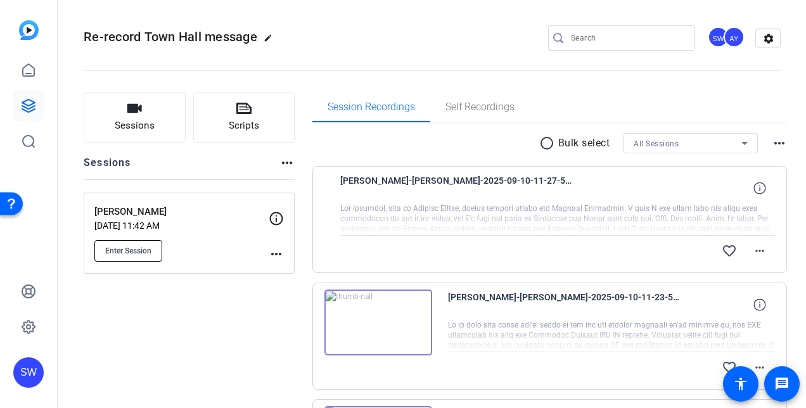
click at [129, 250] on span "Enter Session" at bounding box center [128, 251] width 46 height 10
click at [29, 101] on icon at bounding box center [28, 105] width 15 height 15
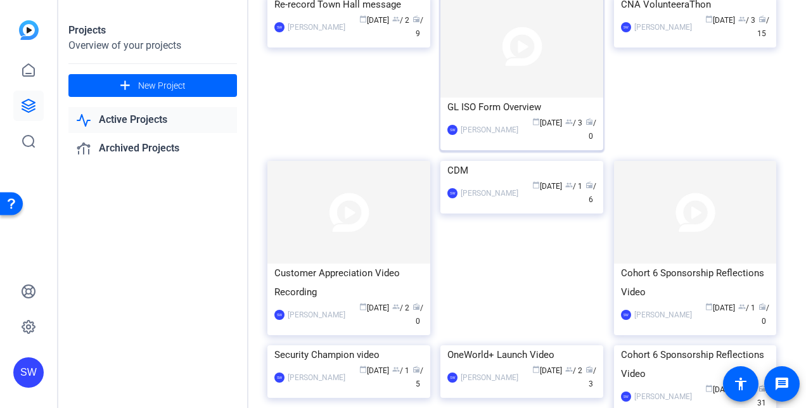
scroll to position [127, 0]
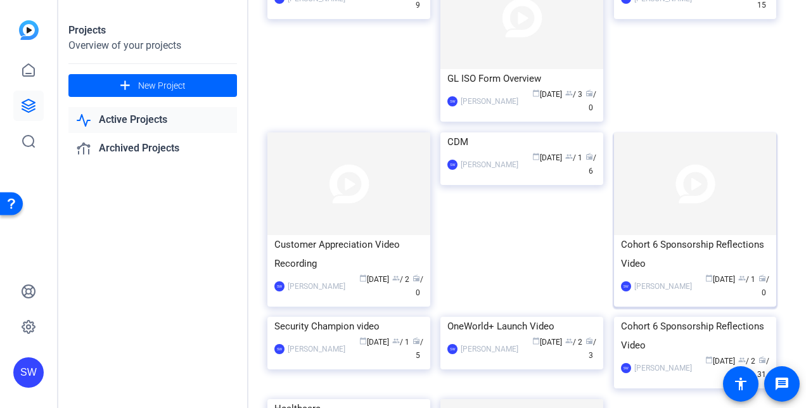
click at [699, 290] on div "calendar_today Aug 12 group / 1 radio / 0" at bounding box center [735, 286] width 72 height 27
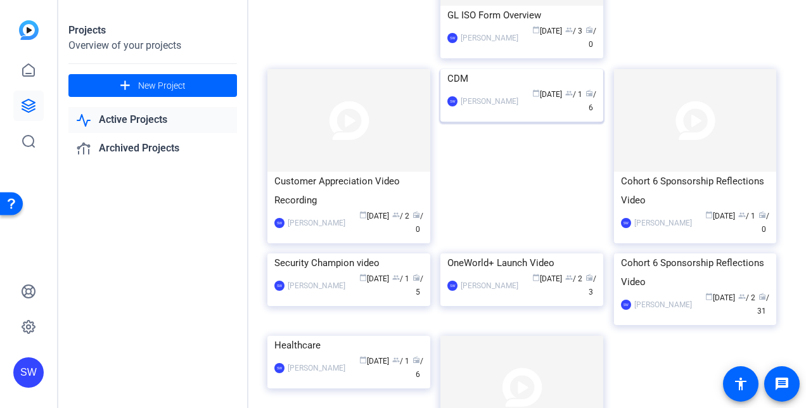
scroll to position [254, 0]
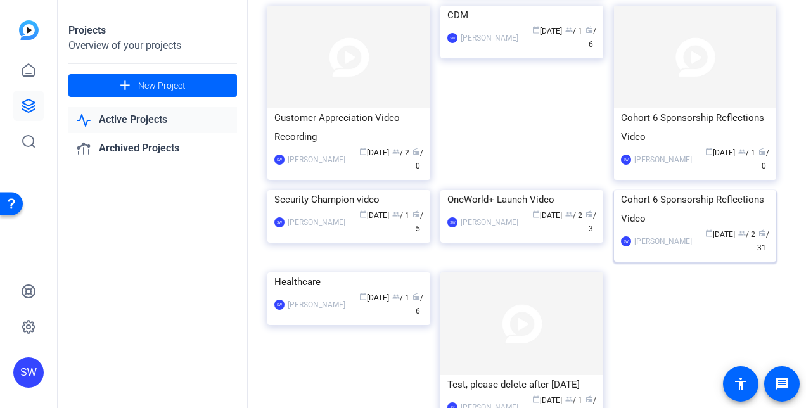
click at [676, 255] on div "SW Steve Winiecki calendar_today May 16 group / 2 radio / 31" at bounding box center [695, 241] width 149 height 27
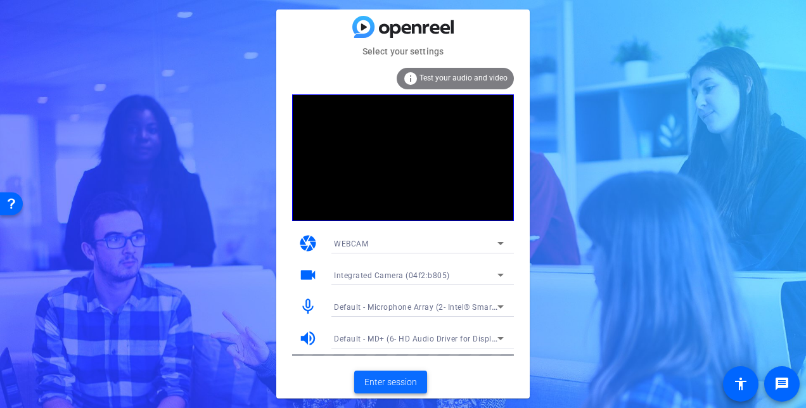
click at [398, 385] on span "Enter session" at bounding box center [390, 382] width 53 height 13
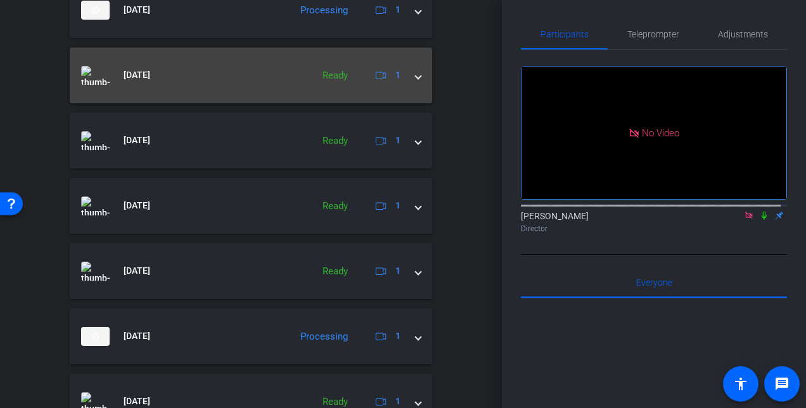
scroll to position [444, 0]
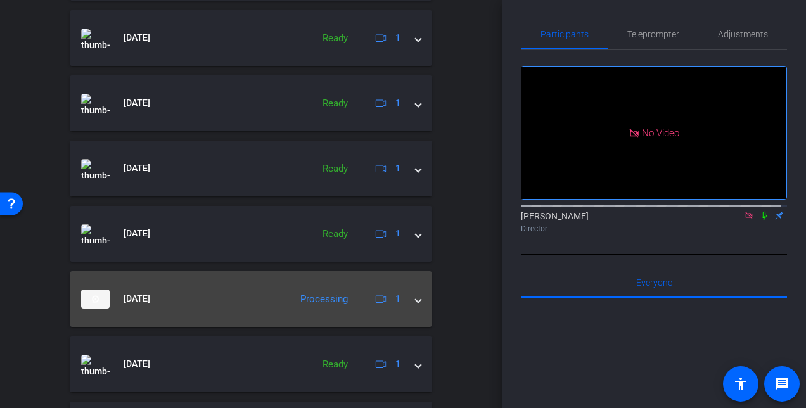
click at [416, 299] on span at bounding box center [418, 298] width 5 height 13
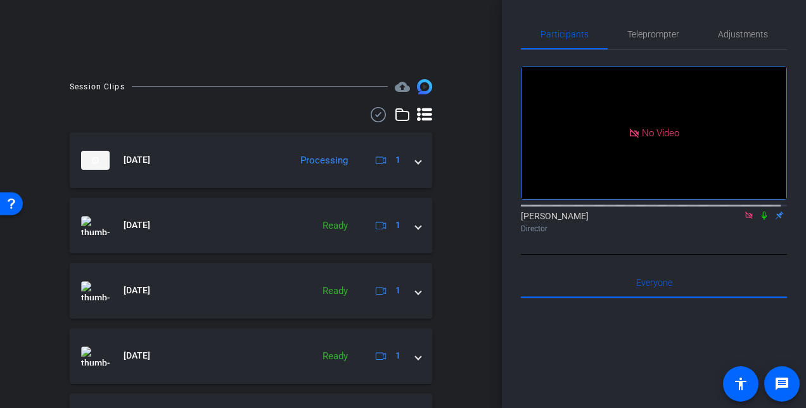
scroll to position [254, 0]
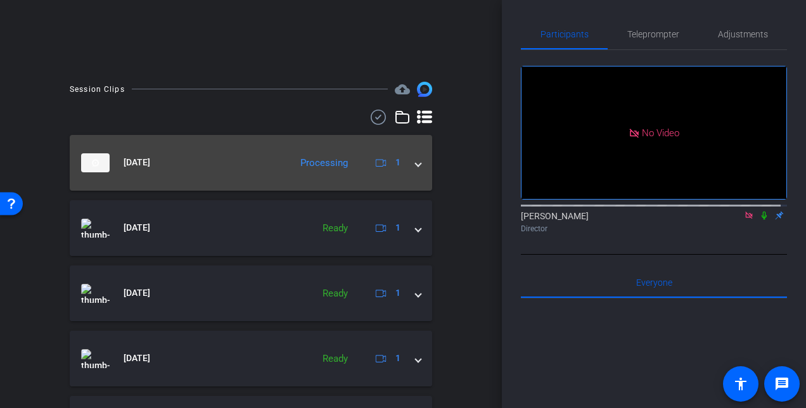
click at [300, 165] on div "Processing" at bounding box center [324, 163] width 60 height 15
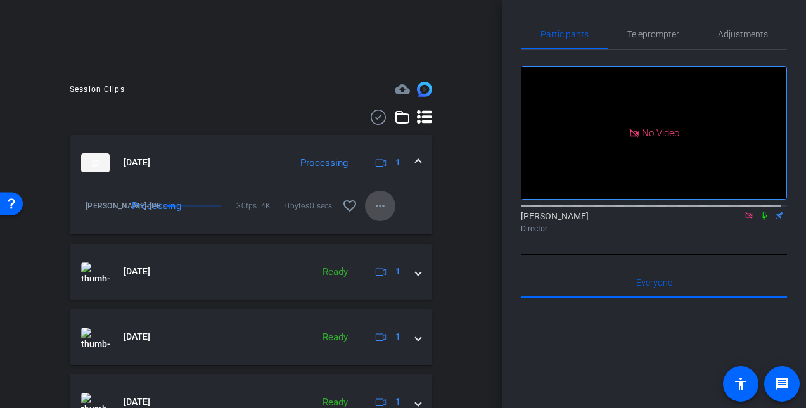
click at [375, 209] on mat-icon "more_horiz" at bounding box center [380, 205] width 15 height 15
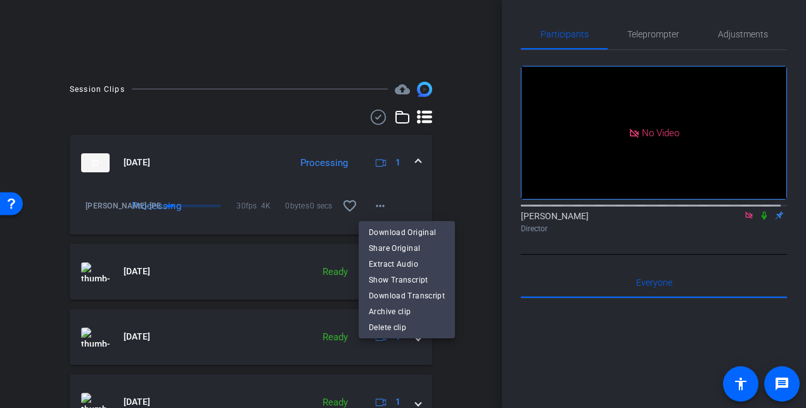
click at [415, 203] on div at bounding box center [403, 204] width 806 height 408
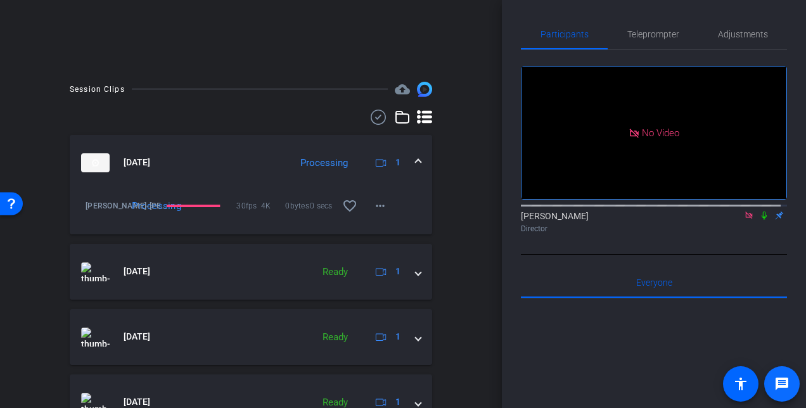
click at [780, 384] on mat-icon "message" at bounding box center [782, 384] width 15 height 15
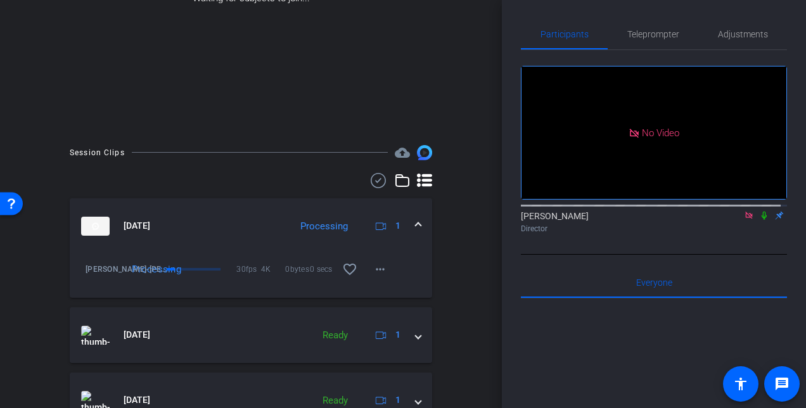
click at [199, 244] on mat-expansion-panel-header "[DATE] Processing 1" at bounding box center [251, 226] width 363 height 56
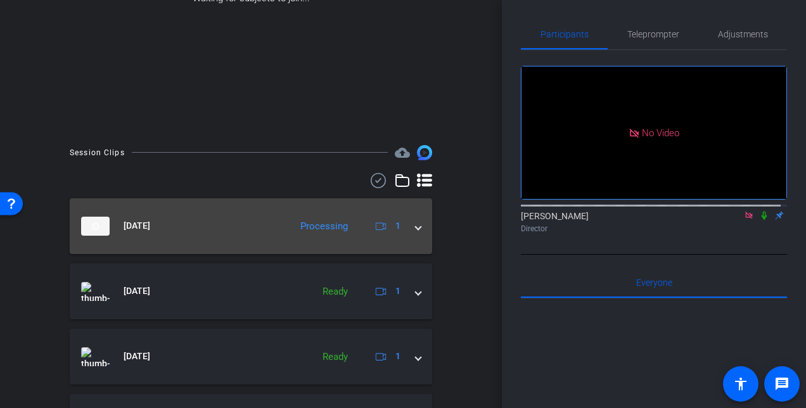
click at [199, 244] on mat-expansion-panel-header "[DATE] Processing 1" at bounding box center [251, 226] width 363 height 56
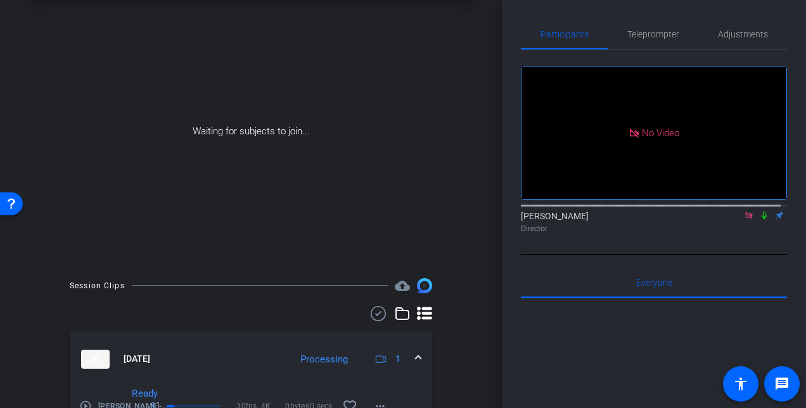
scroll to position [0, 0]
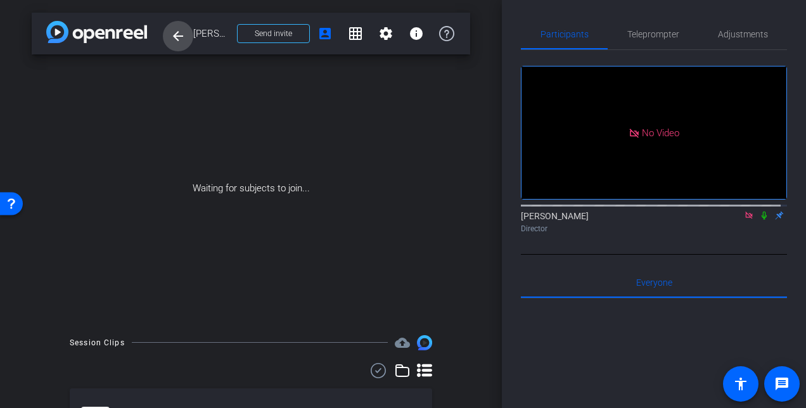
click at [179, 42] on mat-icon "arrow_back" at bounding box center [178, 36] width 15 height 15
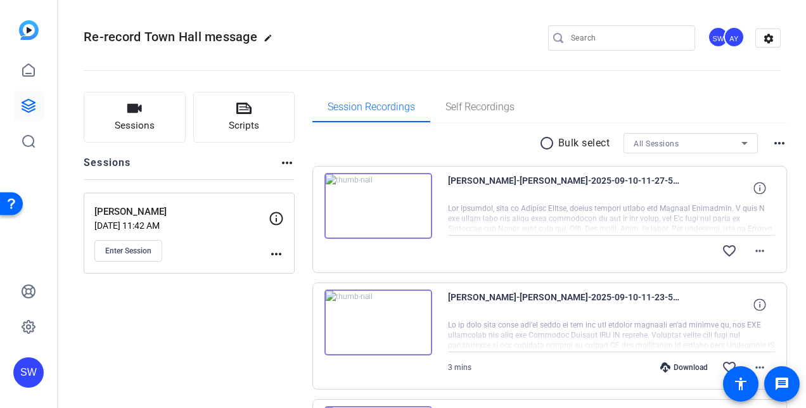
click at [724, 35] on div "AY" at bounding box center [734, 37] width 21 height 21
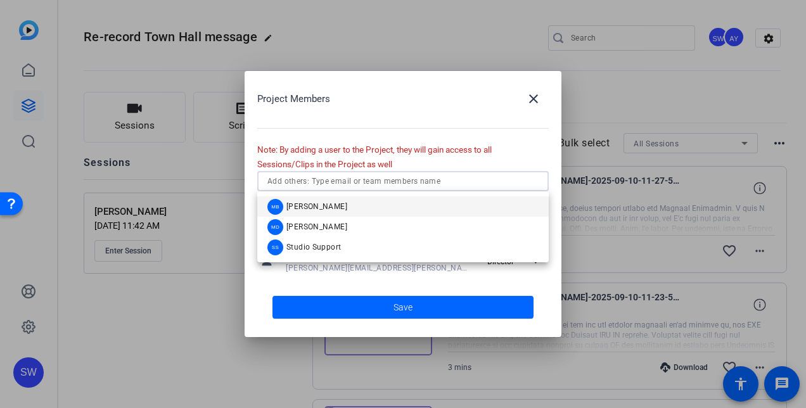
click at [359, 183] on input "text" at bounding box center [403, 181] width 271 height 15
click at [316, 225] on span "[PERSON_NAME]" at bounding box center [317, 227] width 61 height 10
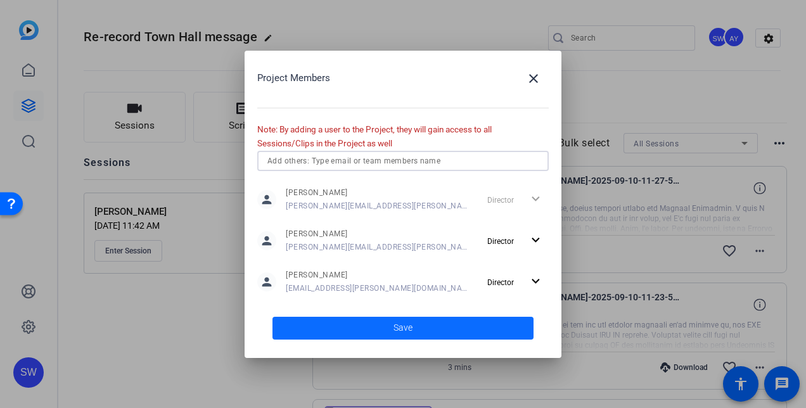
click at [397, 328] on span "Save" at bounding box center [403, 327] width 19 height 13
